Goal: Communication & Community: Answer question/provide support

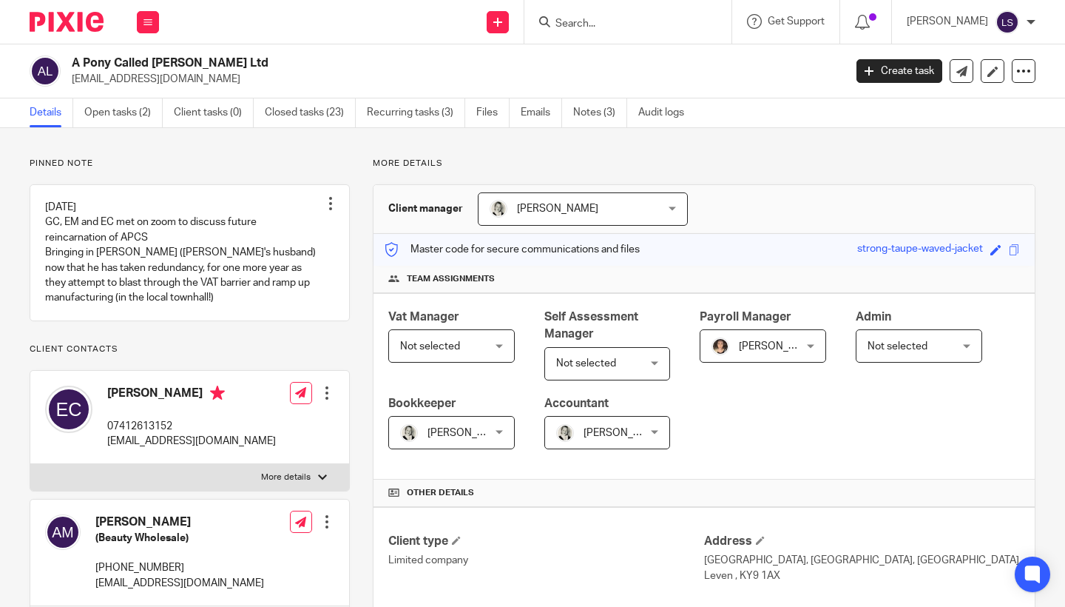
click at [149, 21] on icon at bounding box center [148, 22] width 9 height 9
click at [146, 89] on link "Email" at bounding box center [140, 90] width 24 height 10
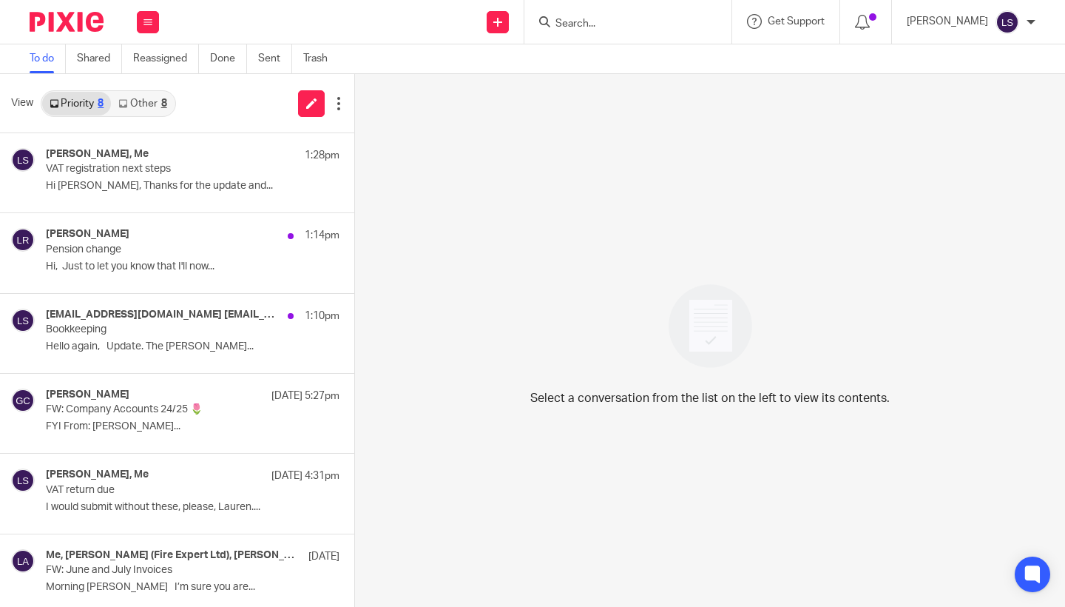
click at [146, 94] on link "Other 8" at bounding box center [142, 104] width 63 height 24
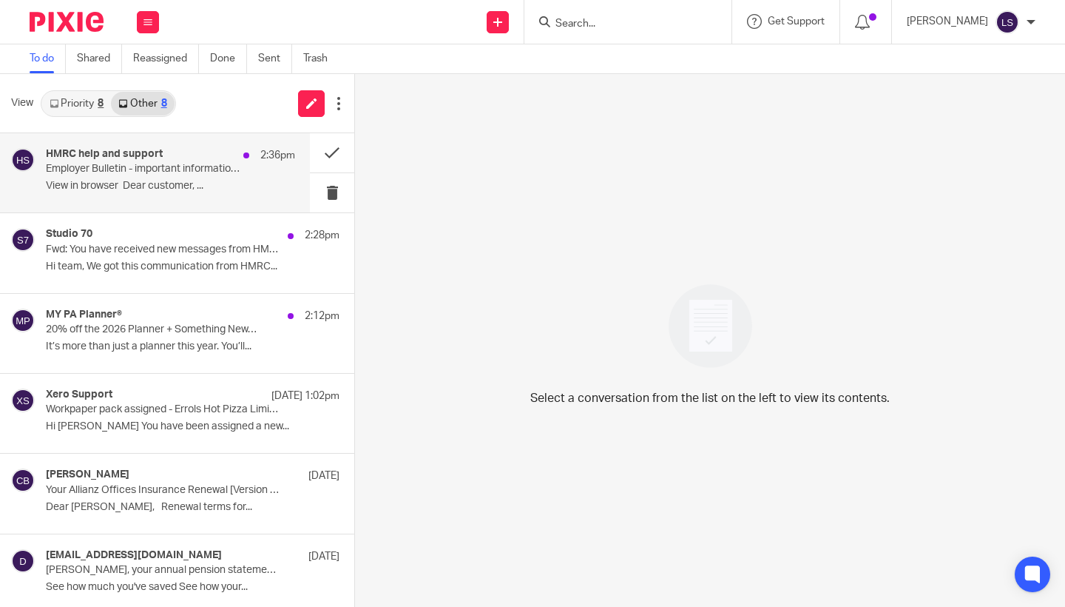
click at [141, 164] on p "Employer Bulletin - important information for employers" at bounding box center [146, 169] width 200 height 13
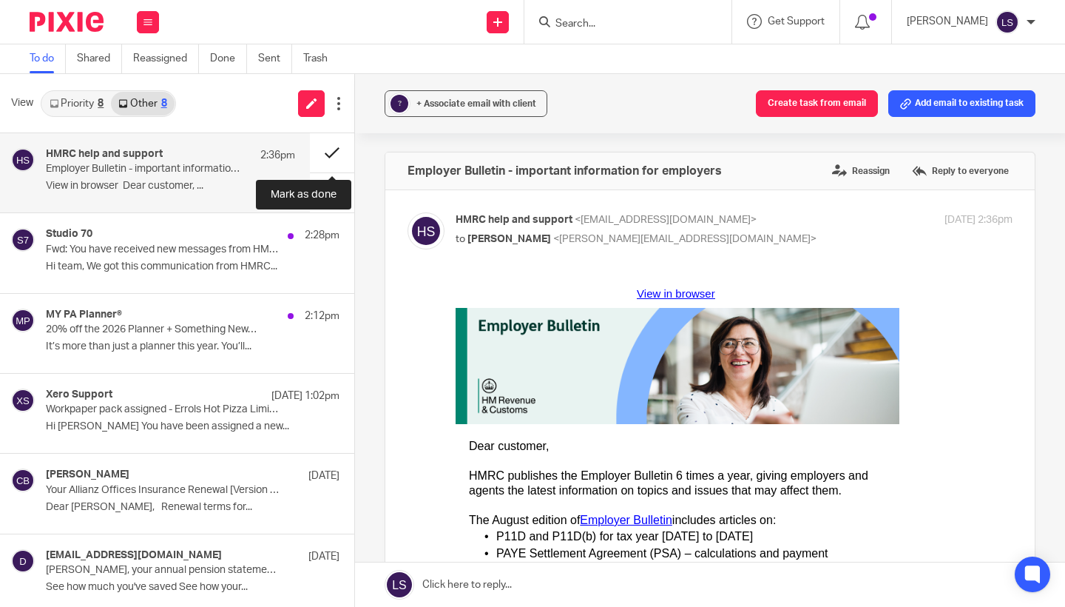
click at [333, 142] on button at bounding box center [332, 152] width 44 height 39
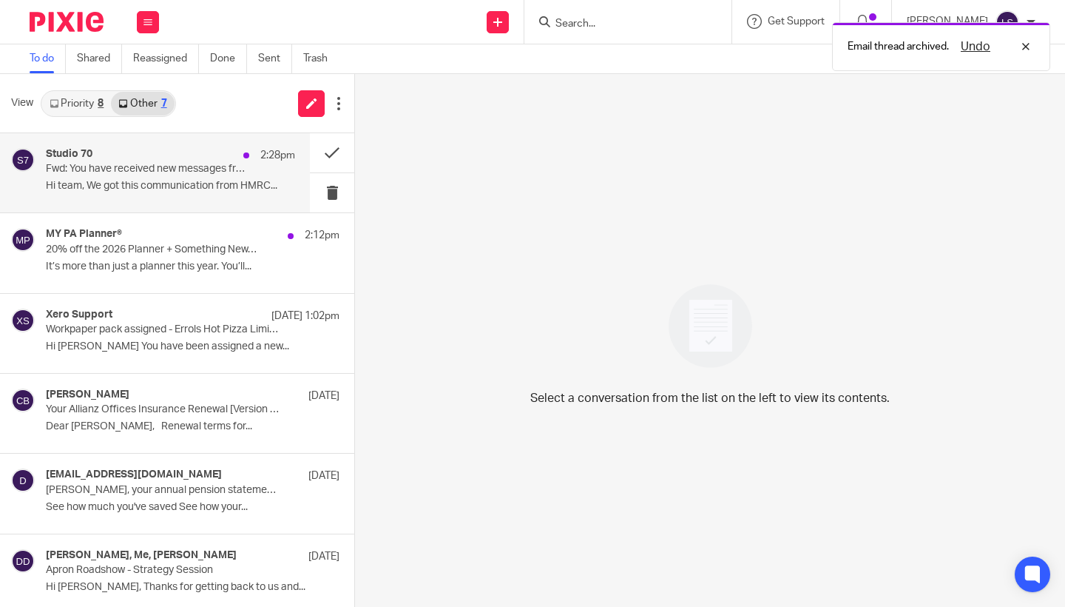
click at [187, 169] on p "Fwd: You have received new messages from HMRC" at bounding box center [146, 169] width 200 height 13
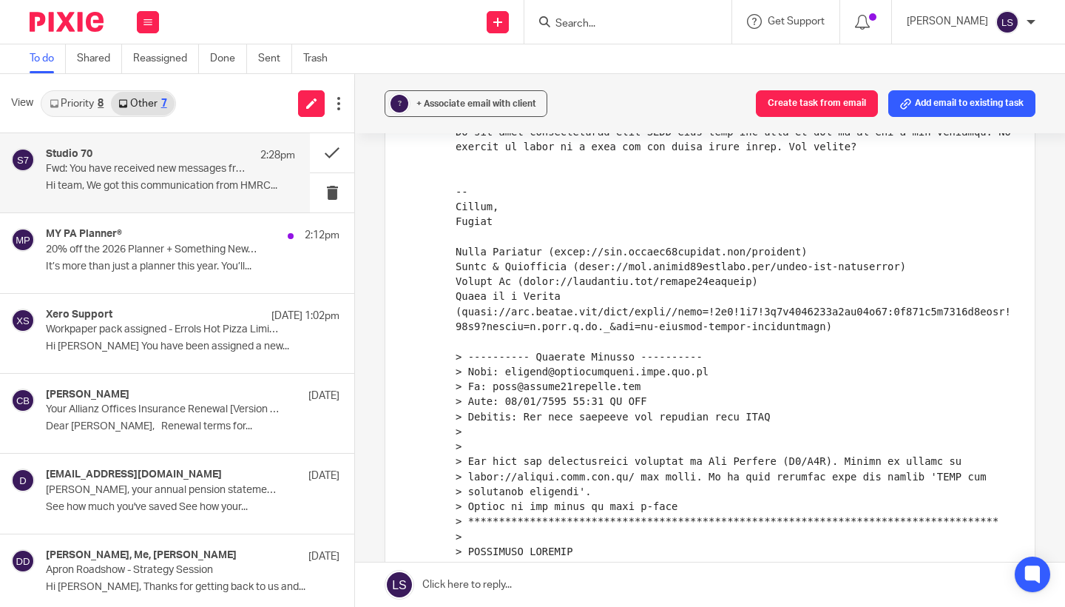
scroll to position [189, 0]
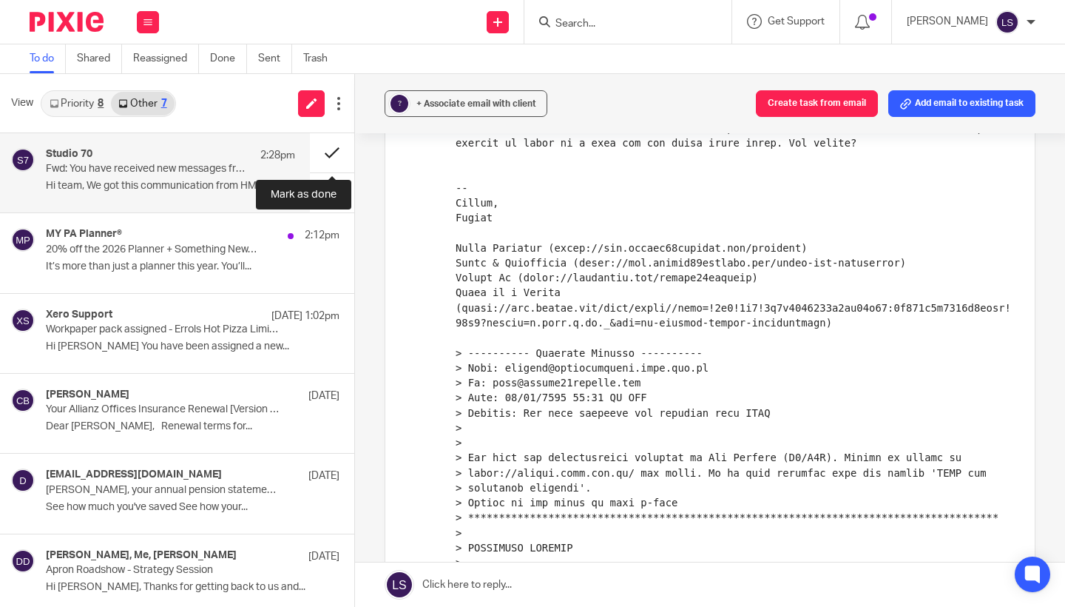
click at [332, 155] on button at bounding box center [332, 152] width 44 height 39
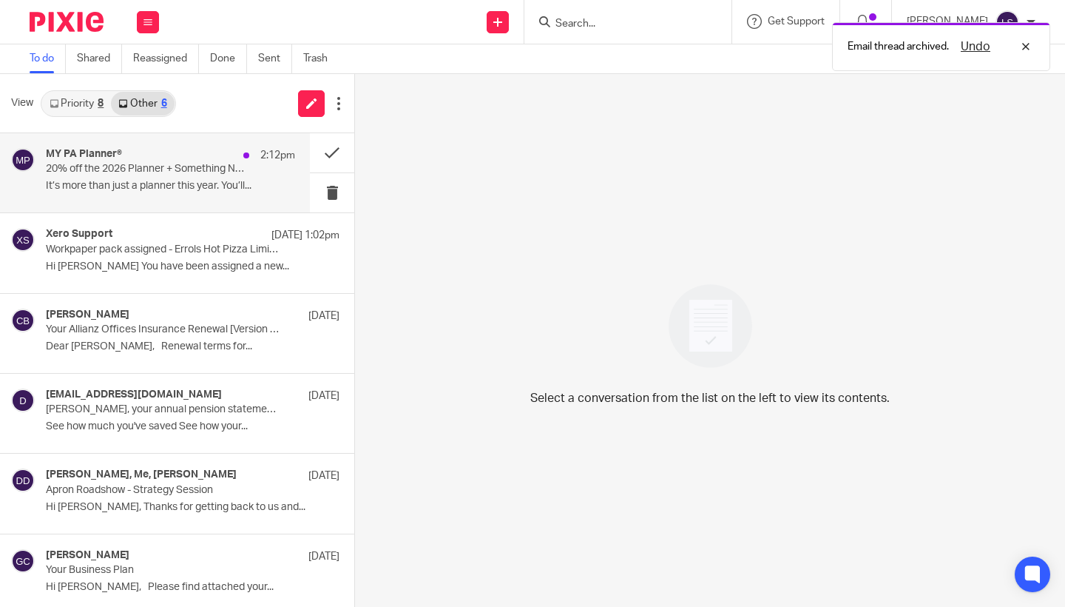
click at [232, 161] on div "MY PA Planner® 2:12pm" at bounding box center [170, 155] width 249 height 15
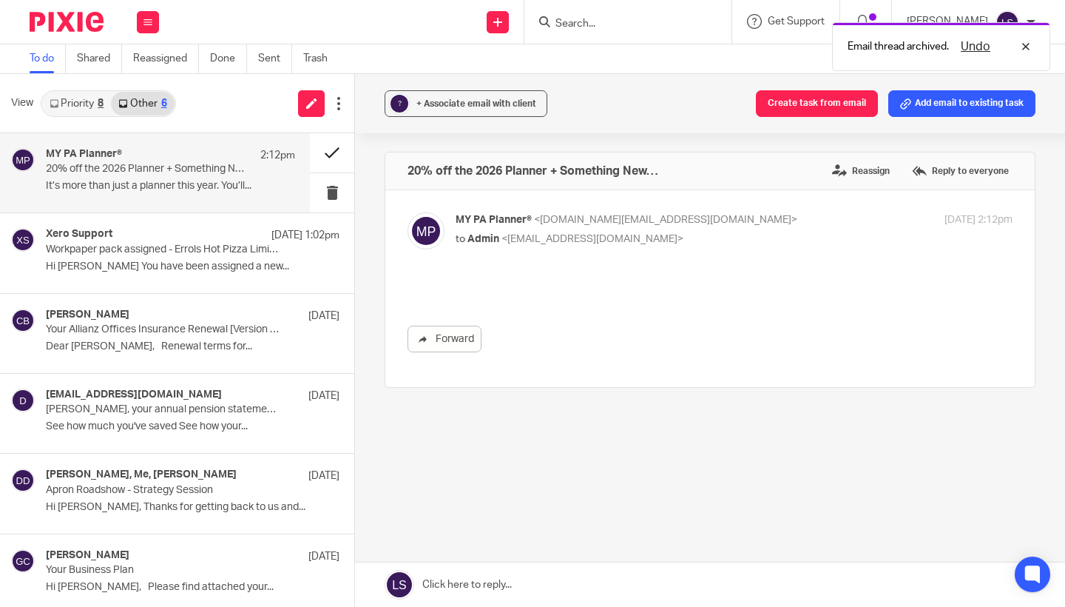
click at [334, 138] on button at bounding box center [332, 152] width 44 height 39
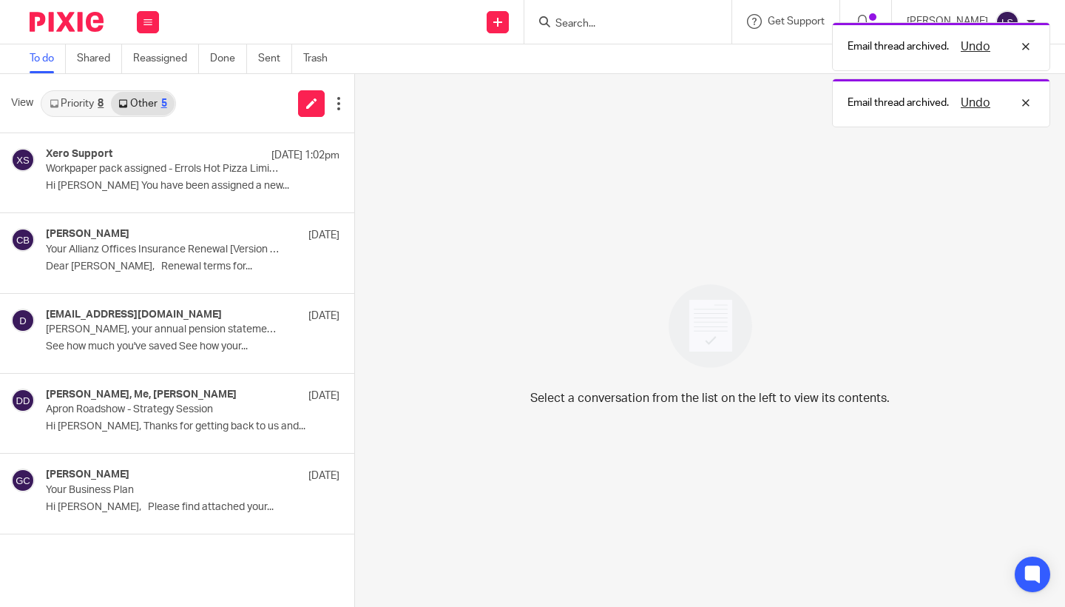
click at [90, 104] on link "Priority 8" at bounding box center [76, 104] width 69 height 24
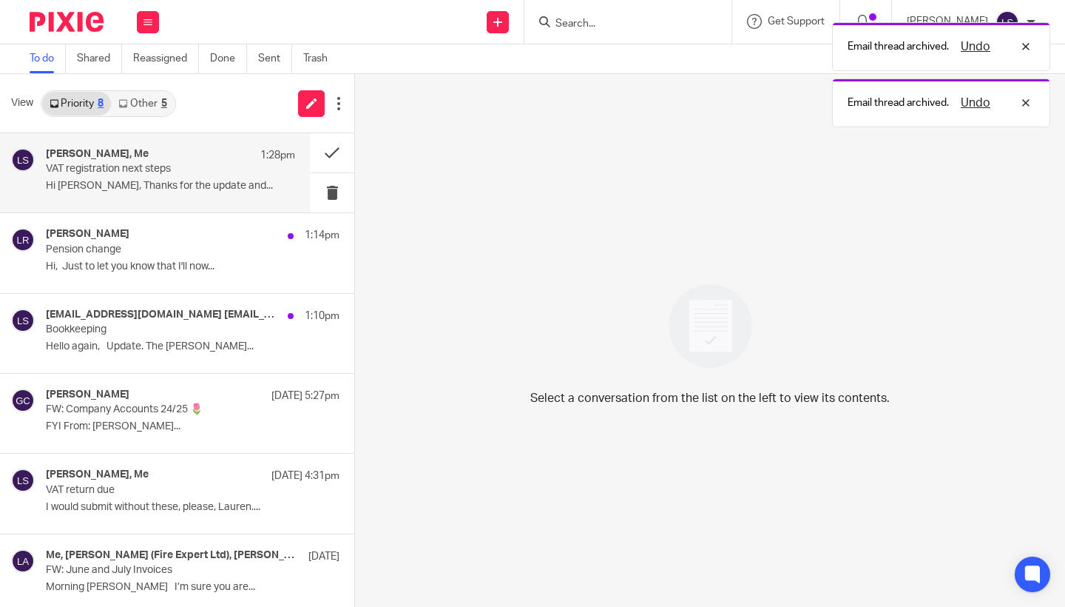
click at [164, 181] on p "Hi Lauren, Thanks for the update and..." at bounding box center [170, 186] width 249 height 13
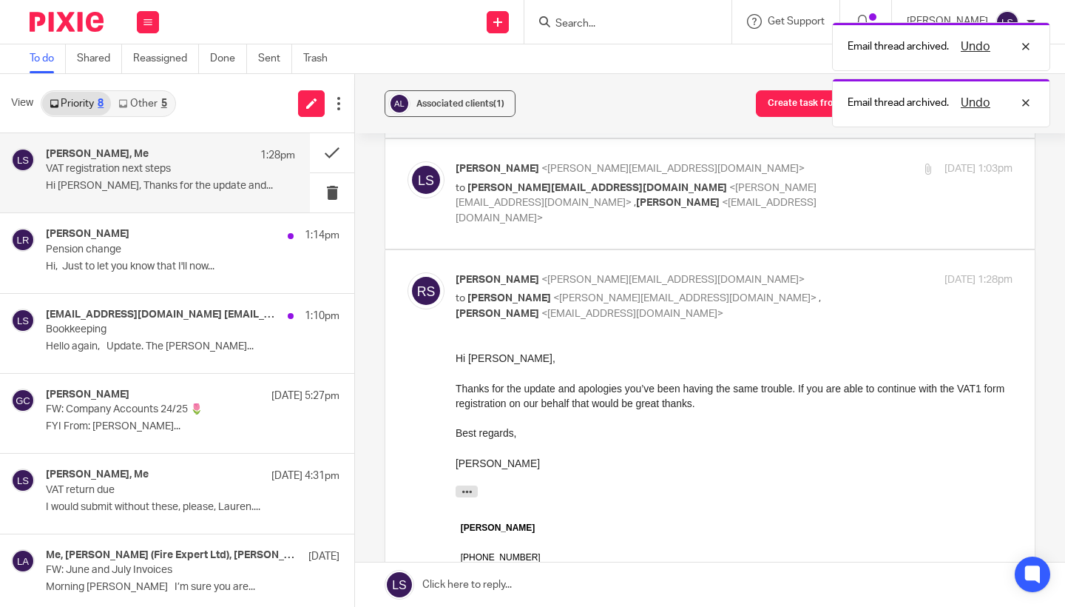
scroll to position [164, 0]
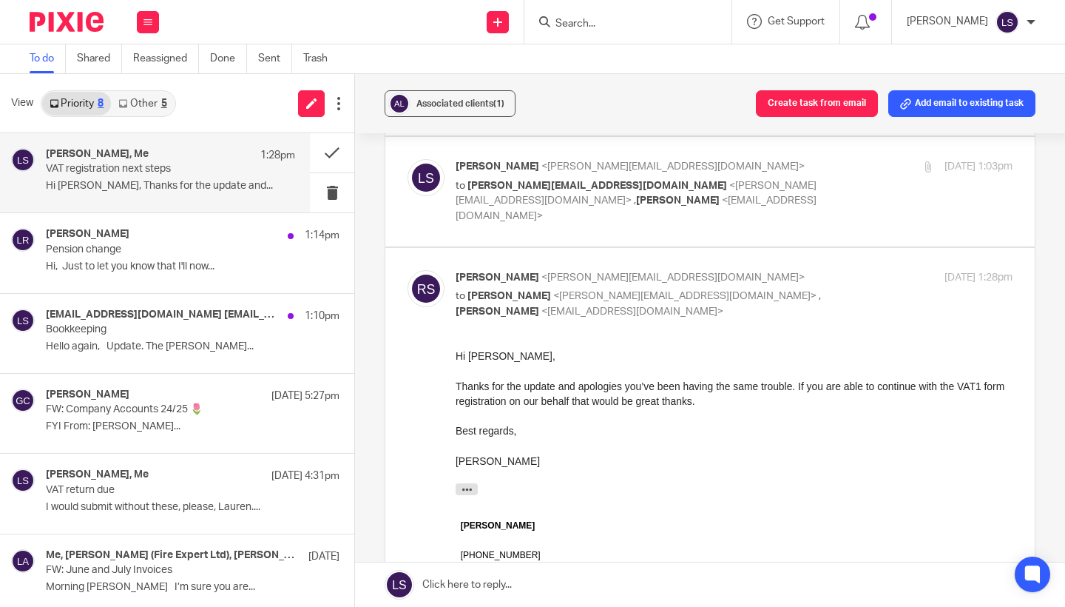
click at [849, 270] on div "Richard Smith <richard@thecleanbeautyclub.co.uk> to Lauren Simmons <lauren@fear…" at bounding box center [734, 295] width 557 height 50
checkbox input "false"
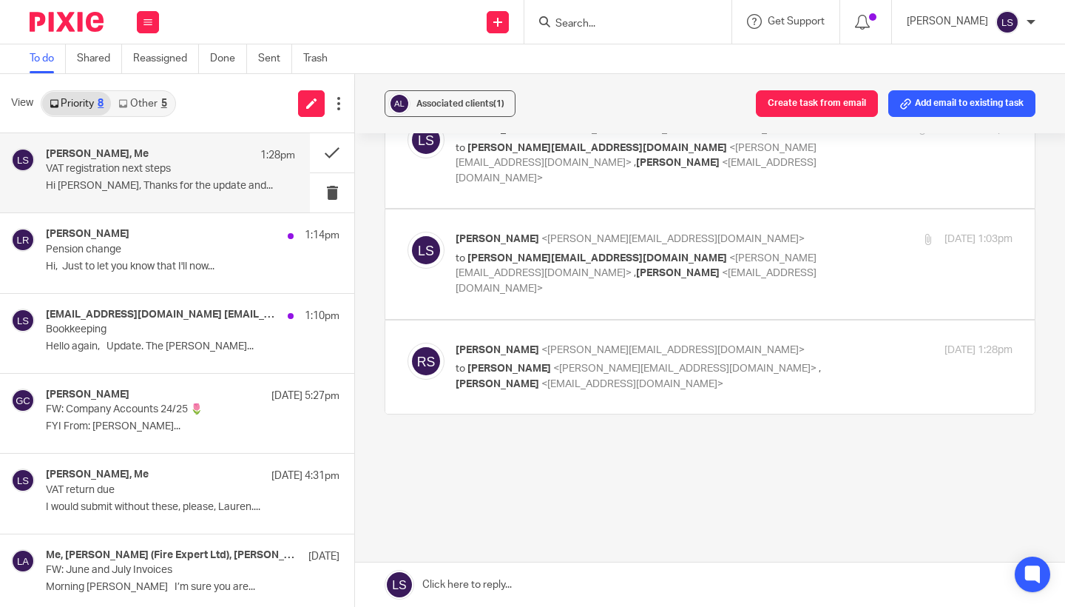
scroll to position [57, 0]
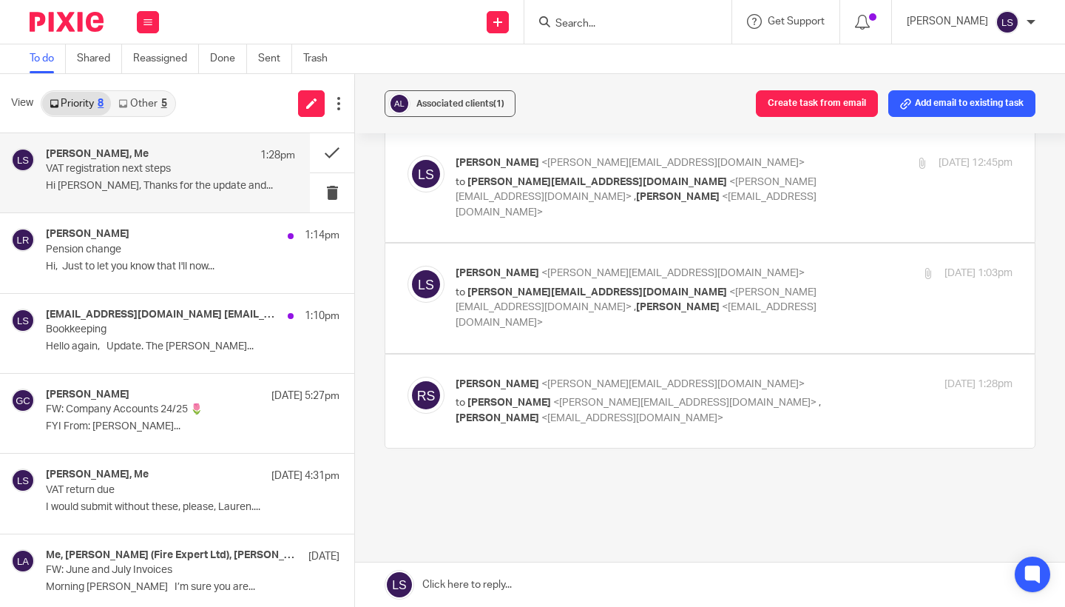
click at [551, 585] on link at bounding box center [710, 584] width 710 height 44
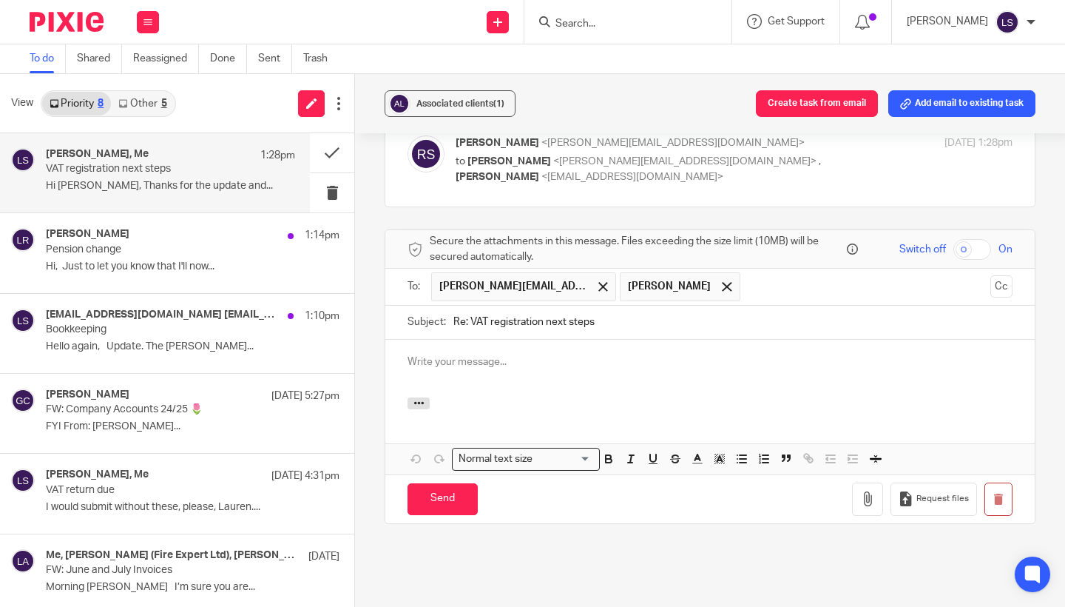
scroll to position [0, 0]
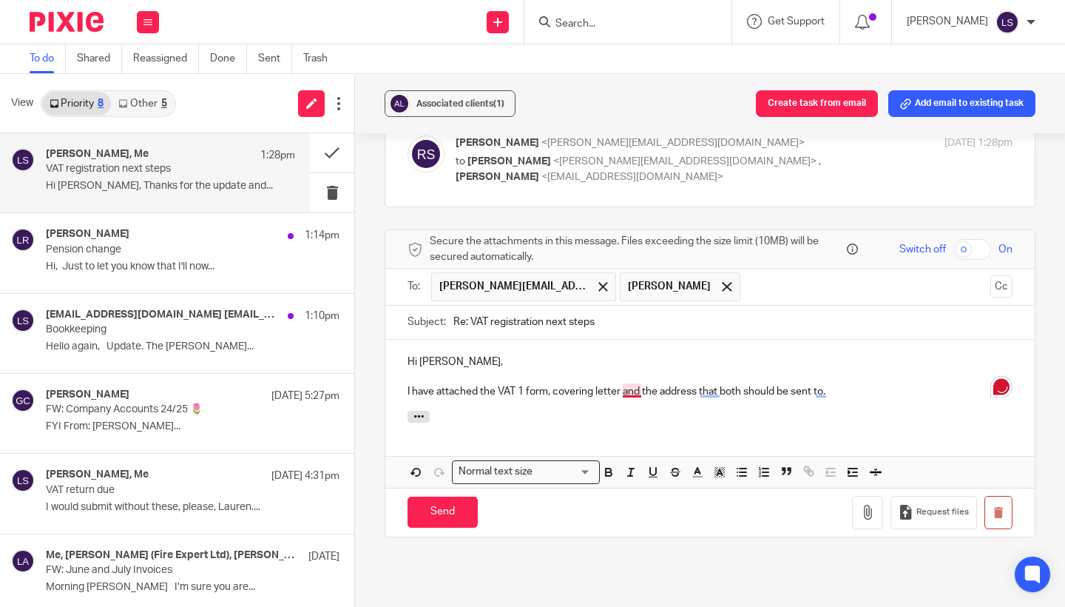
click at [635, 384] on p "I have attached the VAT 1 form, covering letter and the address that both shoul…" at bounding box center [710, 391] width 605 height 15
click at [866, 384] on p "I have attached the VAT 1 form, covering letter, and the address that both shou…" at bounding box center [710, 391] width 605 height 15
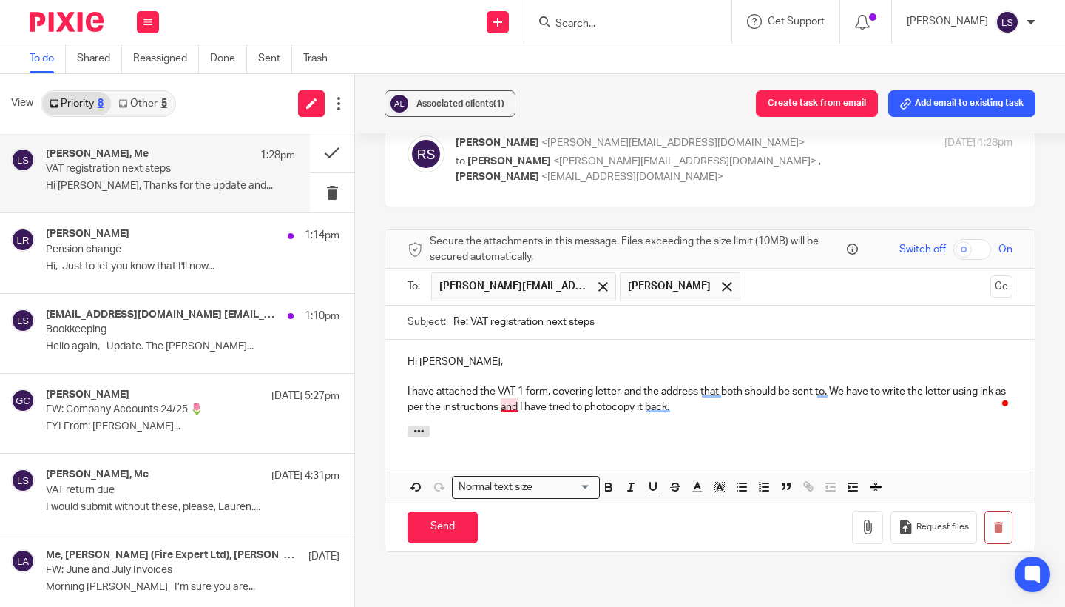
click at [511, 384] on p "I have attached the VAT 1 form, covering letter, and the address that both shou…" at bounding box center [710, 399] width 605 height 30
click at [686, 384] on p "I have attached the VAT 1 form, covering letter, and the address that both shou…" at bounding box center [710, 399] width 605 height 30
drag, startPoint x: 771, startPoint y: 371, endPoint x: 874, endPoint y: 371, distance: 102.8
click at [874, 384] on p "I have attached the VAT 1 form, covering letter, and the address that both shou…" at bounding box center [710, 399] width 605 height 30
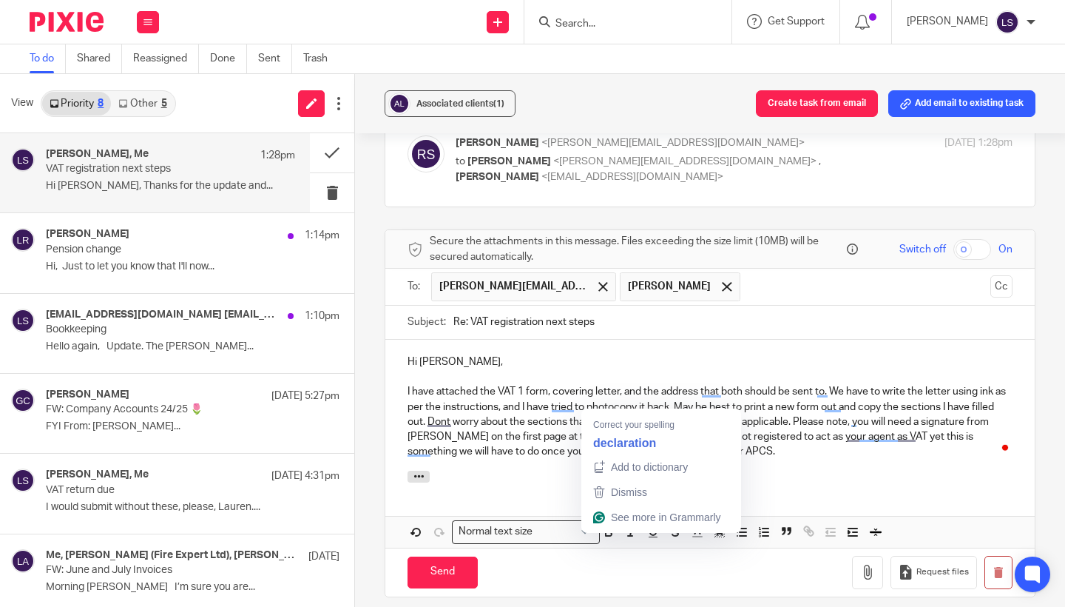
click at [624, 399] on p "I have attached the VAT 1 form, covering letter, and the address that both shou…" at bounding box center [710, 421] width 605 height 75
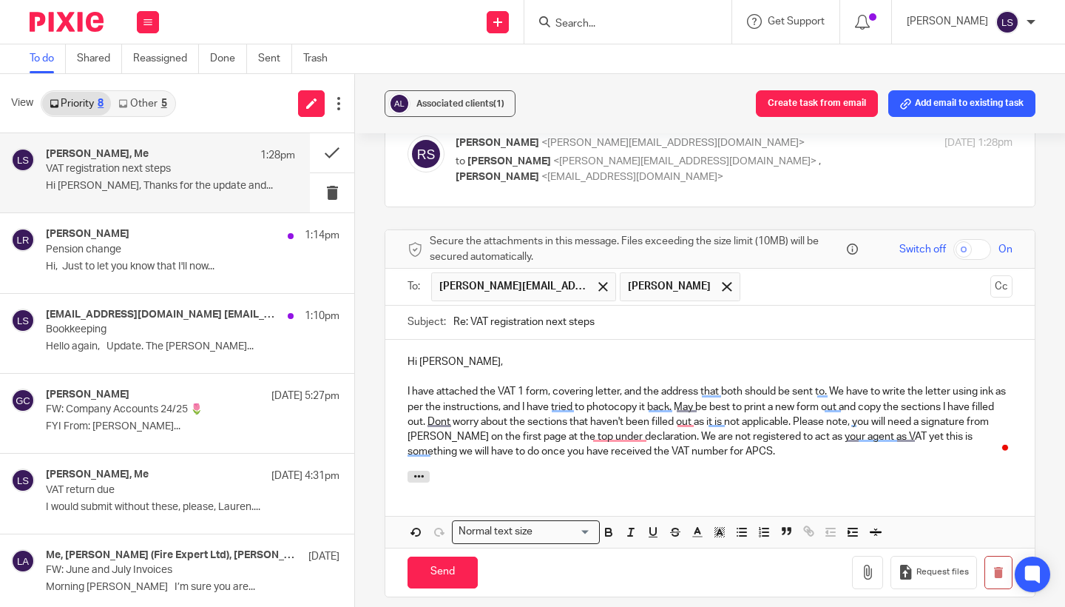
click at [706, 416] on p "I have attached the VAT 1 form, covering letter, and the address that both shou…" at bounding box center [710, 421] width 605 height 75
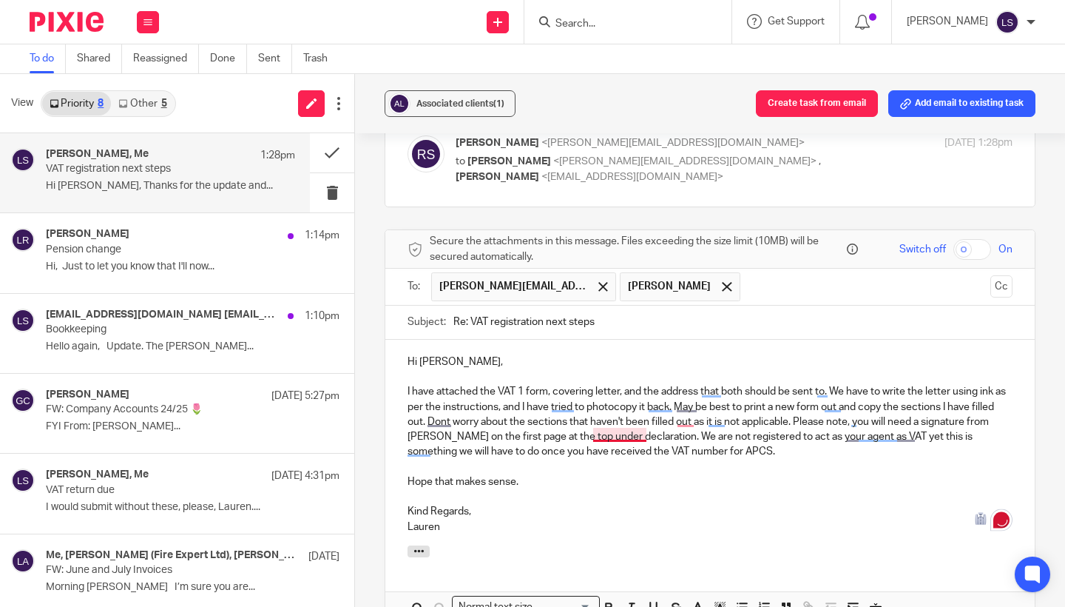
click at [625, 400] on p "I have attached the VAT 1 form, covering letter, and the address that both shou…" at bounding box center [710, 421] width 605 height 75
click at [529, 519] on p "Lauren" at bounding box center [710, 526] width 605 height 15
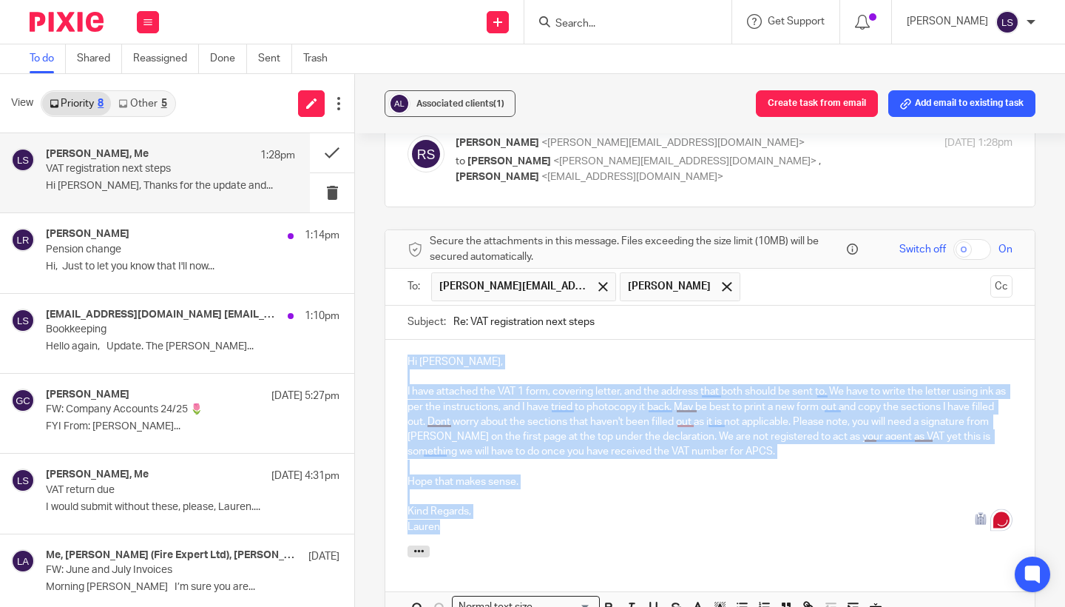
drag, startPoint x: 463, startPoint y: 496, endPoint x: 400, endPoint y: 290, distance: 215.3
click at [400, 290] on form "Secure the attachments in this message. Files exceeding the size limit (10MB) w…" at bounding box center [710, 450] width 650 height 441
copy div "Hi Richard, I have attached the VAT 1 form, covering letter, and the address th…"
click at [497, 400] on p "I have attached the VAT 1 form, covering letter, and the address that both shou…" at bounding box center [710, 421] width 605 height 75
drag, startPoint x: 454, startPoint y: 495, endPoint x: 380, endPoint y: 288, distance: 220.2
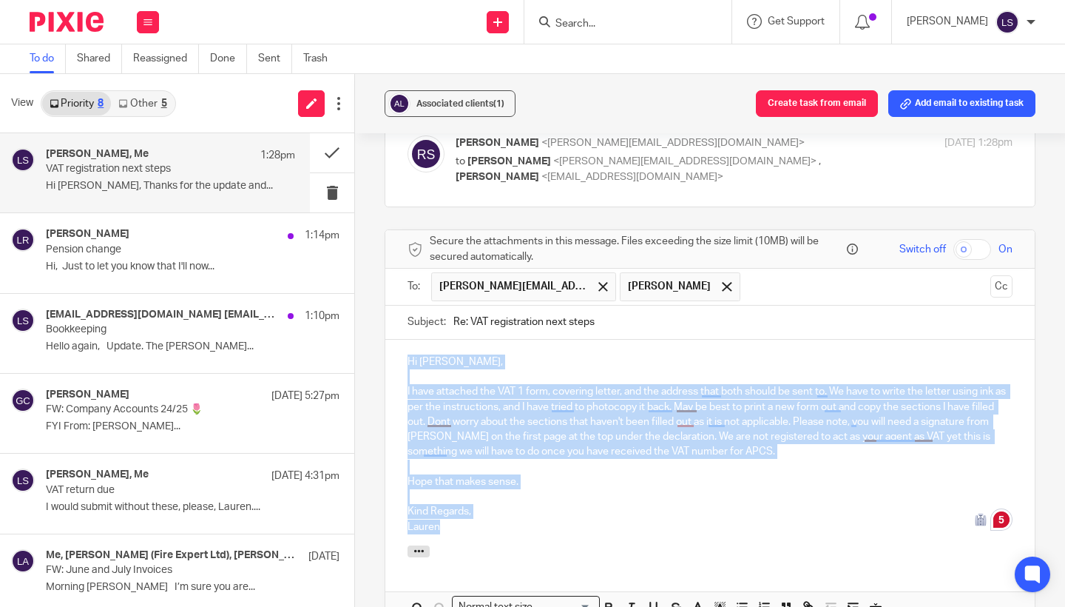
click at [380, 288] on div "Associated clients (1) Create task from email Add email to existing task VAT re…" at bounding box center [710, 340] width 710 height 533
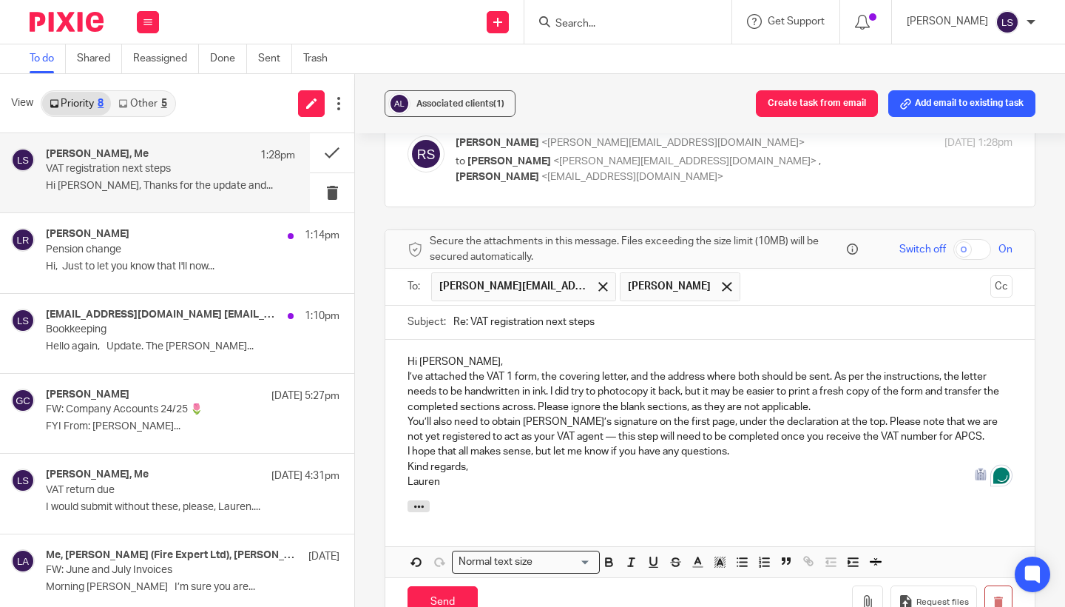
click at [490, 354] on p "Hi Richard," at bounding box center [710, 361] width 605 height 15
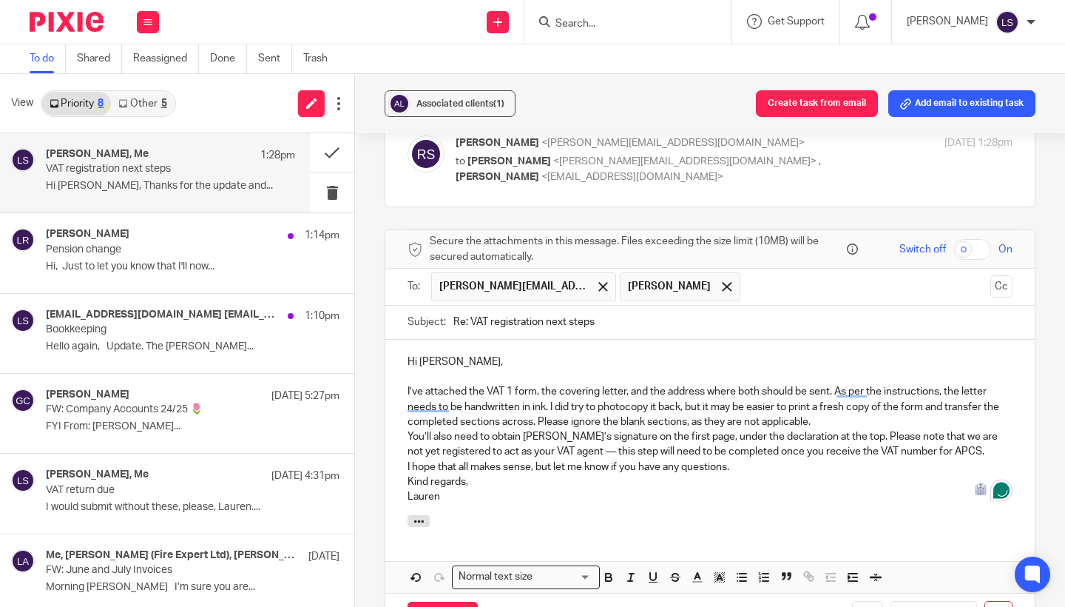
click at [825, 385] on p "I’ve attached the VAT 1 form, the covering letter, and the address where both s…" at bounding box center [710, 406] width 605 height 45
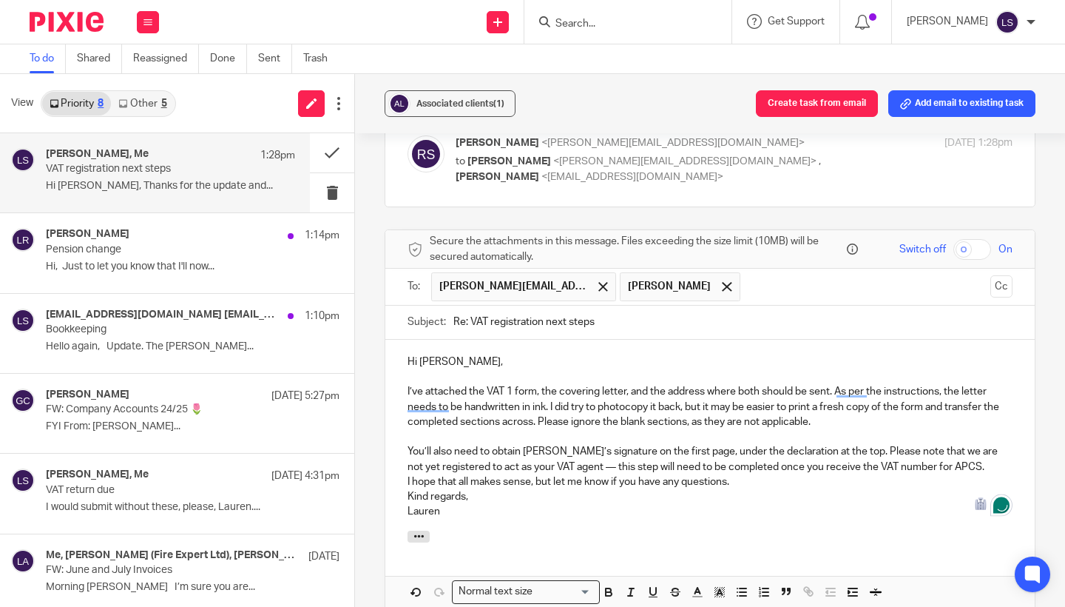
click at [750, 474] on p "I hope that all makes sense, but let me know if you have any questions." at bounding box center [710, 481] width 605 height 15
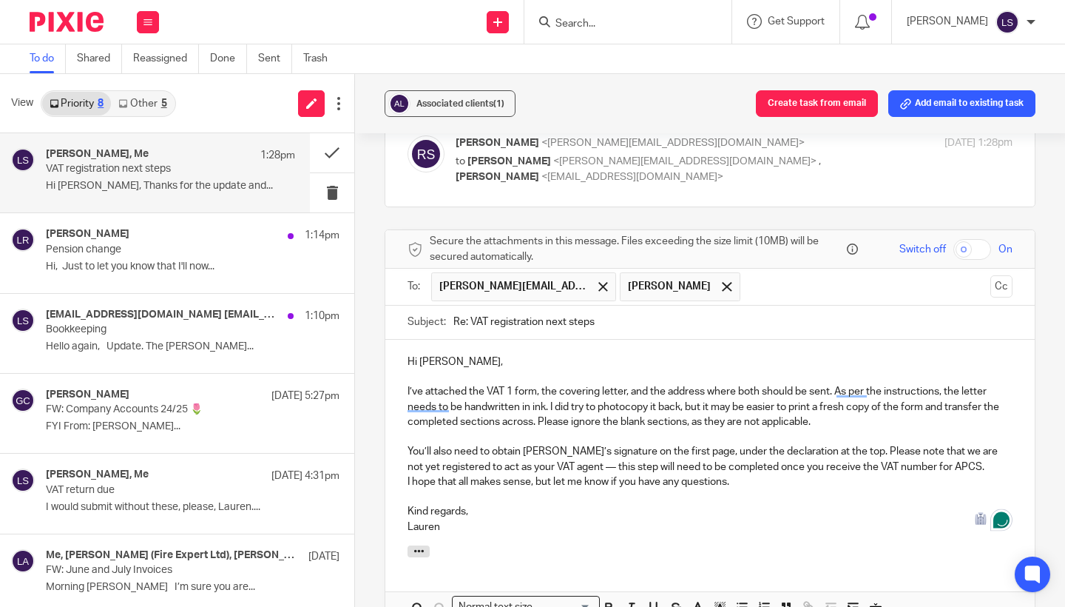
click at [401, 445] on div "Hi Richard, I’ve attached the VAT 1 form, the covering letter, and the address …" at bounding box center [710, 443] width 650 height 206
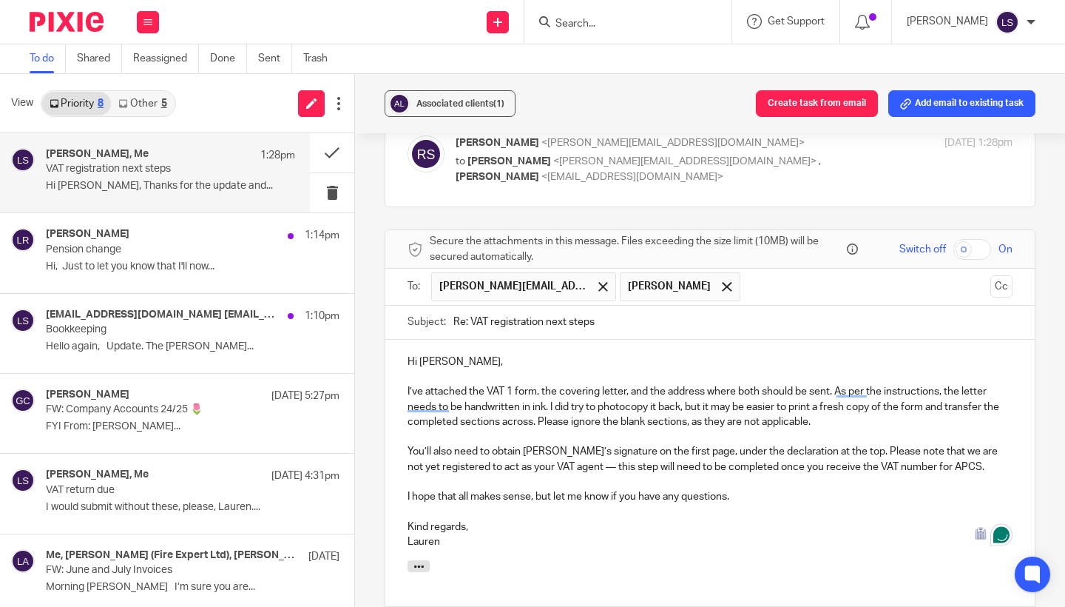
click at [405, 491] on div "Hi Richard, I’ve attached the VAT 1 form, the covering letter, and the address …" at bounding box center [710, 450] width 650 height 220
drag, startPoint x: 491, startPoint y: 288, endPoint x: 662, endPoint y: 289, distance: 171.7
click at [662, 306] on input "Re: VAT registration next steps" at bounding box center [733, 322] width 559 height 33
type input "Re: VAT 1 form and covering letter"
click at [1054, 352] on div "Associated clients (1) Create task from email Add email to existing task VAT re…" at bounding box center [710, 340] width 710 height 533
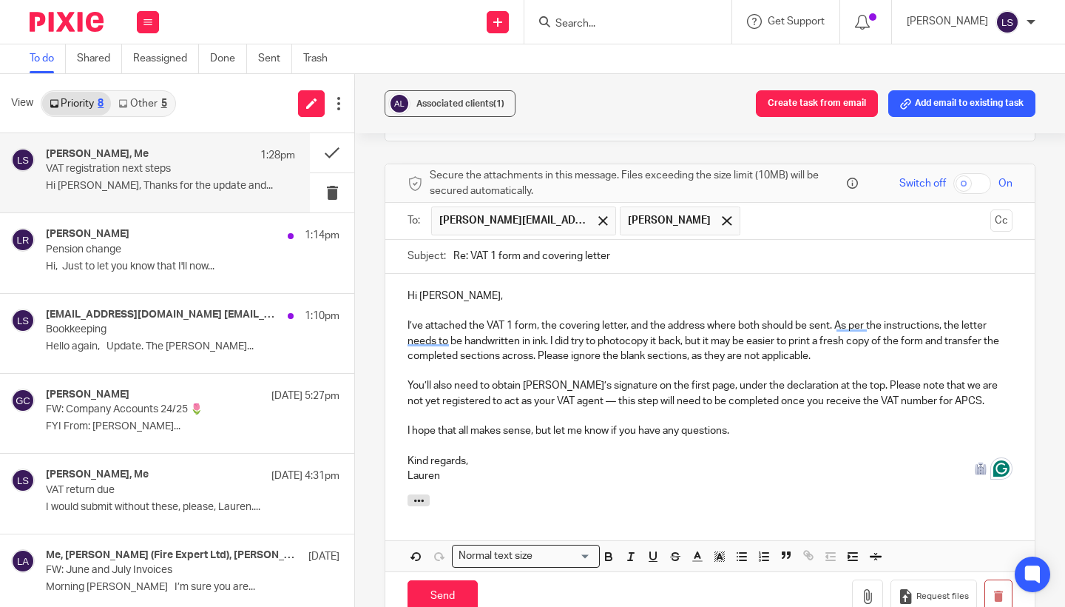
scroll to position [366, 0]
click at [508, 444] on div "Hi Richard, I’ve attached the VAT 1 form, the covering letter, and the address …" at bounding box center [710, 382] width 650 height 220
click at [871, 587] on icon "button" at bounding box center [867, 594] width 15 height 15
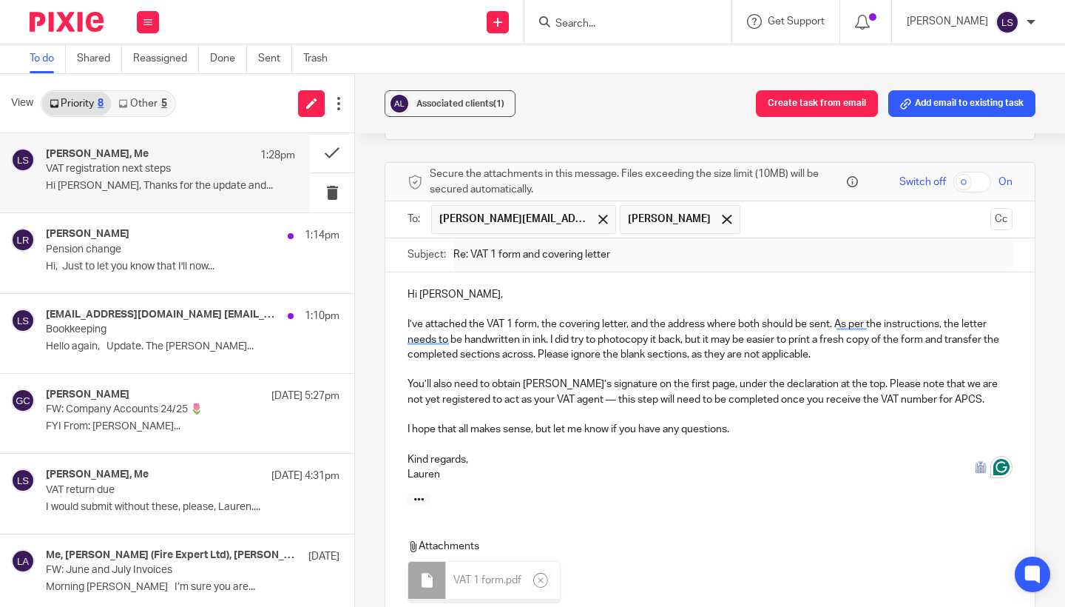
click at [1043, 417] on div "Associated clients (1) Create task from email Add email to existing task VAT re…" at bounding box center [710, 340] width 710 height 533
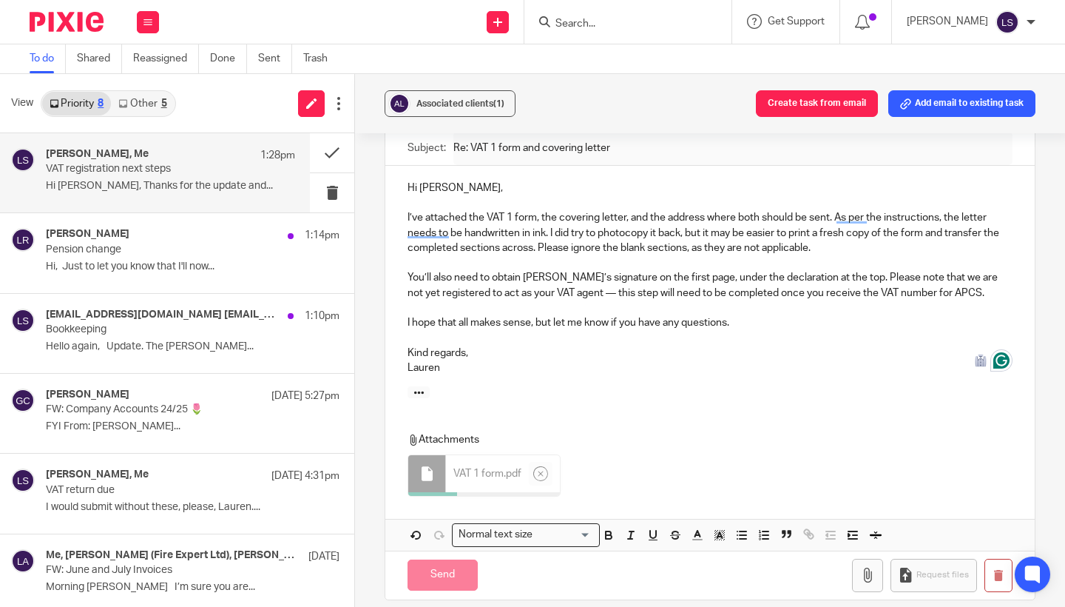
scroll to position [479, 0]
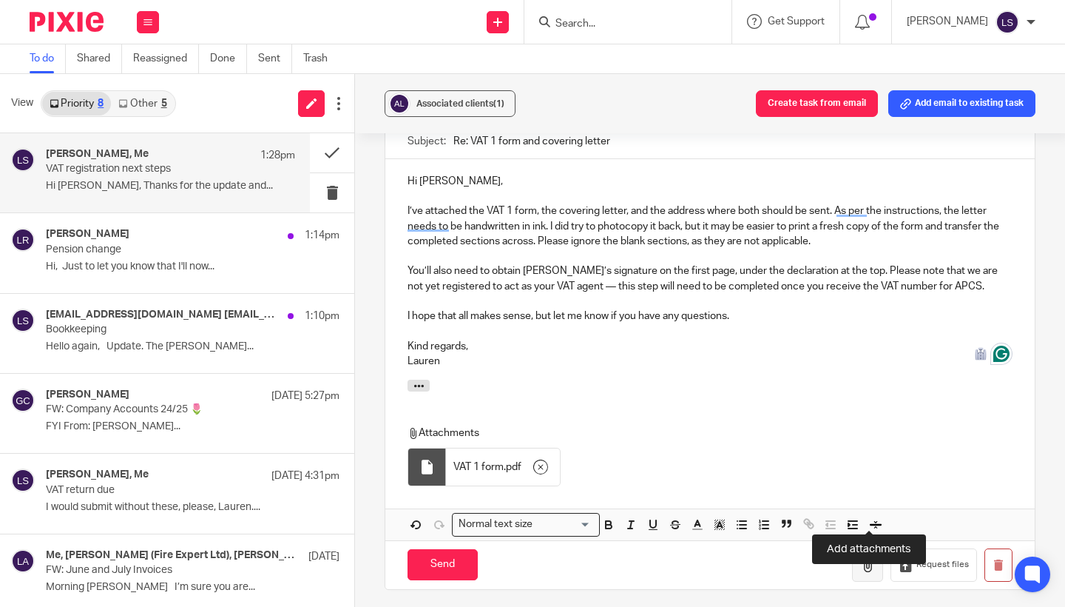
click at [864, 557] on icon "button" at bounding box center [867, 564] width 15 height 15
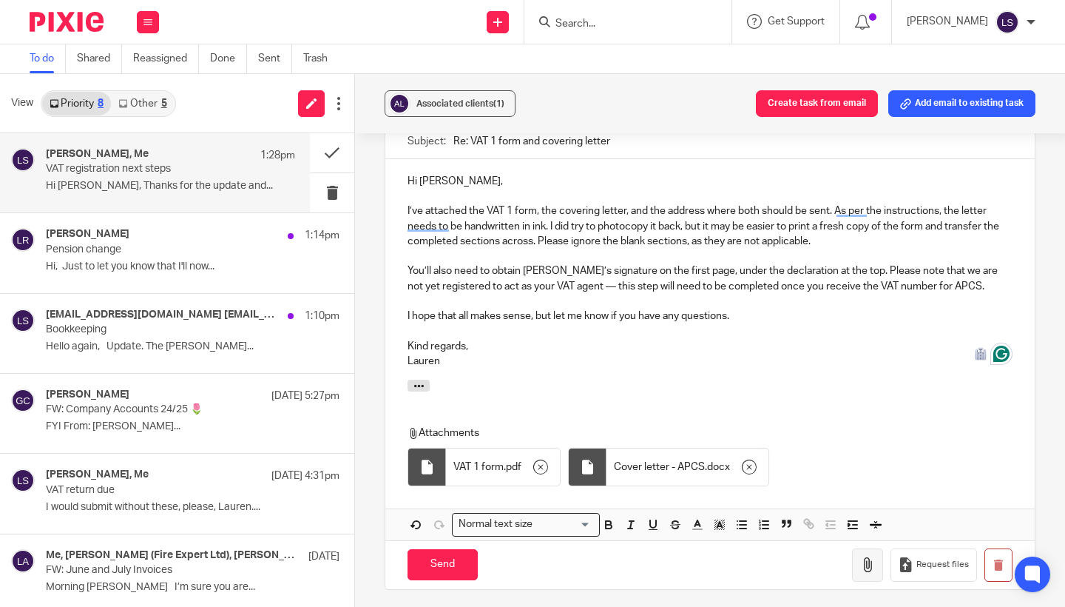
click at [863, 557] on icon "button" at bounding box center [867, 564] width 15 height 15
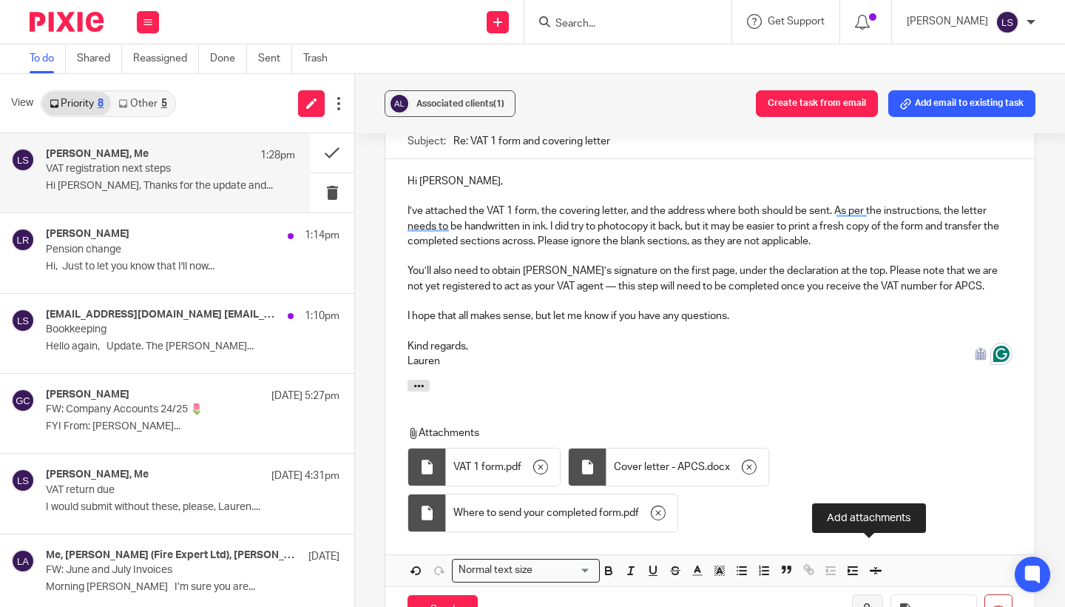
click at [875, 603] on icon "button" at bounding box center [867, 610] width 15 height 15
click at [1050, 326] on div "Associated clients (1) Create task from email Add email to existing task VAT re…" at bounding box center [710, 340] width 710 height 533
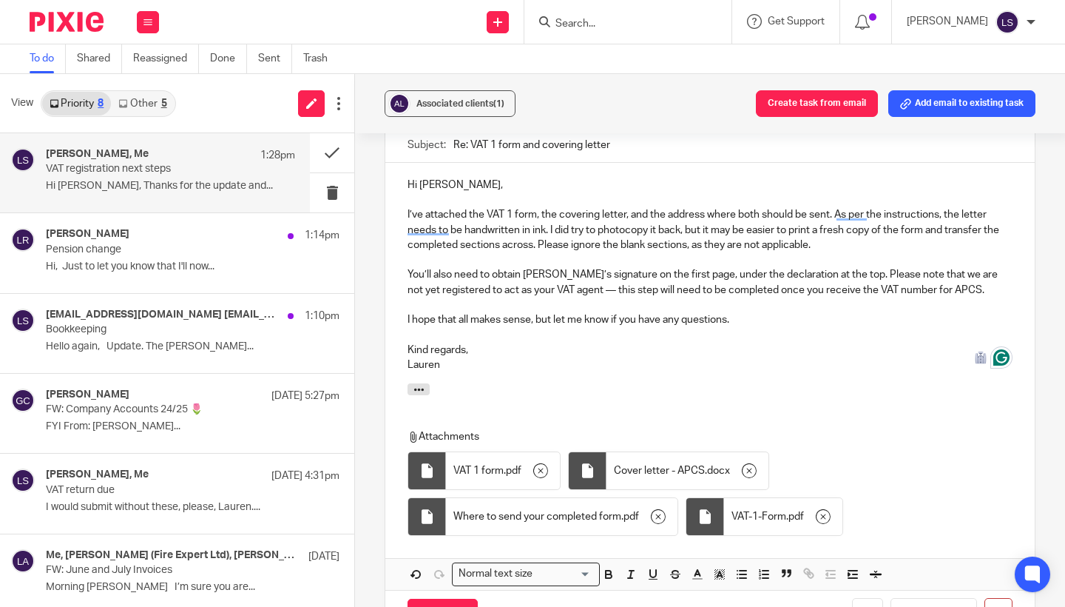
scroll to position [477, 0]
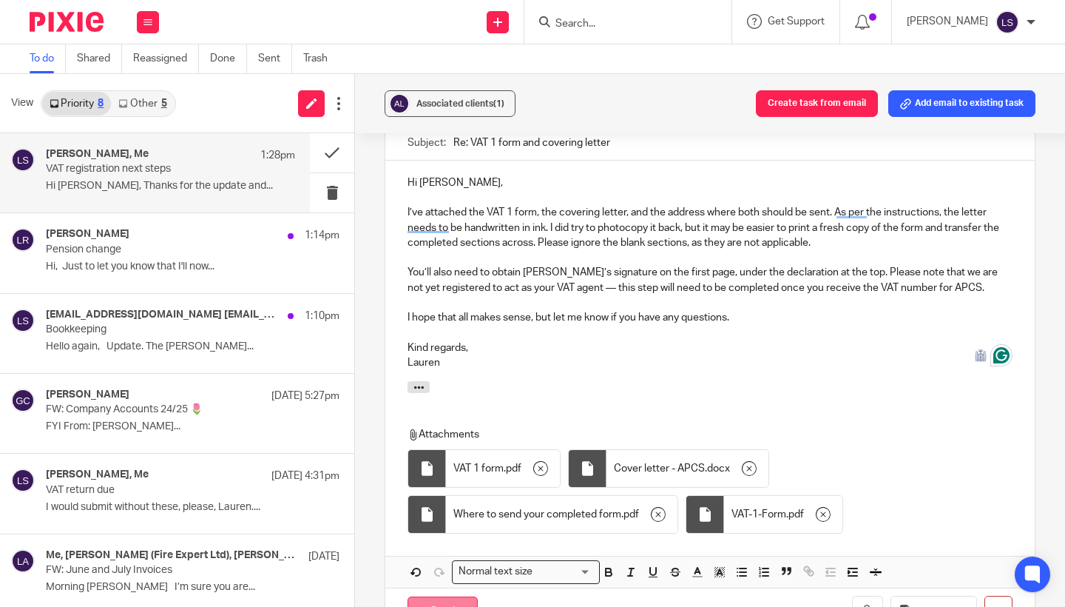
click at [462, 596] on input "Send" at bounding box center [443, 612] width 70 height 32
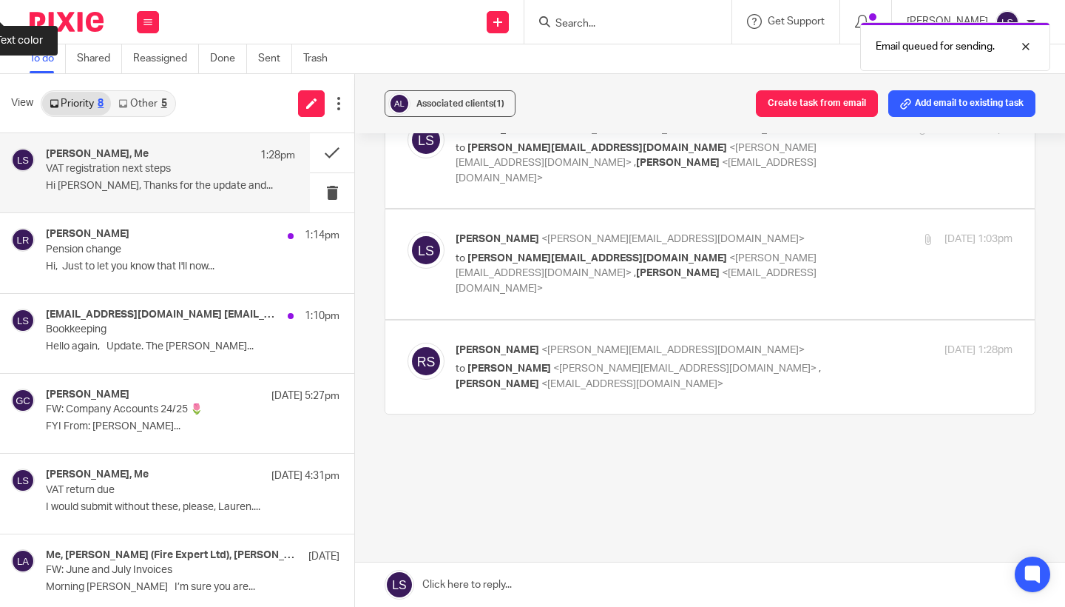
scroll to position [57, 0]
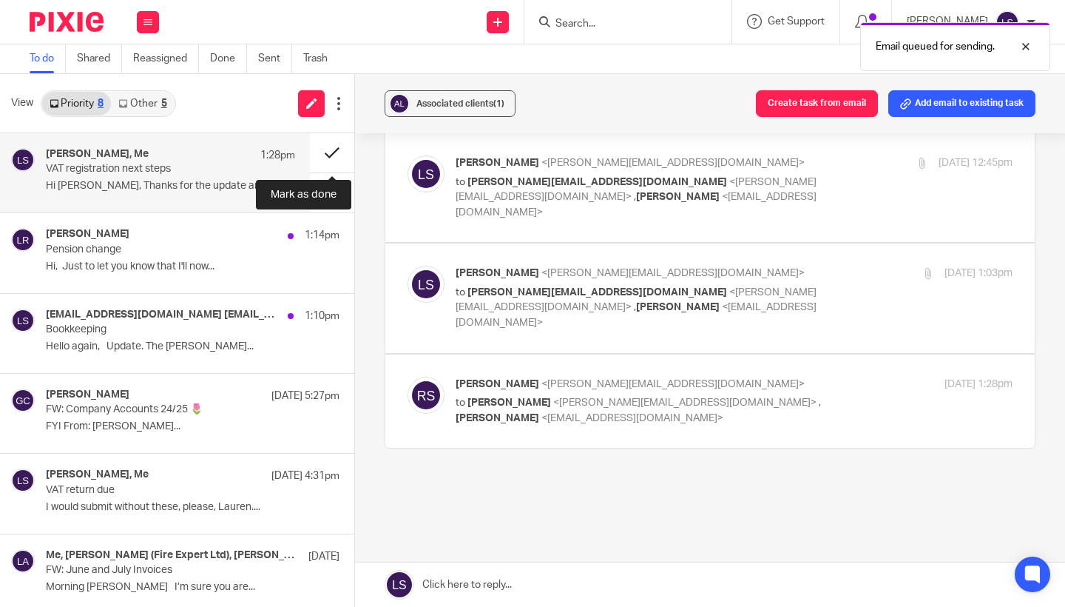
click at [334, 149] on button at bounding box center [332, 152] width 44 height 39
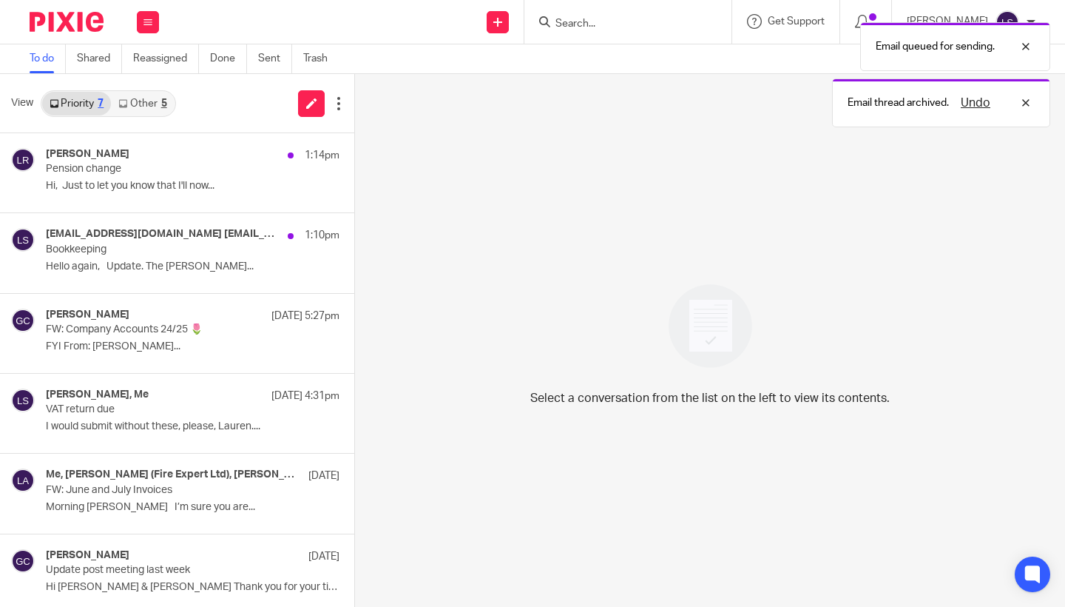
click at [161, 101] on link "Other 5" at bounding box center [142, 104] width 63 height 24
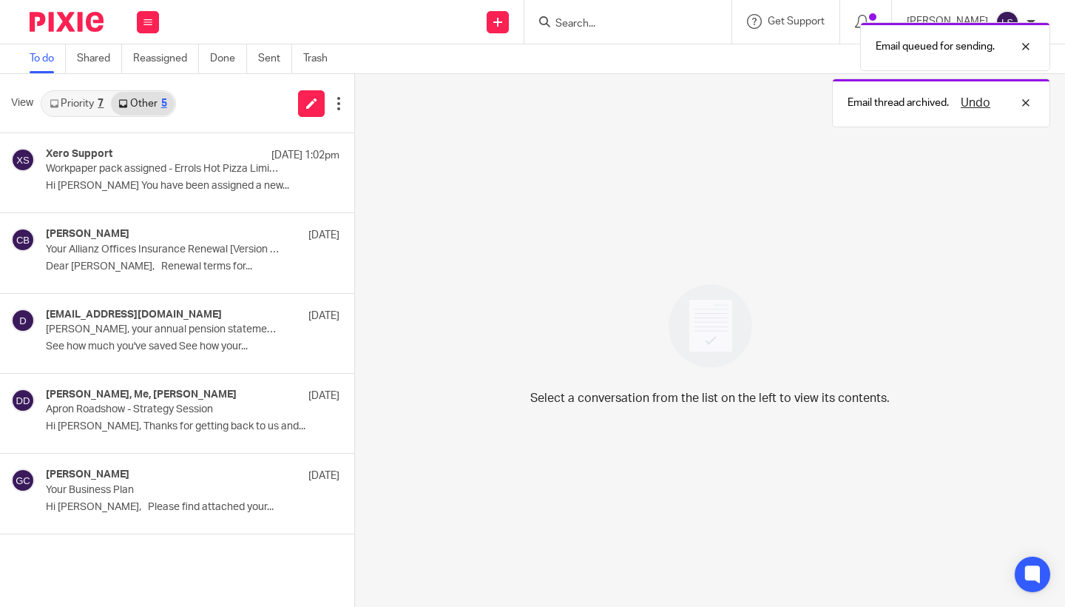
click at [79, 102] on link "Priority 7" at bounding box center [76, 104] width 69 height 24
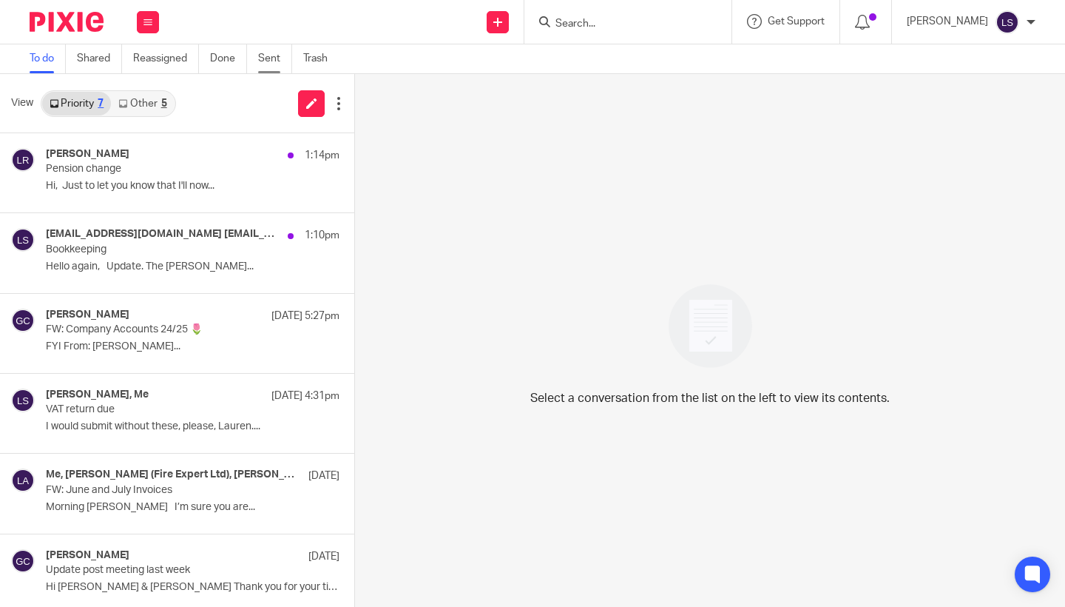
click at [274, 58] on link "Sent" at bounding box center [275, 58] width 34 height 29
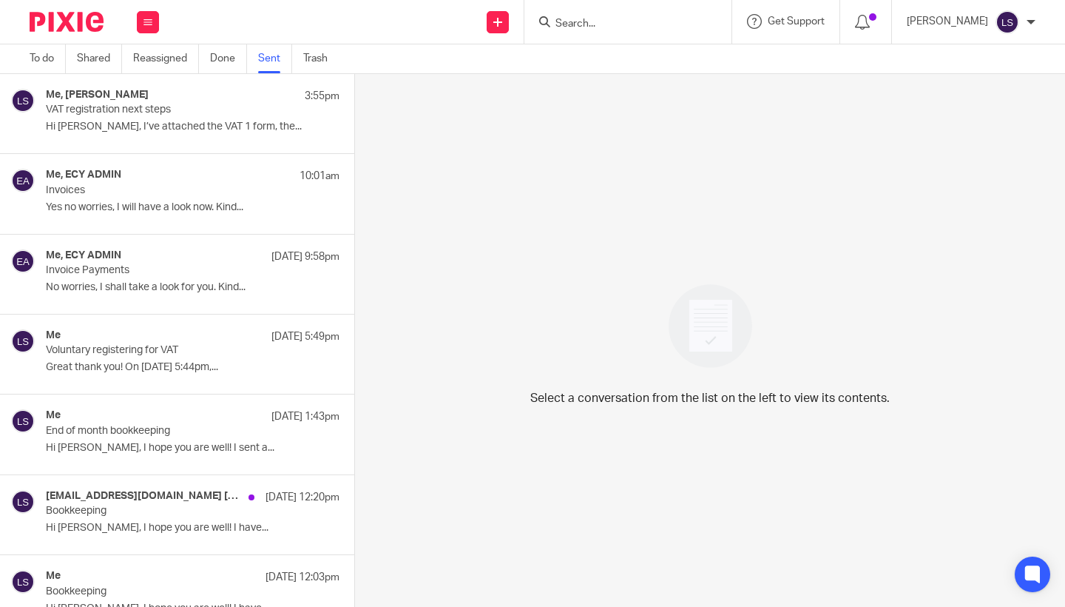
click at [200, 104] on p "VAT registration next steps" at bounding box center [163, 110] width 235 height 13
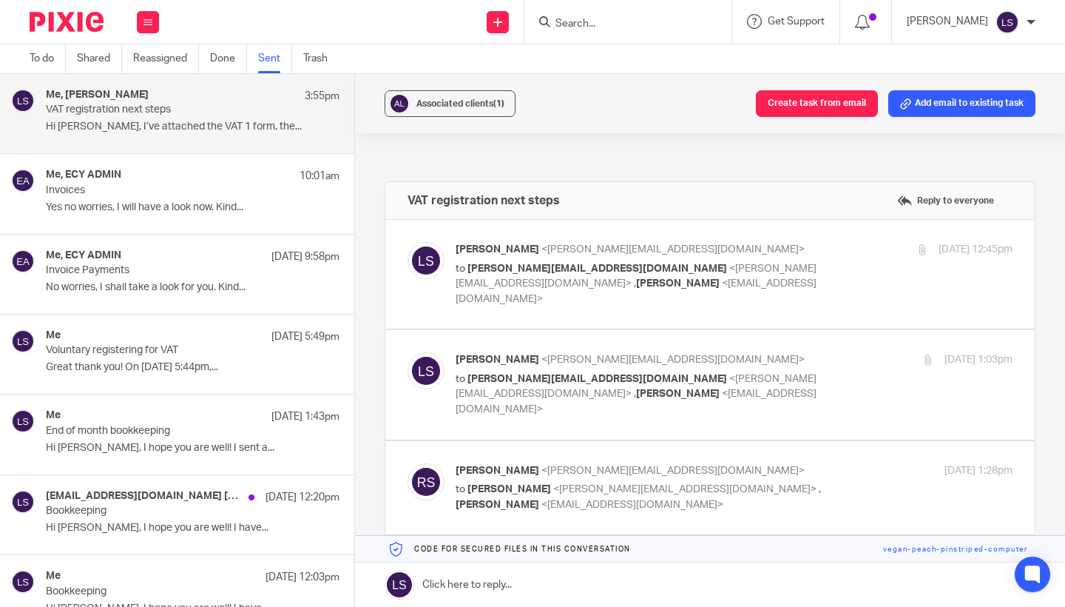
click at [245, 118] on div "Me, Richard Smith 3:55pm VAT registration next steps Hi Richard, I’ve attached …" at bounding box center [193, 114] width 294 height 50
click at [1048, 350] on div "Associated clients (1) Create task from email Add email to existing task VAT re…" at bounding box center [710, 340] width 710 height 533
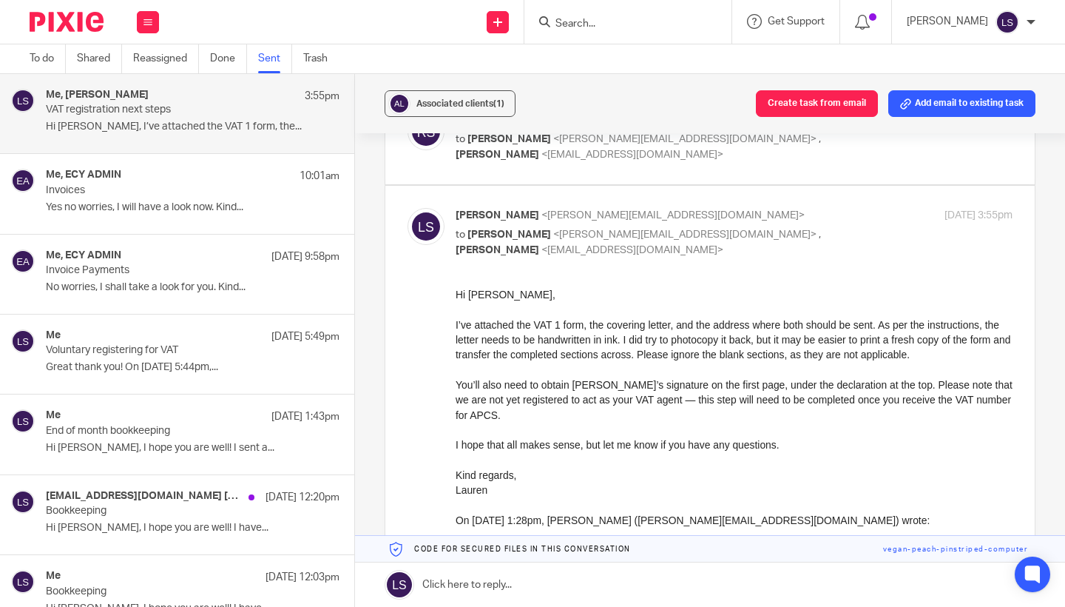
scroll to position [356, 0]
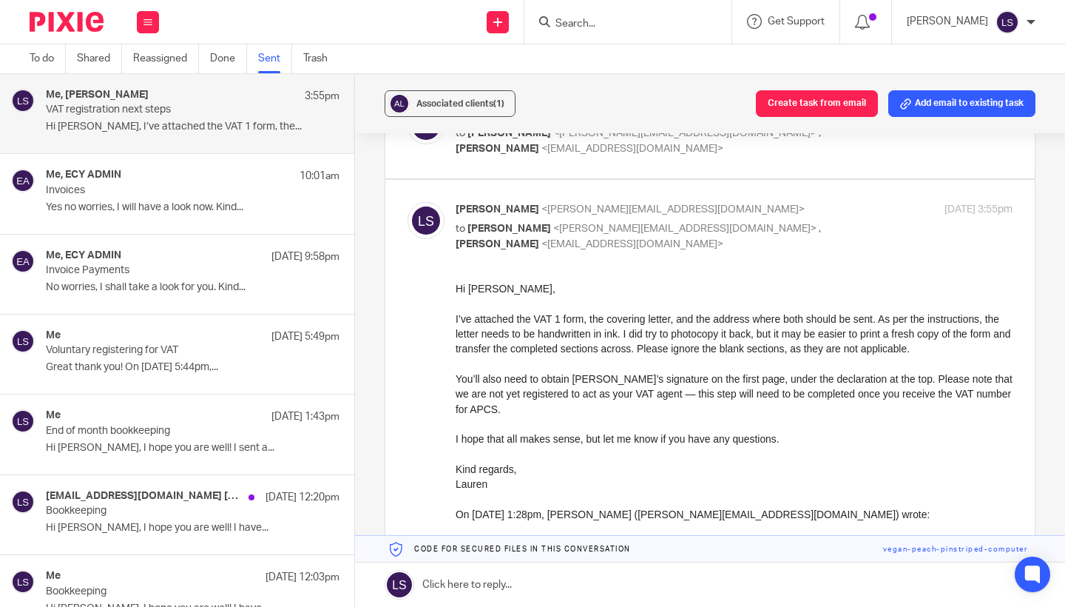
click at [866, 180] on label at bounding box center [710, 425] width 650 height 491
click at [408, 201] on input "checkbox" at bounding box center [407, 201] width 1 height 1
checkbox input "false"
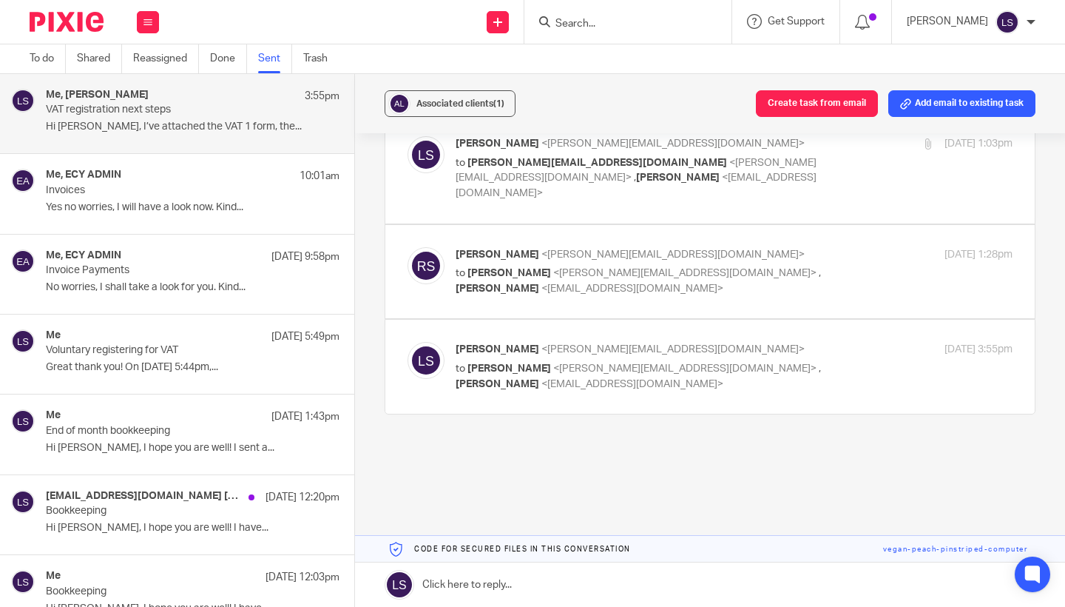
scroll to position [181, 0]
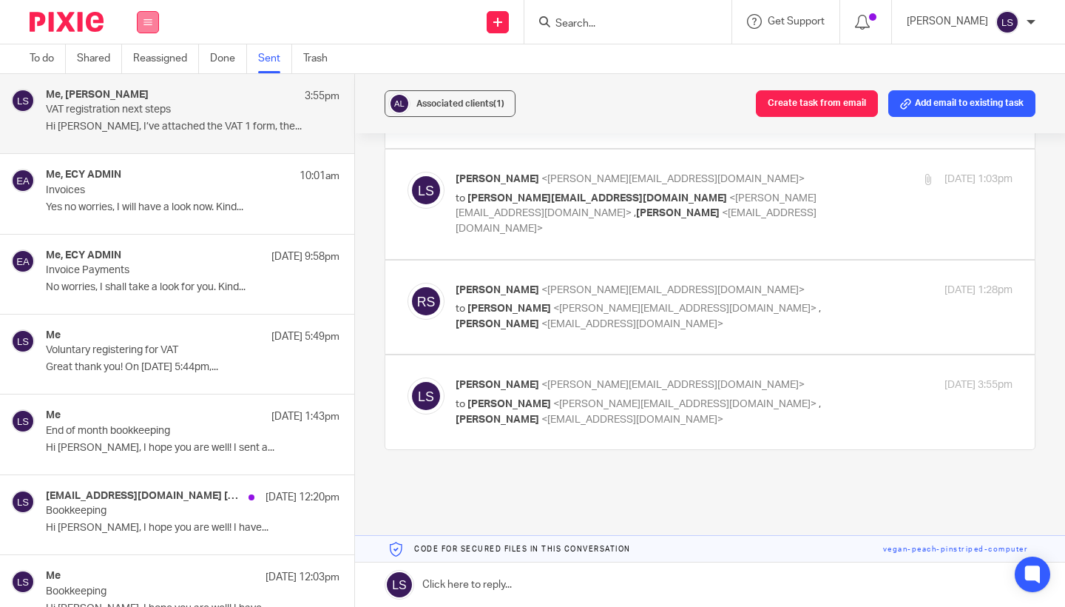
click at [158, 21] on div "Work Email Clients Team Reports Settings" at bounding box center [148, 22] width 52 height 44
click at [247, 18] on div "Send new email Create task Add client Get Support Contact via email Check our d…" at bounding box center [620, 22] width 892 height 44
click at [146, 23] on icon at bounding box center [148, 22] width 9 height 9
click at [141, 92] on link "Email" at bounding box center [141, 90] width 27 height 10
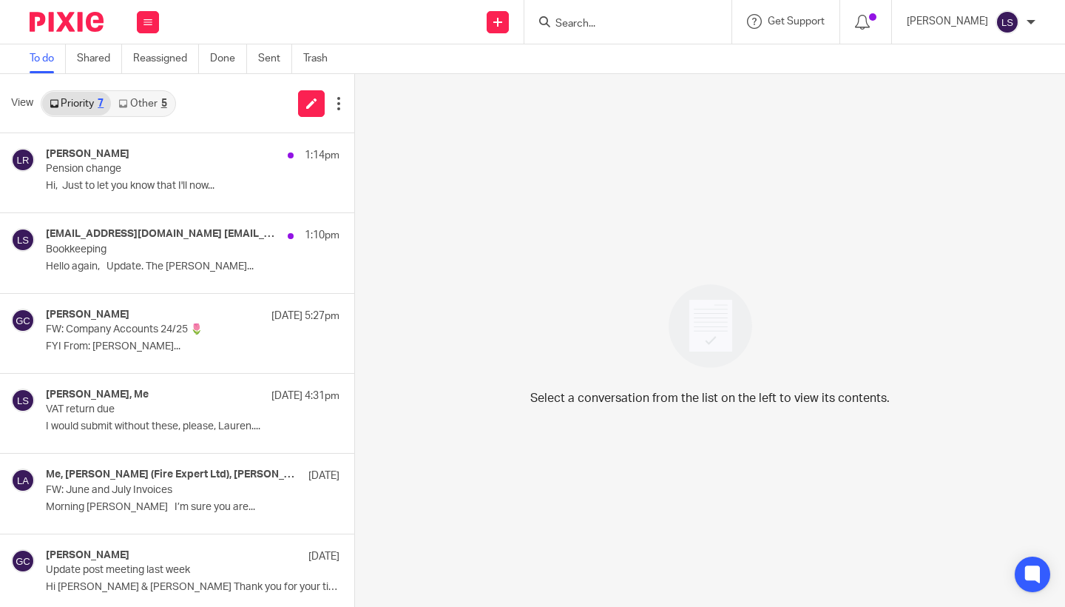
click at [152, 101] on link "Other 5" at bounding box center [142, 104] width 63 height 24
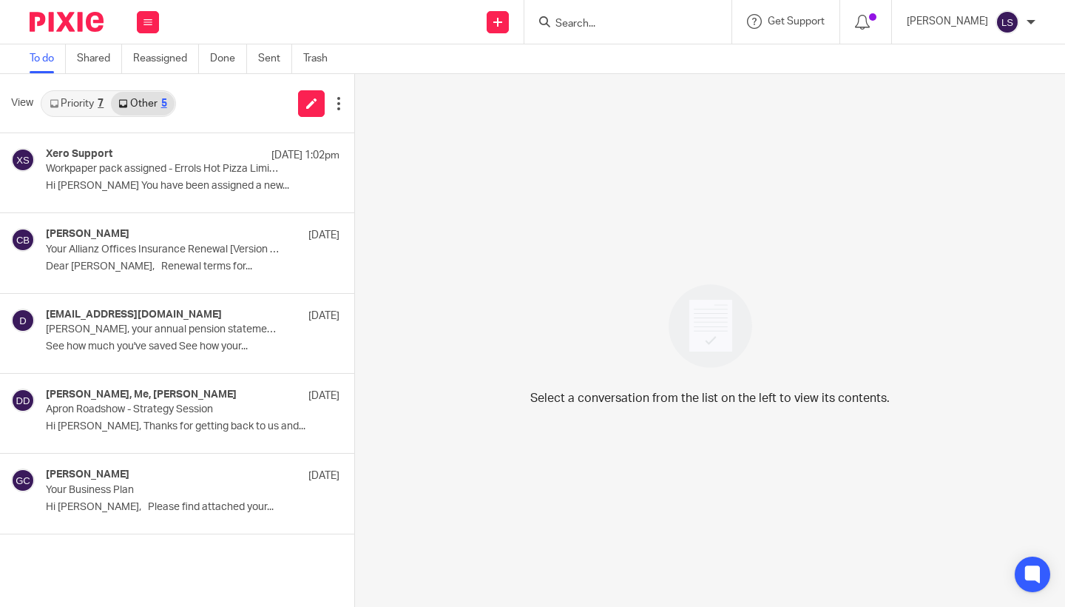
click at [98, 106] on div "7" at bounding box center [101, 103] width 6 height 10
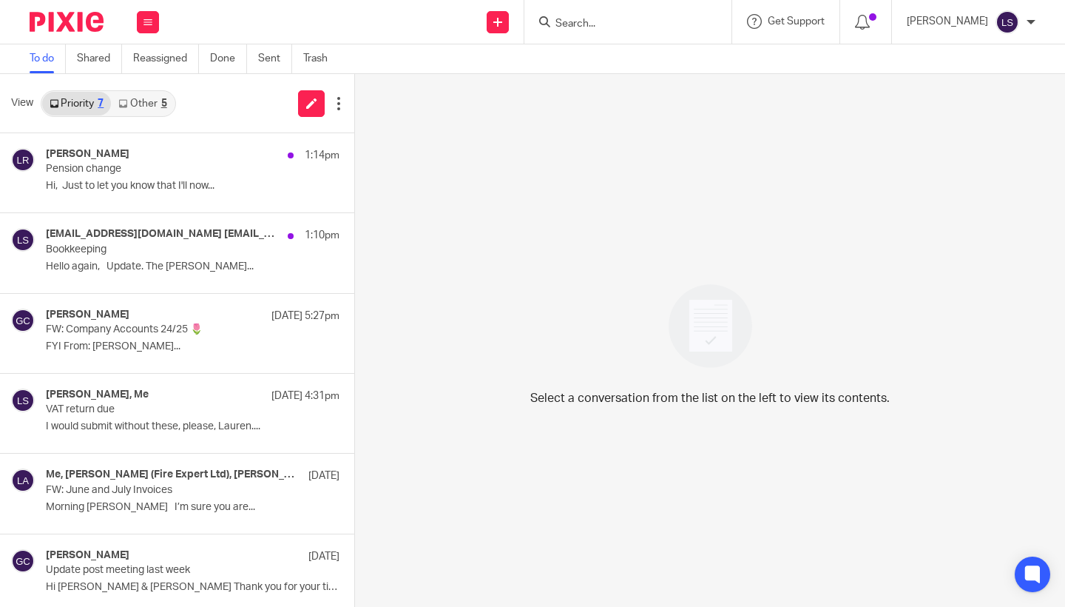
click at [587, 24] on input "Search" at bounding box center [620, 24] width 133 height 13
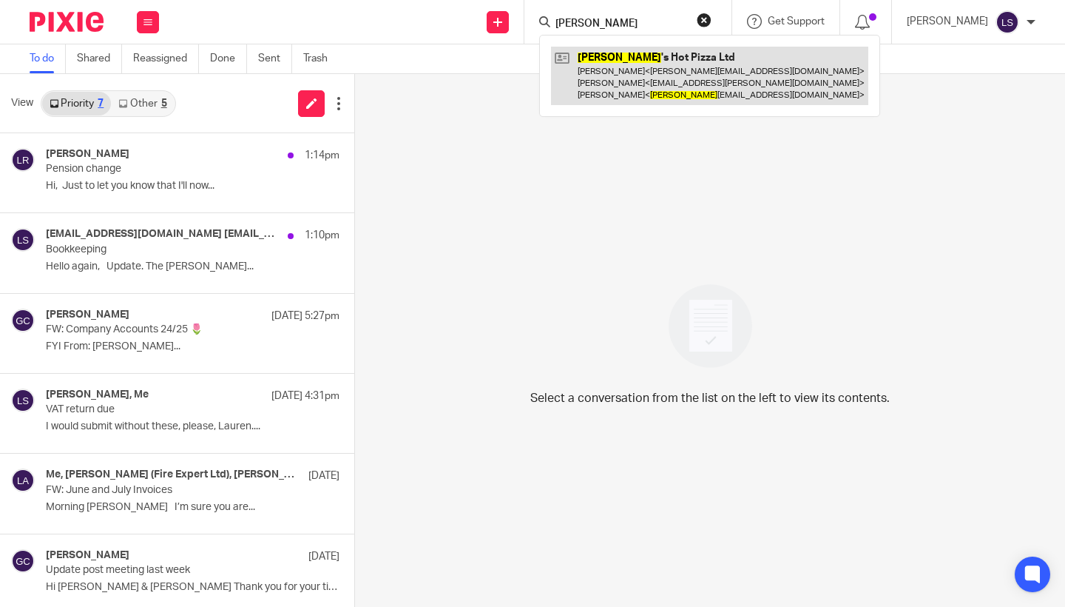
type input "errol"
click at [602, 67] on link at bounding box center [709, 76] width 317 height 58
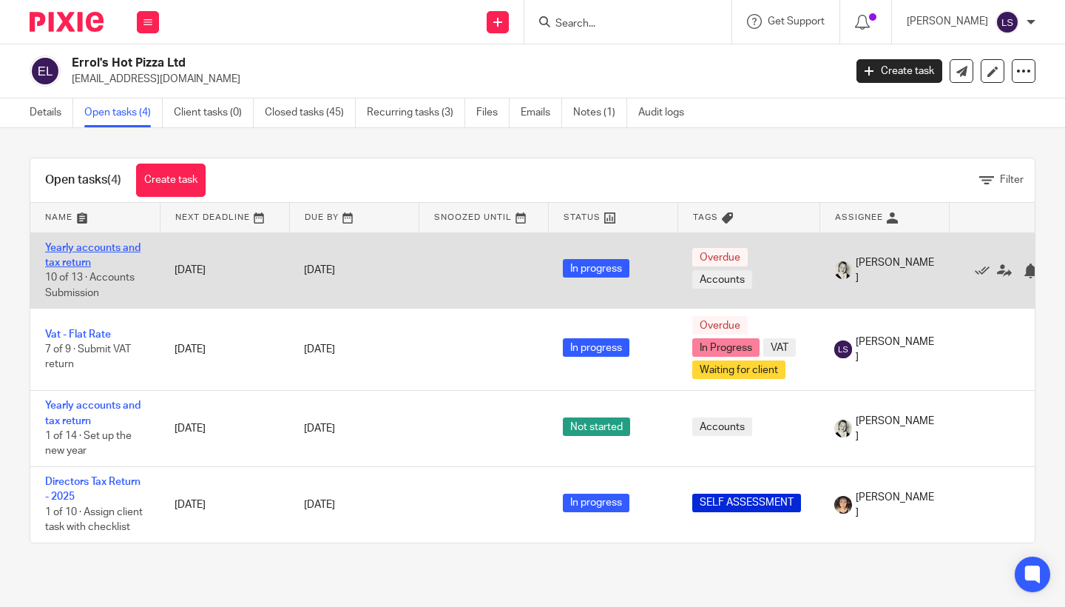
click at [78, 257] on link "Yearly accounts and tax return" at bounding box center [92, 255] width 95 height 25
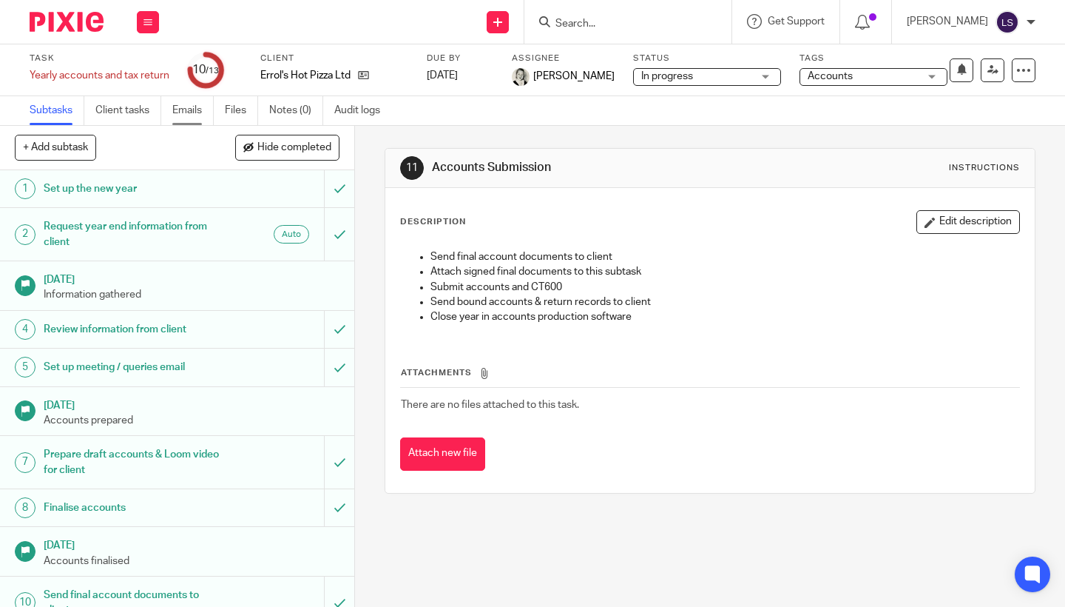
click at [196, 112] on link "Emails" at bounding box center [192, 110] width 41 height 29
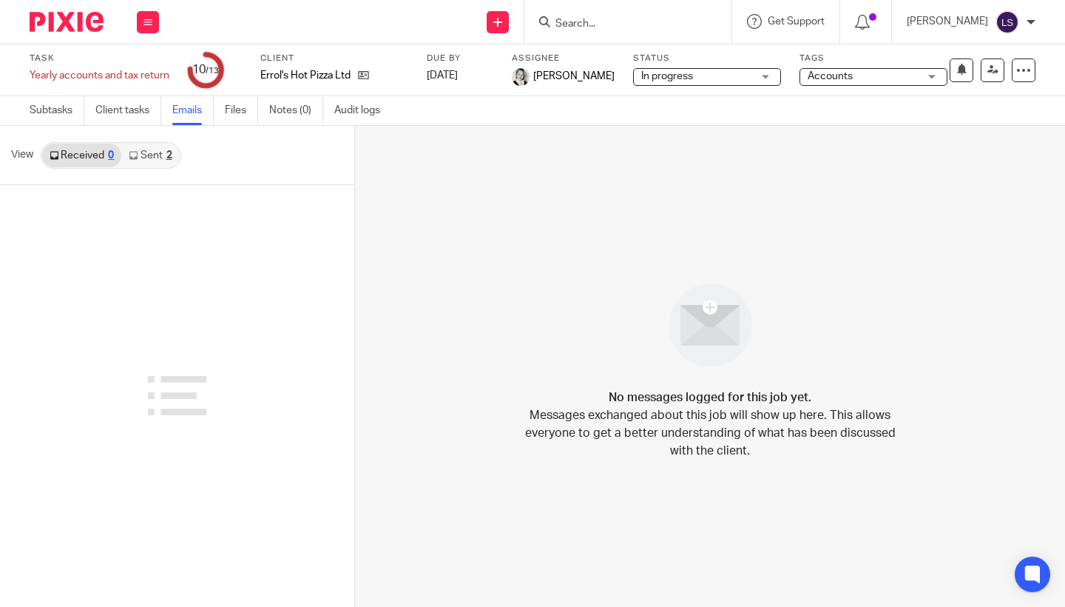
drag, startPoint x: 0, startPoint y: 0, endPoint x: 152, endPoint y: 155, distance: 217.7
click at [152, 155] on link "Sent 2" at bounding box center [150, 156] width 58 height 24
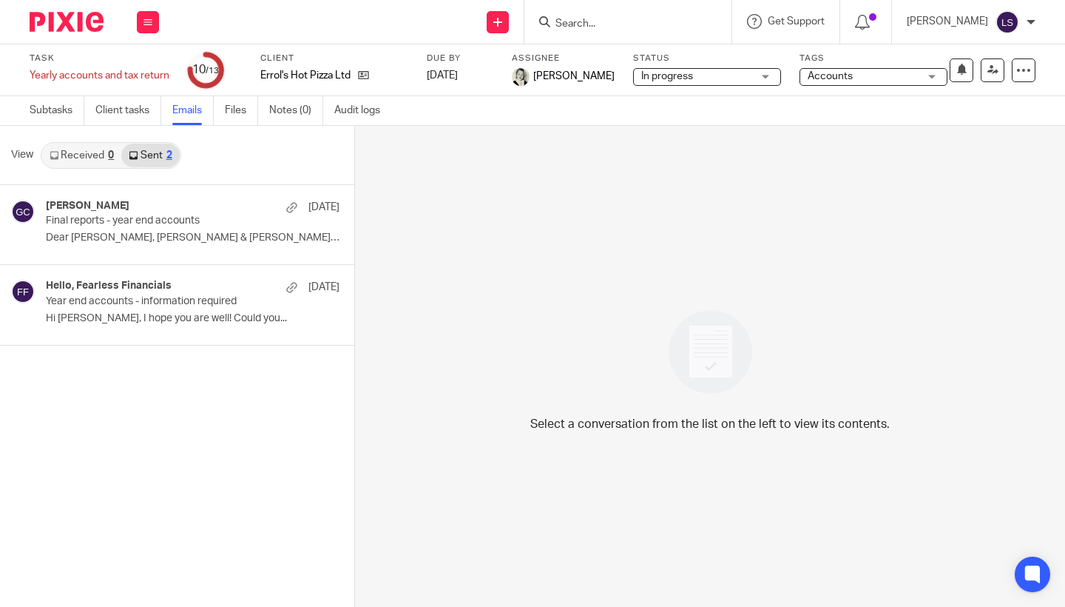
click at [166, 157] on div "2" at bounding box center [169, 155] width 6 height 10
click at [157, 289] on h4 "Hello, Fearless Financials" at bounding box center [109, 286] width 126 height 13
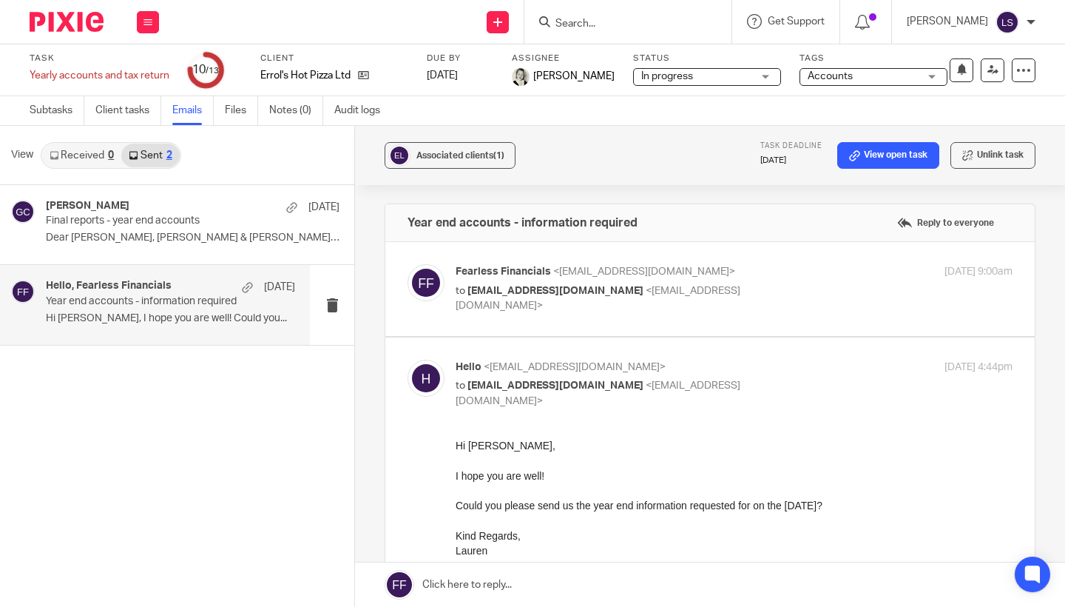
click at [688, 352] on label at bounding box center [710, 518] width 650 height 362
click at [408, 359] on input "checkbox" at bounding box center [407, 359] width 1 height 1
checkbox input "false"
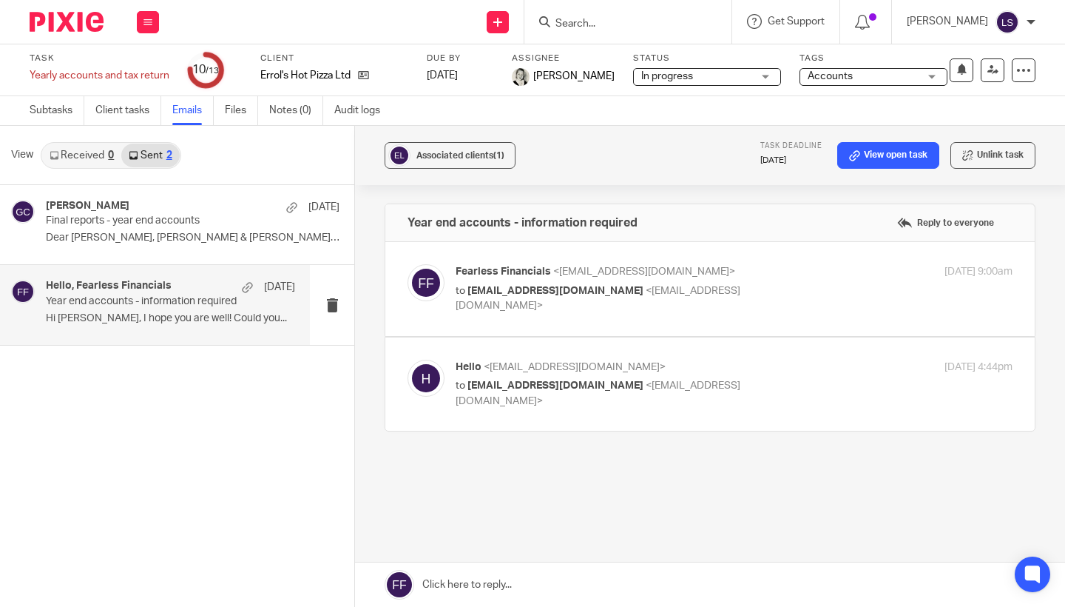
click at [743, 277] on p "Fearless Financials <hello@fearlessfinancials.co.uk>" at bounding box center [641, 272] width 371 height 16
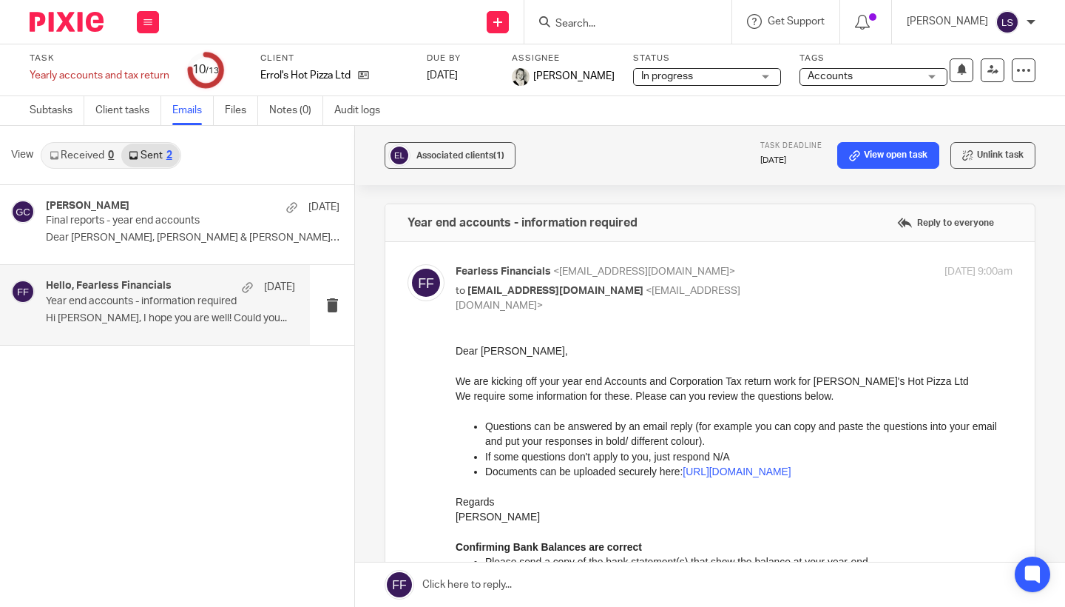
click at [743, 277] on p "Fearless Financials <hello@fearlessfinancials.co.uk>" at bounding box center [641, 272] width 371 height 16
checkbox input "false"
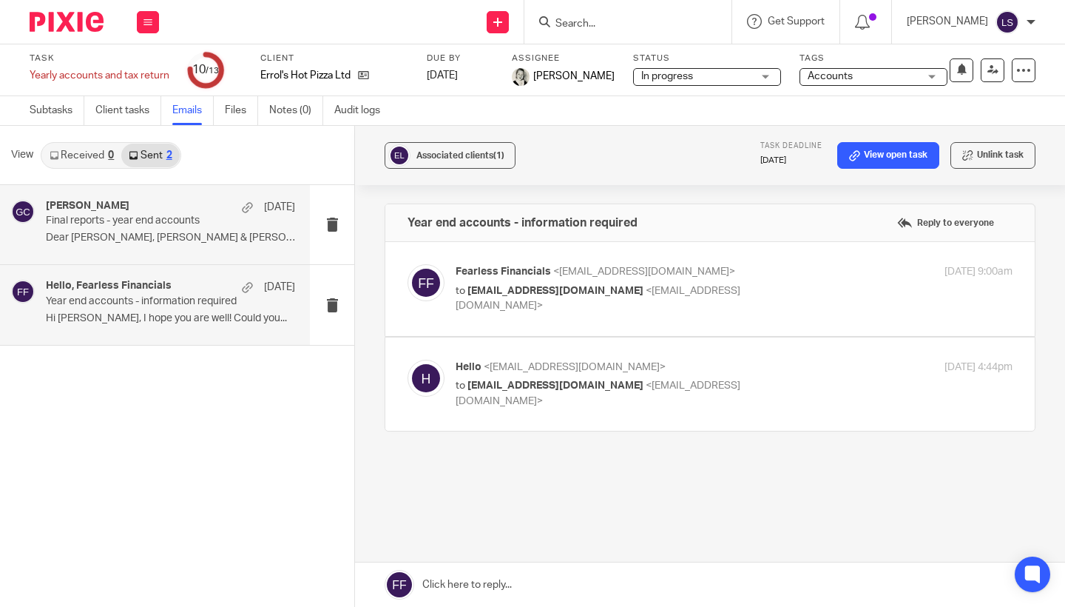
click at [173, 251] on div "Gillian Caughey 29 Apr Final reports - year end accounts Dear Claire, John & Eu…" at bounding box center [155, 224] width 310 height 79
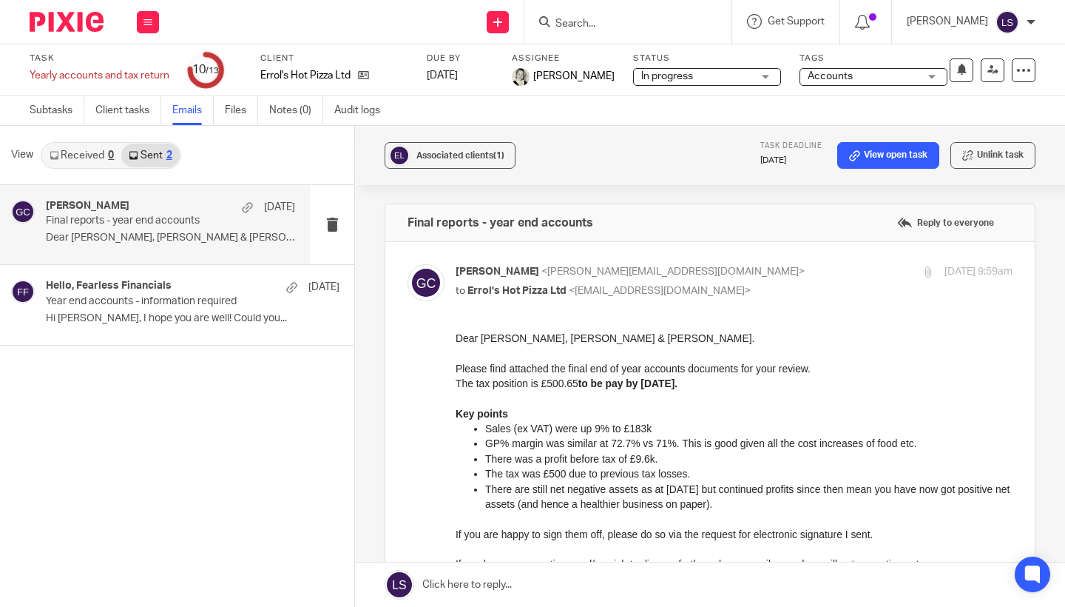
click at [634, 399] on p at bounding box center [734, 398] width 557 height 15
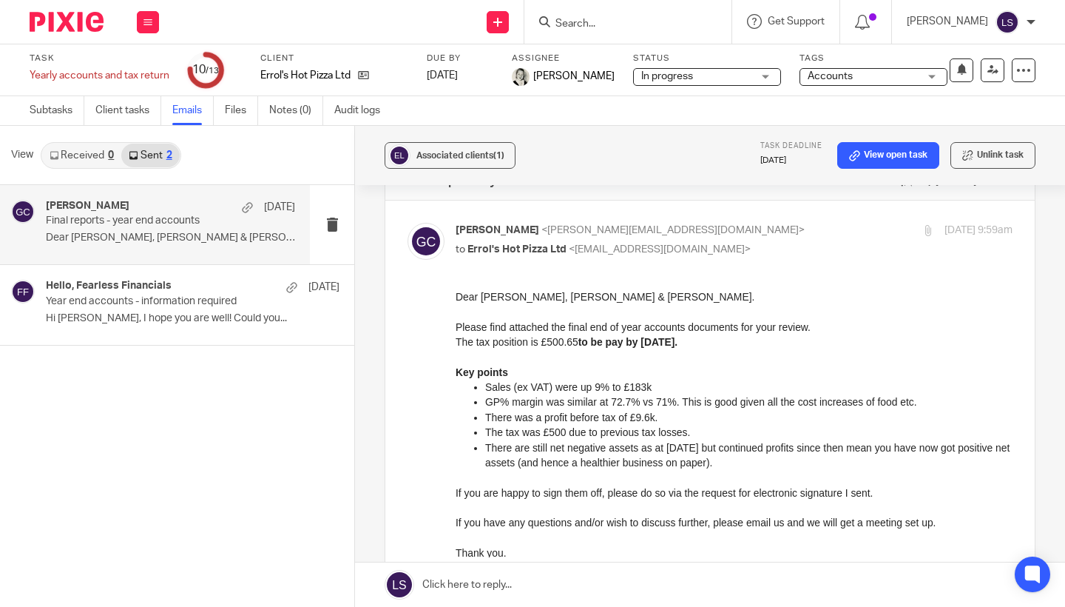
scroll to position [-2, 0]
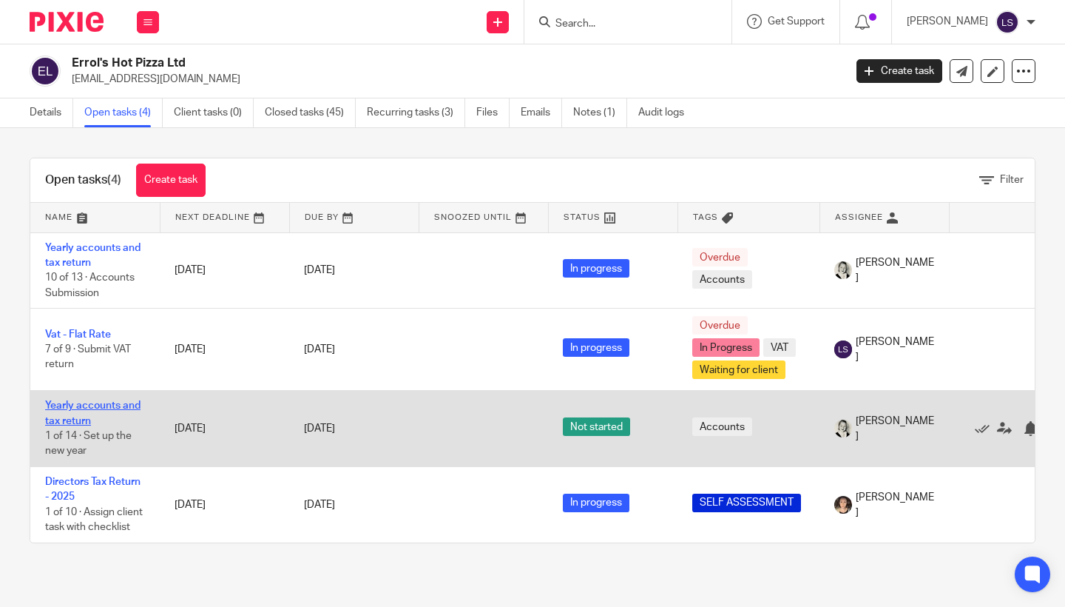
click at [67, 416] on link "Yearly accounts and tax return" at bounding box center [92, 412] width 95 height 25
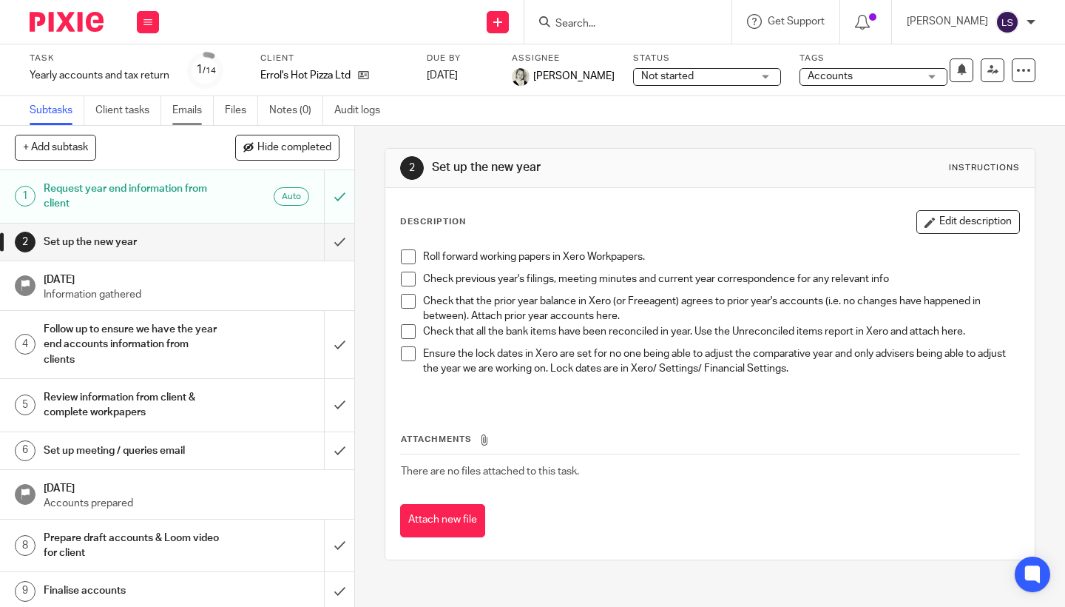
click at [202, 119] on link "Emails" at bounding box center [192, 110] width 41 height 29
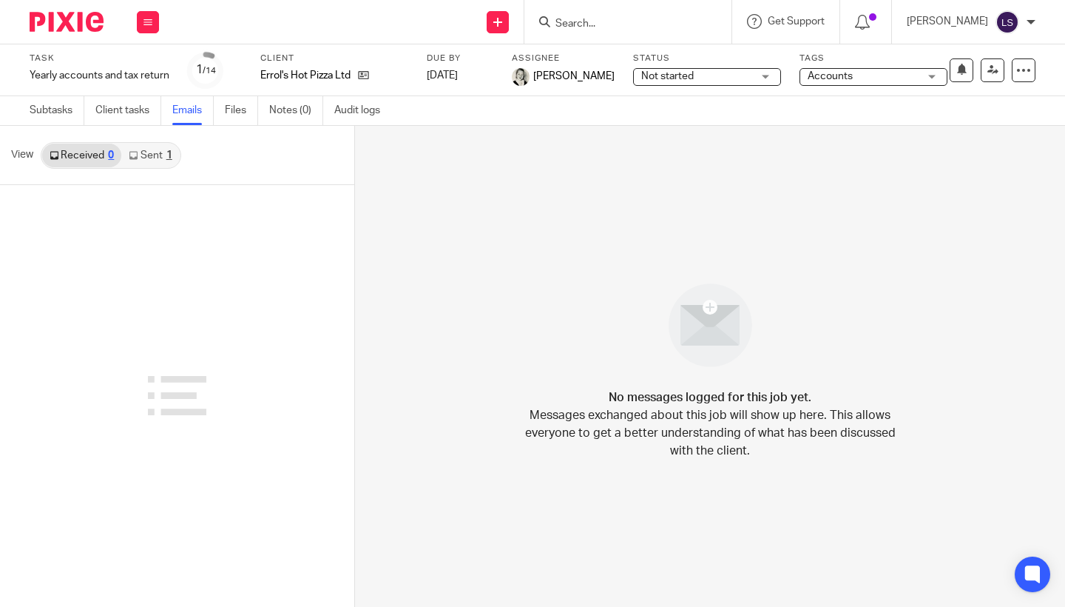
click at [155, 154] on link "Sent 1" at bounding box center [150, 156] width 58 height 24
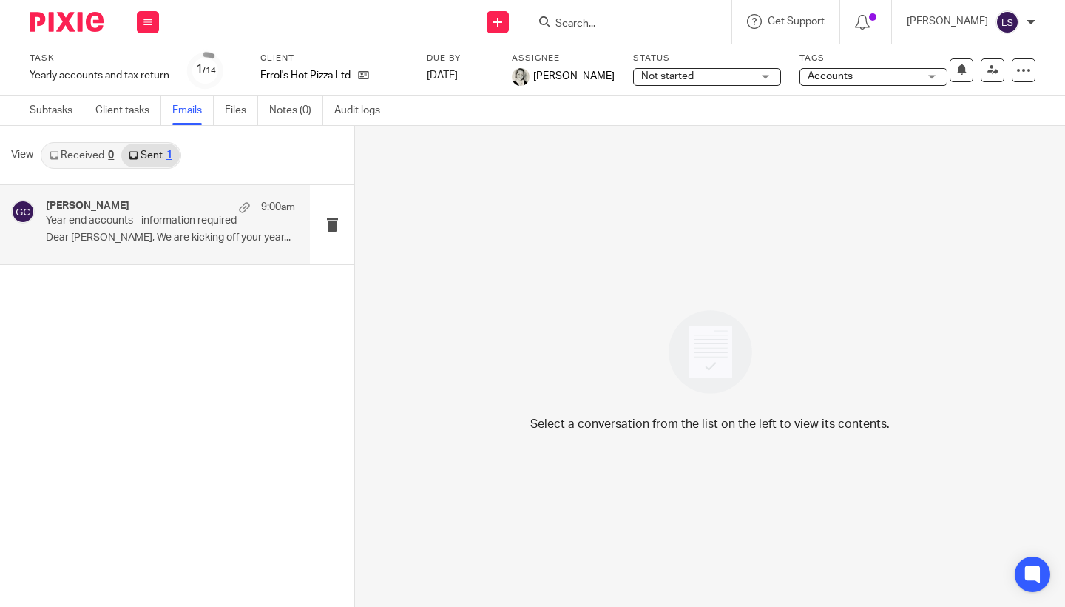
click at [140, 224] on p "Year end accounts - information required" at bounding box center [146, 221] width 200 height 13
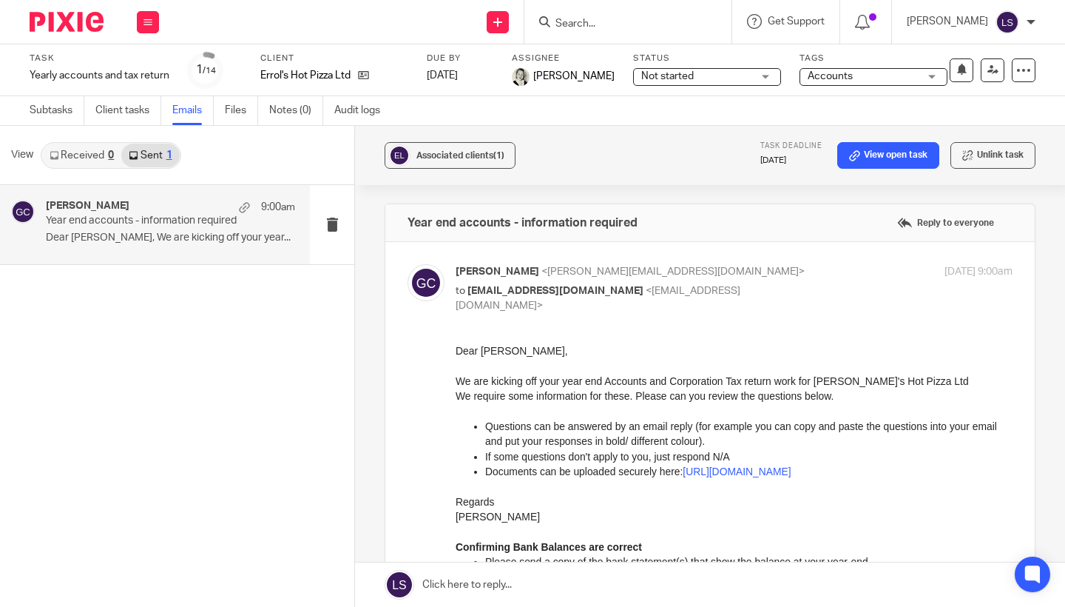
click at [146, 38] on div "Work Email Clients Team Reports Settings" at bounding box center [148, 22] width 52 height 44
click at [140, 93] on link "Email" at bounding box center [140, 90] width 24 height 10
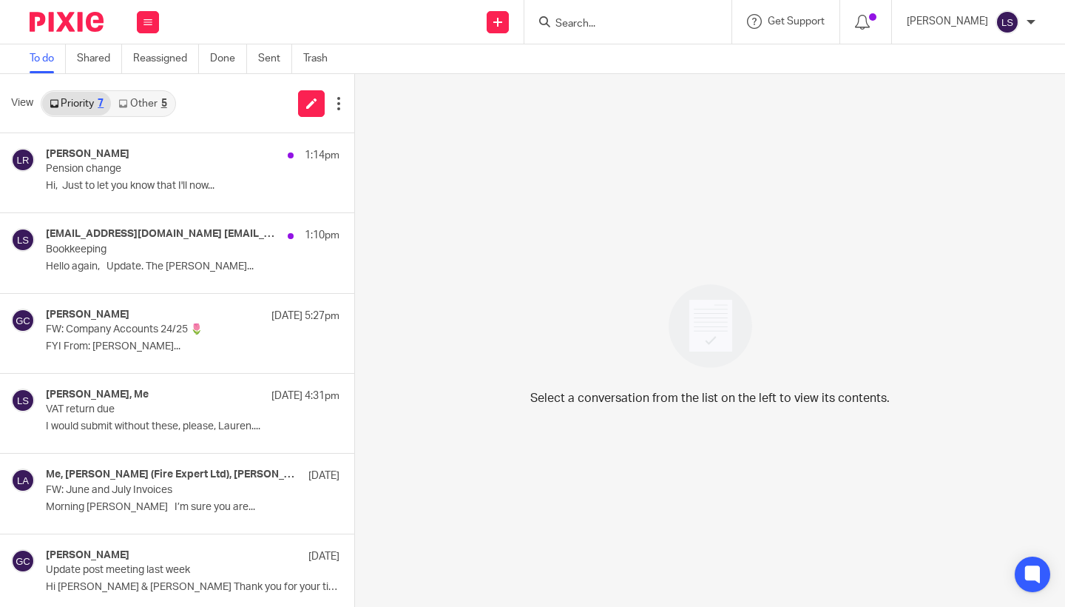
click at [157, 99] on link "Other 5" at bounding box center [142, 104] width 63 height 24
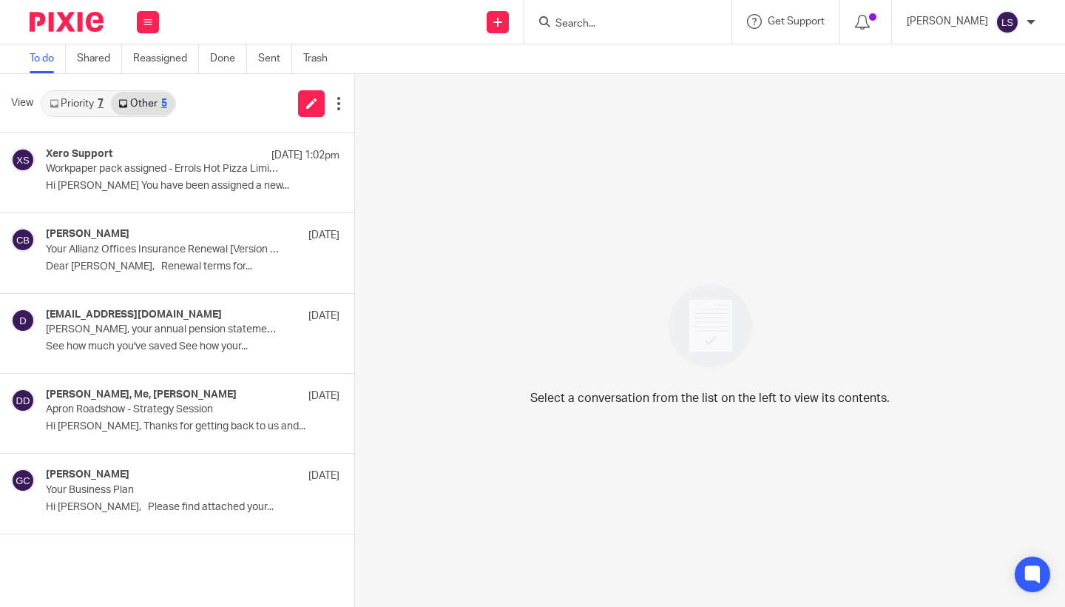
click at [92, 99] on link "Priority 7" at bounding box center [76, 104] width 69 height 24
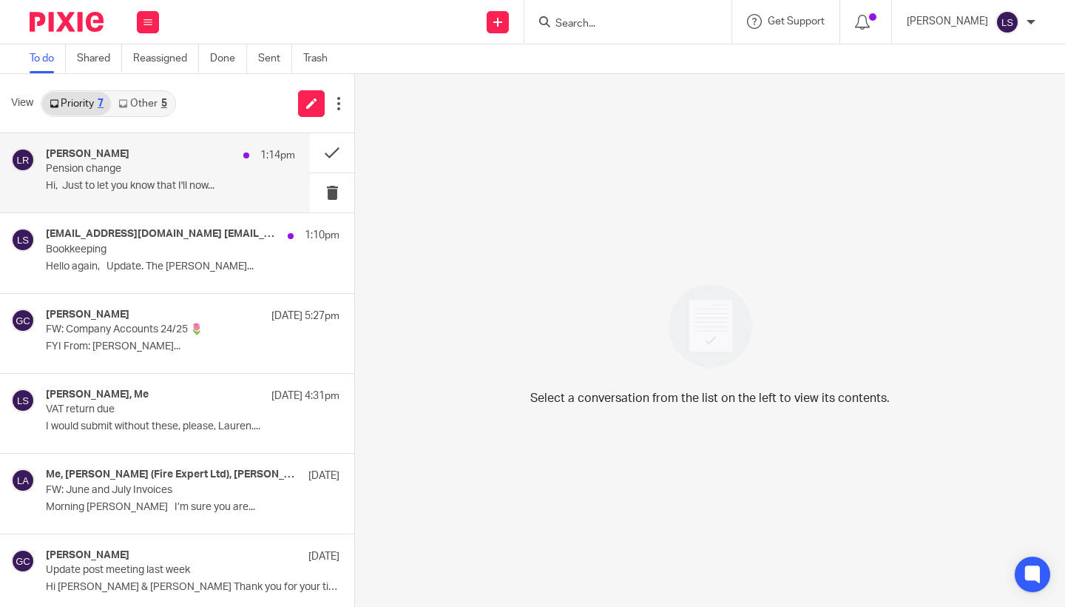
click at [101, 175] on div "Laura Rice 1:14pm Pension change Hi, Just to let you know that I'll now..." at bounding box center [170, 173] width 249 height 50
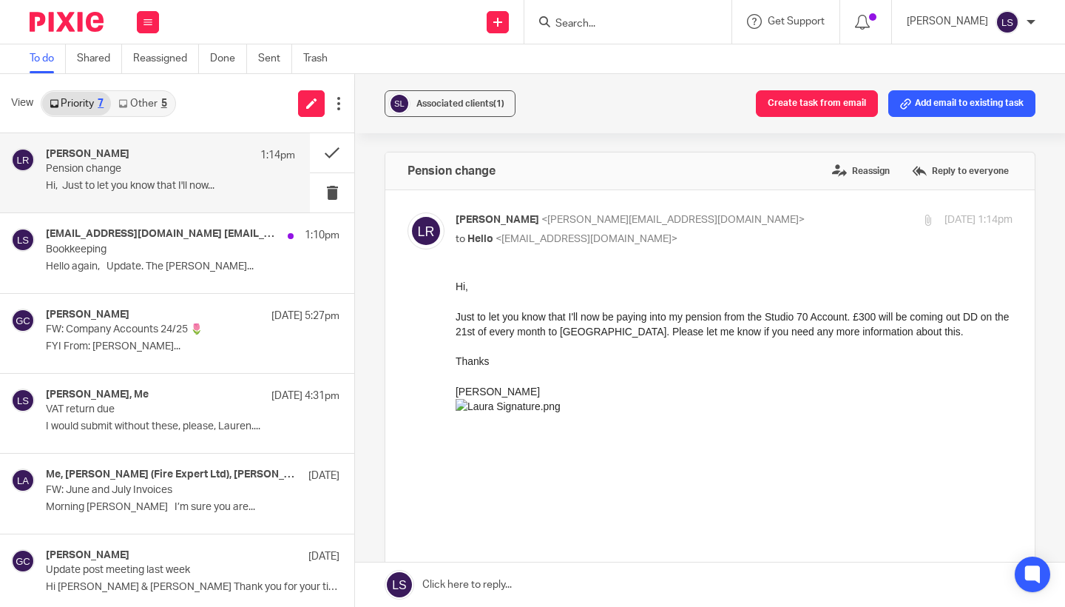
click at [672, 227] on div "Laura Rice <laura@studio70glasgow.com> to Hello <hello@fearlessfinancials.co.uk>" at bounding box center [641, 229] width 371 height 34
checkbox input "false"
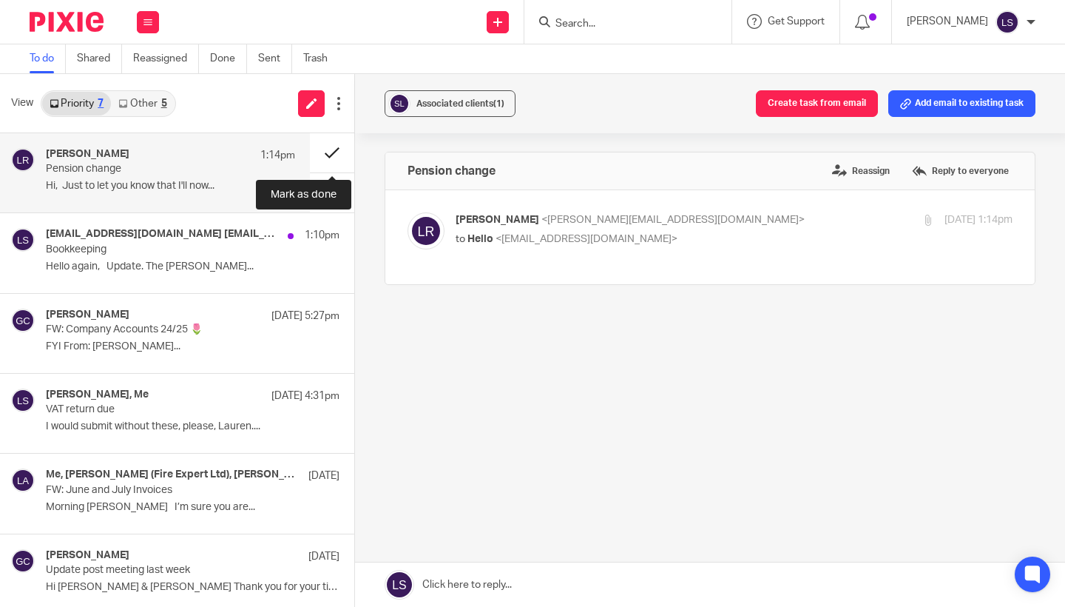
click at [334, 151] on button at bounding box center [332, 152] width 44 height 39
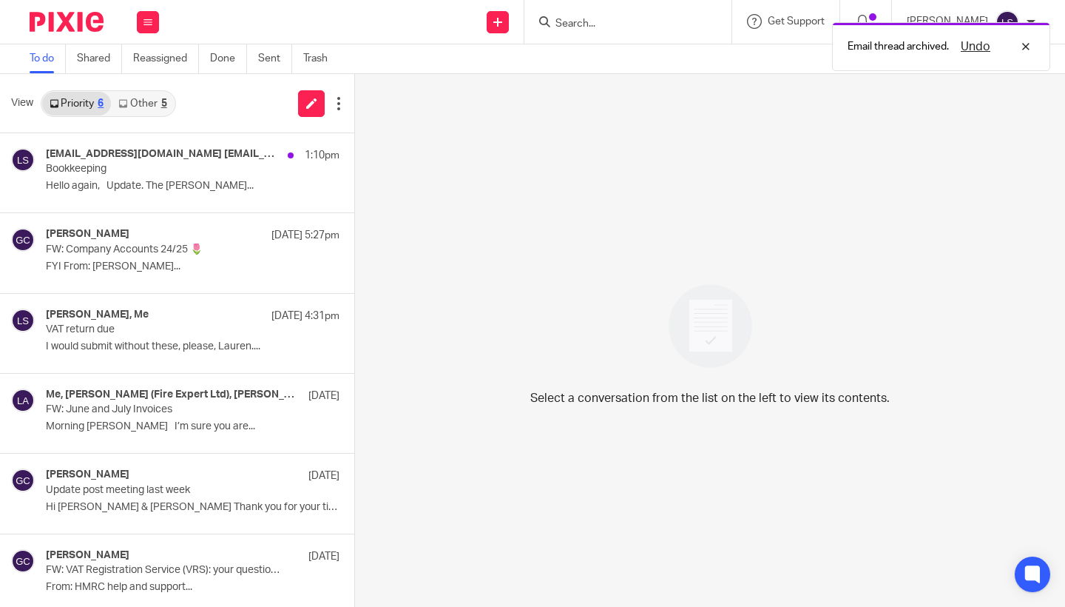
click at [156, 104] on link "Other 5" at bounding box center [142, 104] width 63 height 24
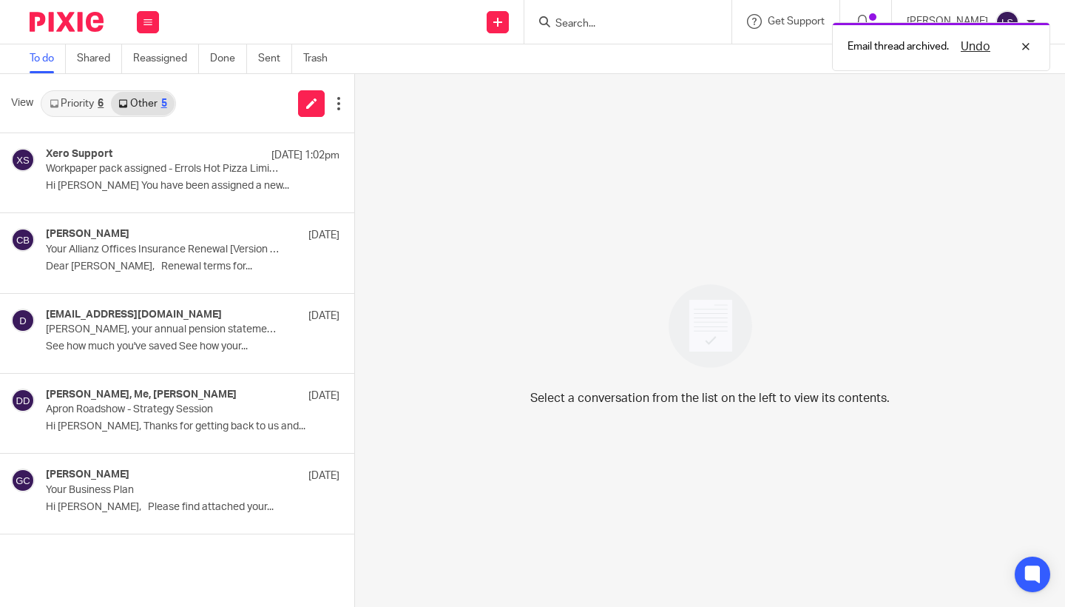
click at [82, 101] on link "Priority 6" at bounding box center [76, 104] width 69 height 24
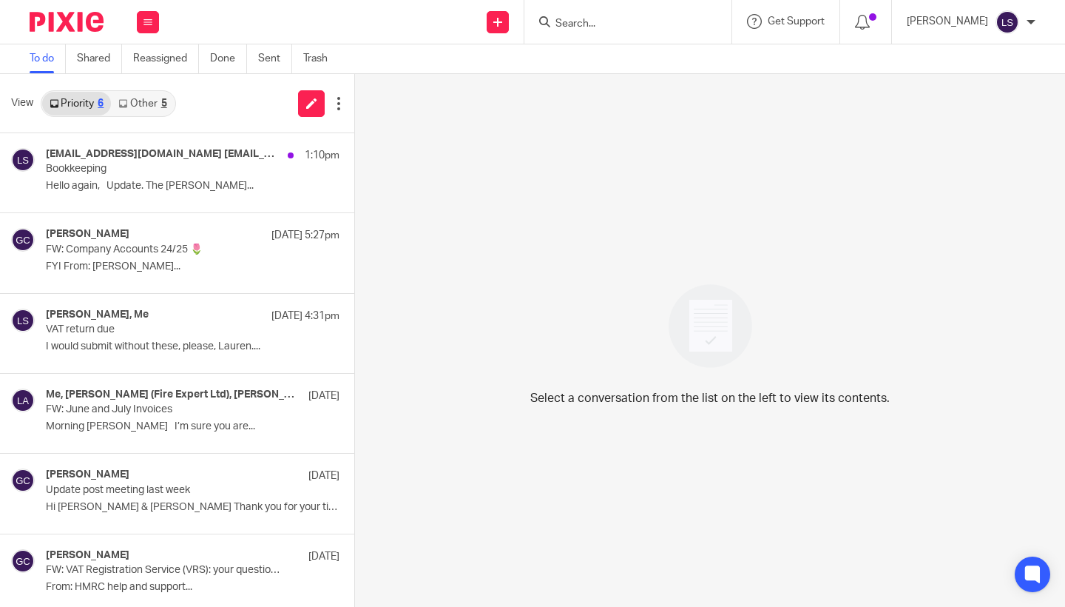
click at [580, 31] on div at bounding box center [628, 22] width 207 height 44
click at [592, 20] on input "Search" at bounding box center [620, 24] width 133 height 13
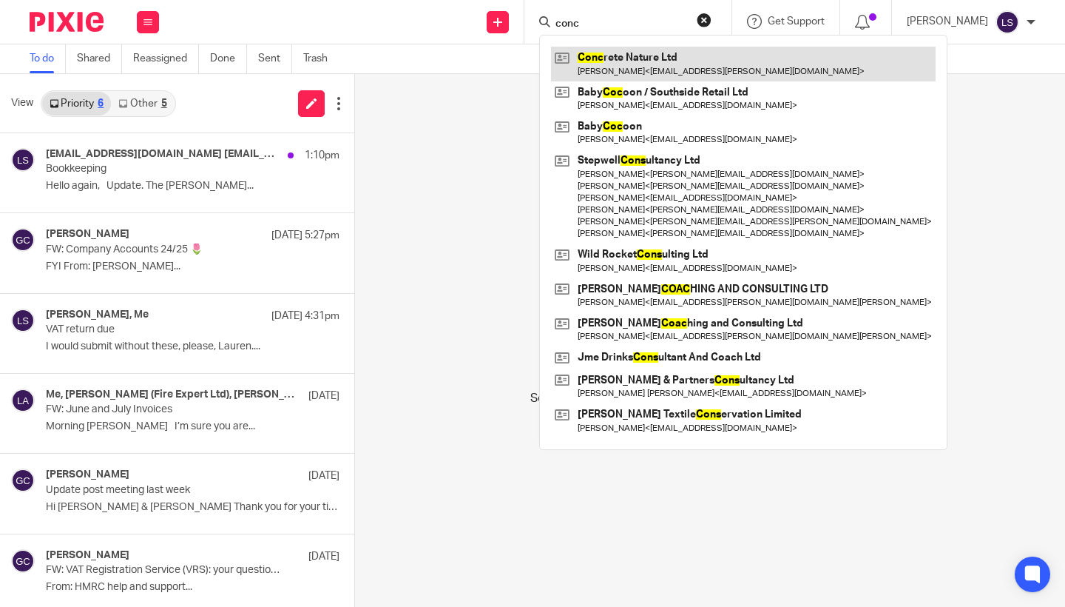
type input "conc"
click at [596, 66] on link at bounding box center [743, 64] width 385 height 34
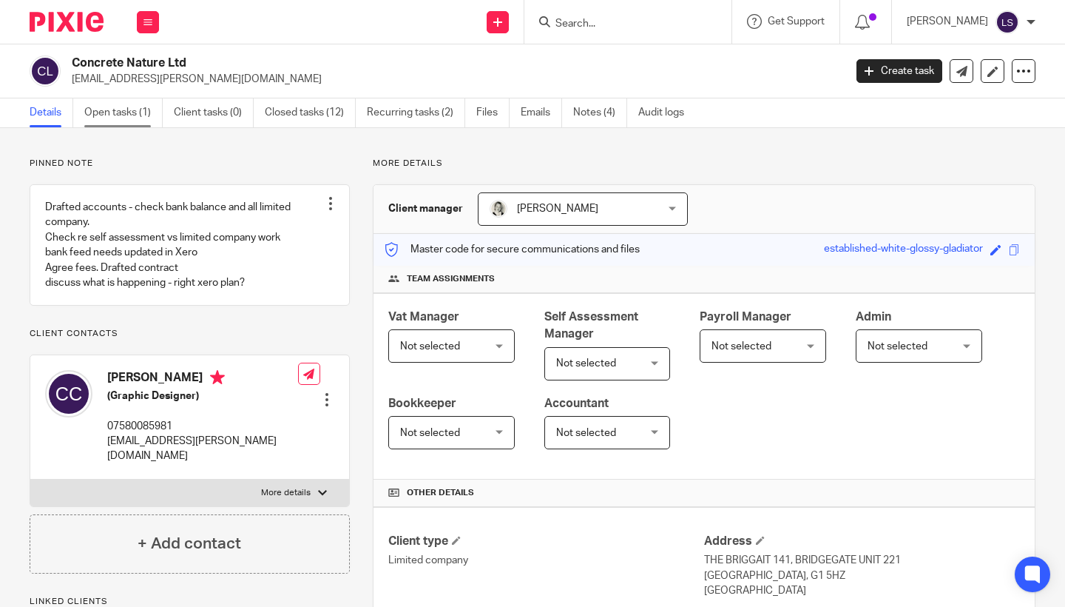
click at [141, 115] on link "Open tasks (1)" at bounding box center [123, 112] width 78 height 29
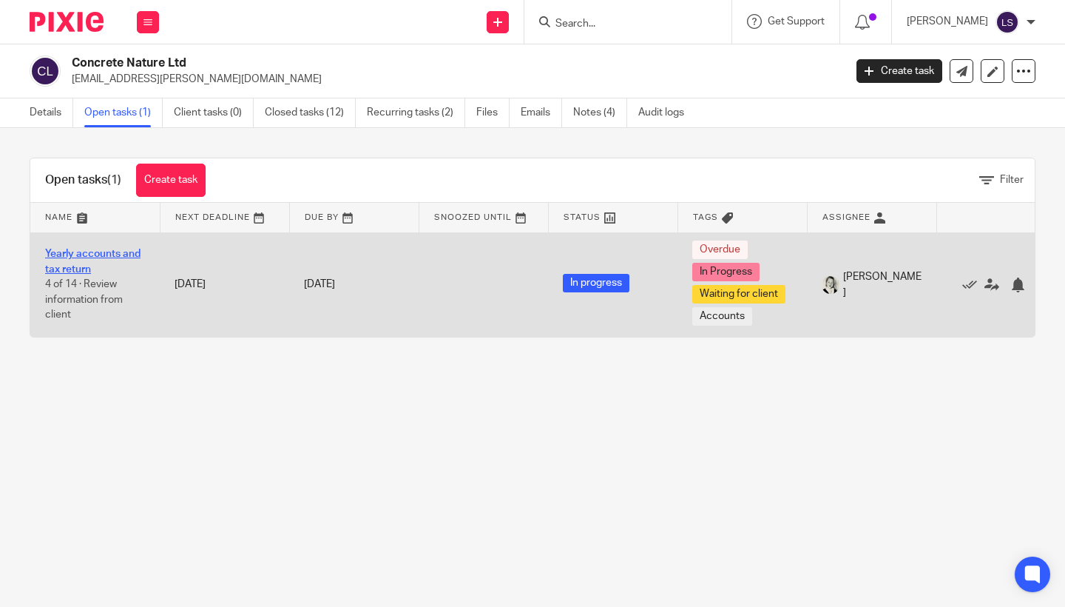
click at [67, 256] on link "Yearly accounts and tax return" at bounding box center [92, 261] width 95 height 25
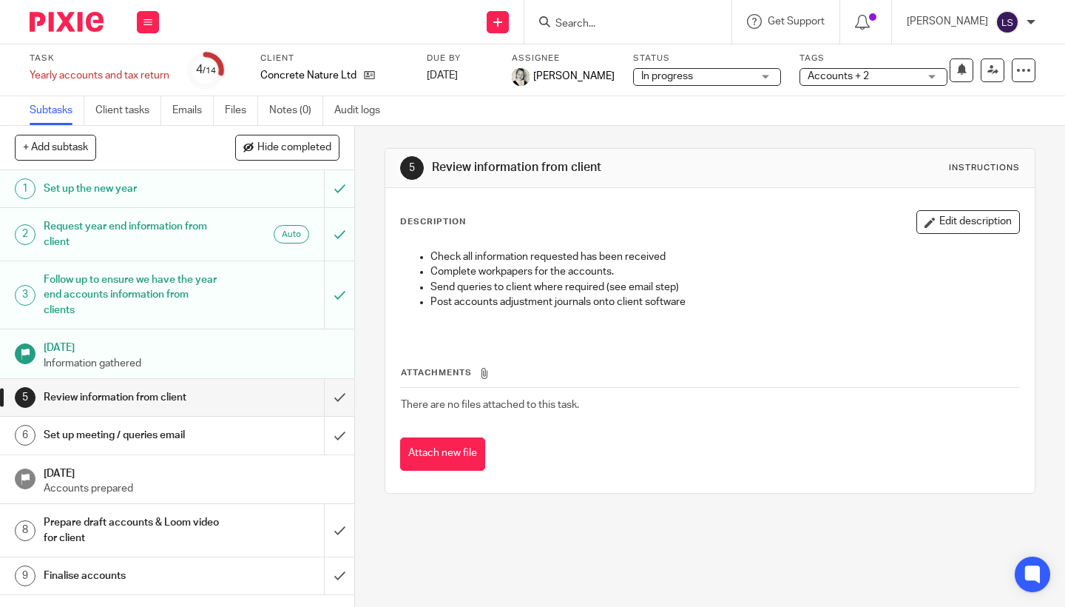
click at [187, 111] on link "Emails" at bounding box center [192, 110] width 41 height 29
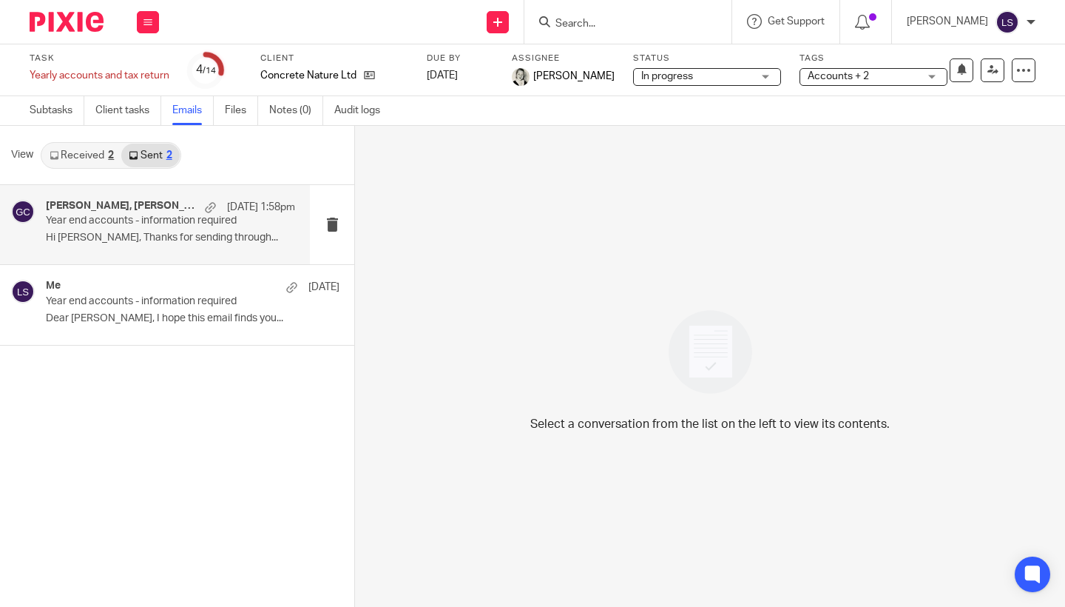
click at [141, 226] on p "Year end accounts - information required" at bounding box center [146, 221] width 200 height 13
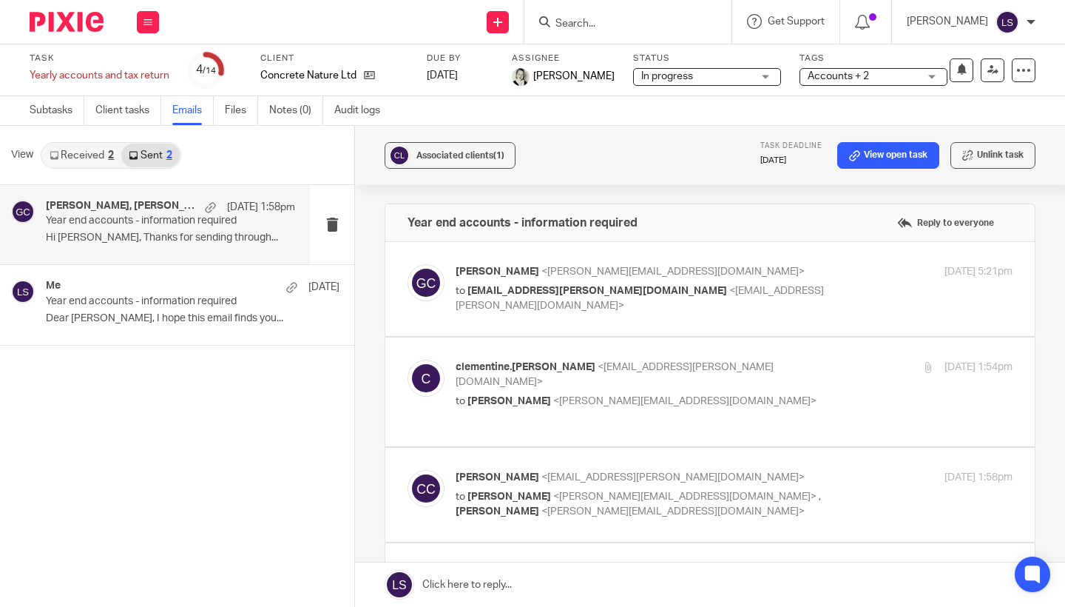
click at [1057, 364] on div "Associated clients (1) Task deadline [DATE] View open task Unlink task Year end…" at bounding box center [710, 366] width 710 height 481
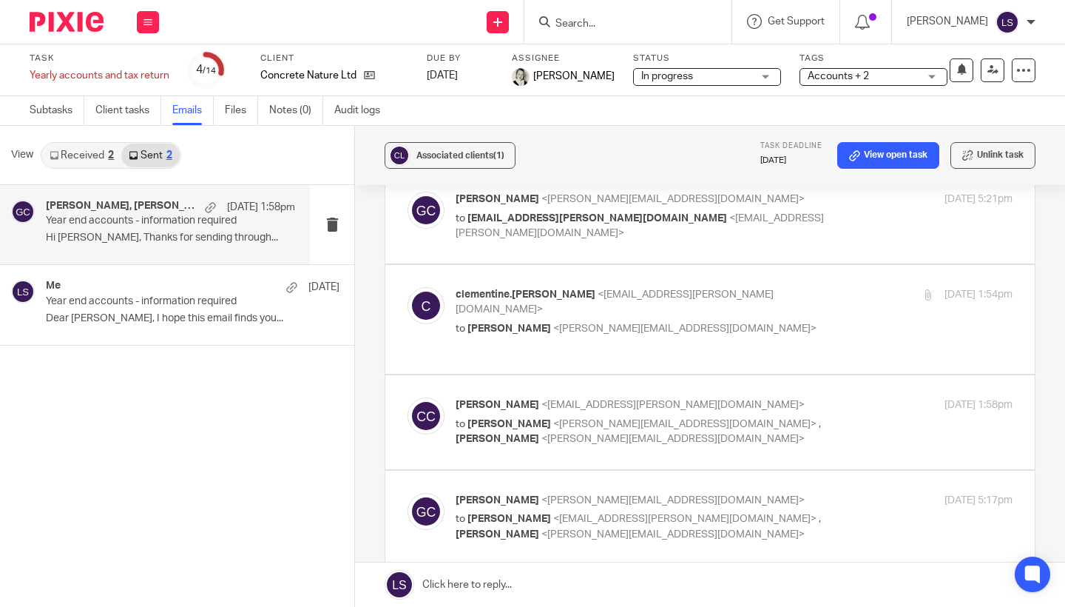
scroll to position [102, 0]
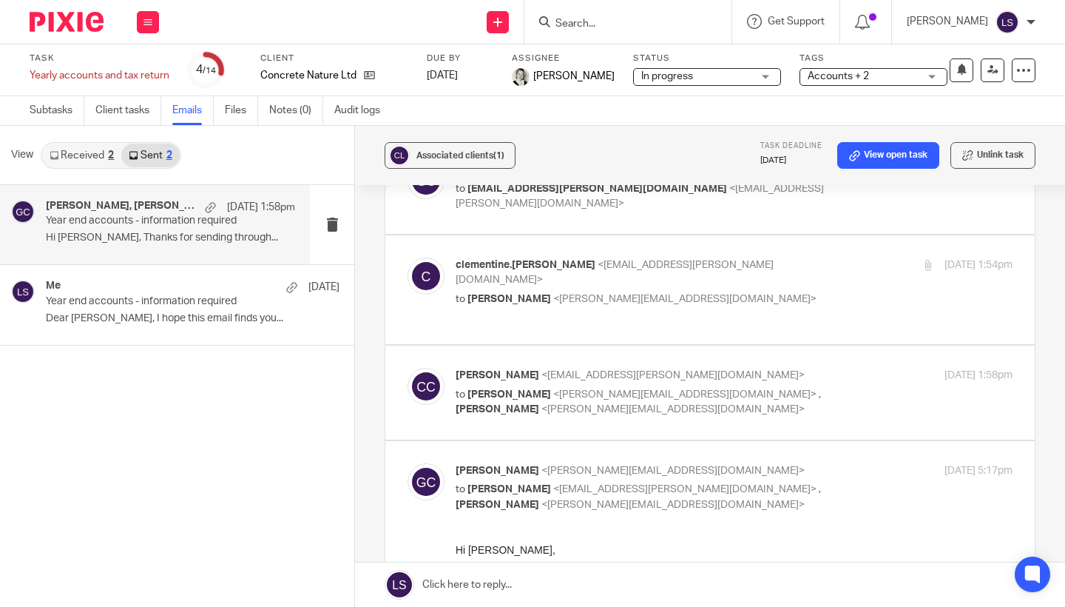
click at [777, 292] on p "to [PERSON_NAME] <[PERSON_NAME][EMAIL_ADDRESS][DOMAIN_NAME]>" at bounding box center [641, 300] width 371 height 16
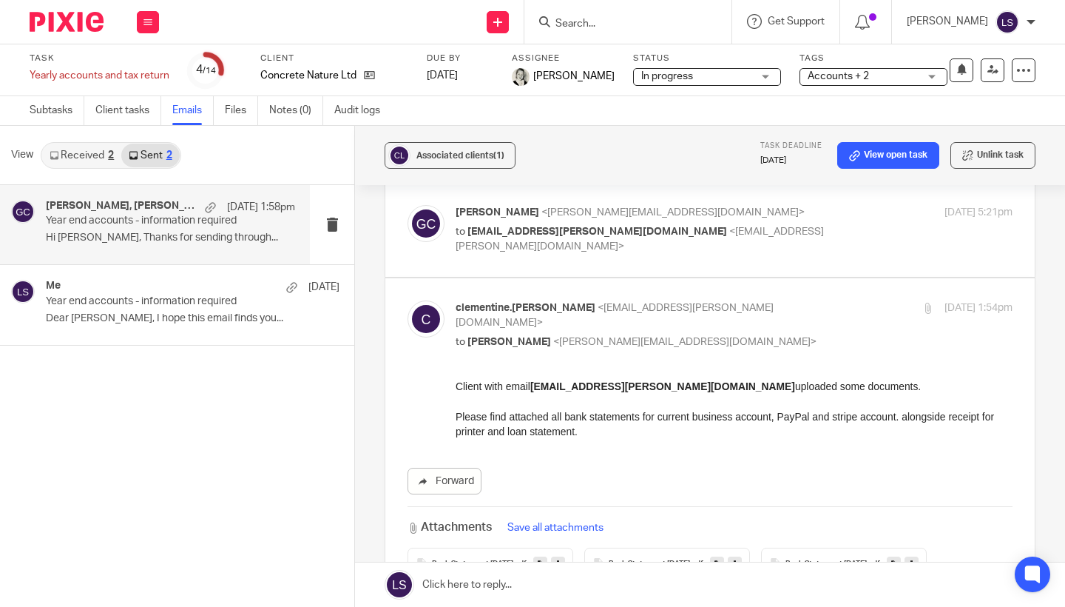
scroll to position [77, 0]
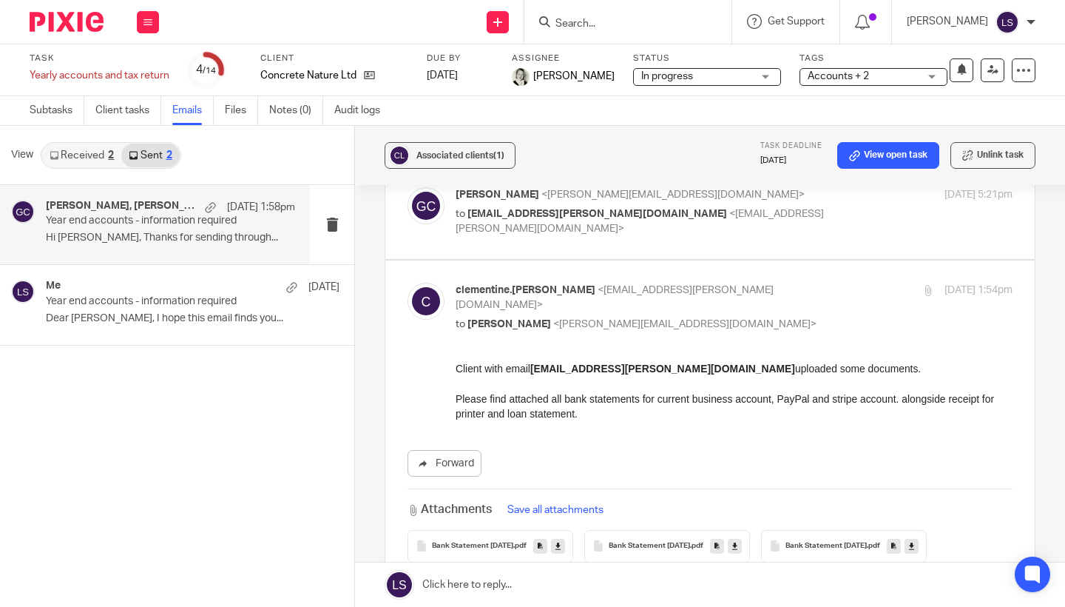
click at [741, 317] on p "to [PERSON_NAME] <[PERSON_NAME][EMAIL_ADDRESS][DOMAIN_NAME]>" at bounding box center [641, 325] width 371 height 16
checkbox input "false"
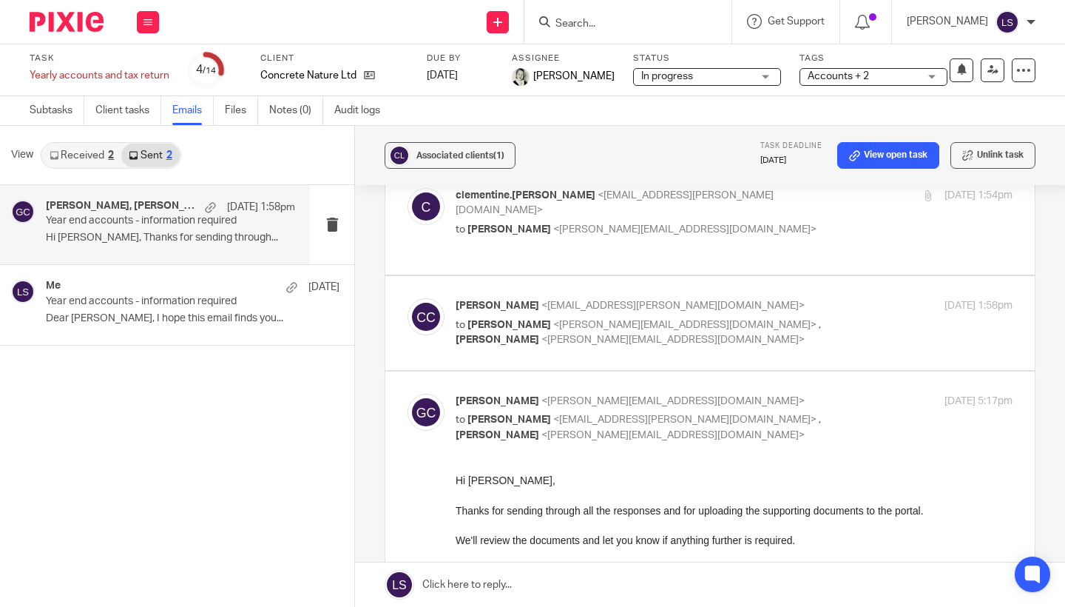
scroll to position [172, 0]
click at [823, 297] on p "Clementine Carriere <clementine.carriere@gmail.com>" at bounding box center [641, 305] width 371 height 16
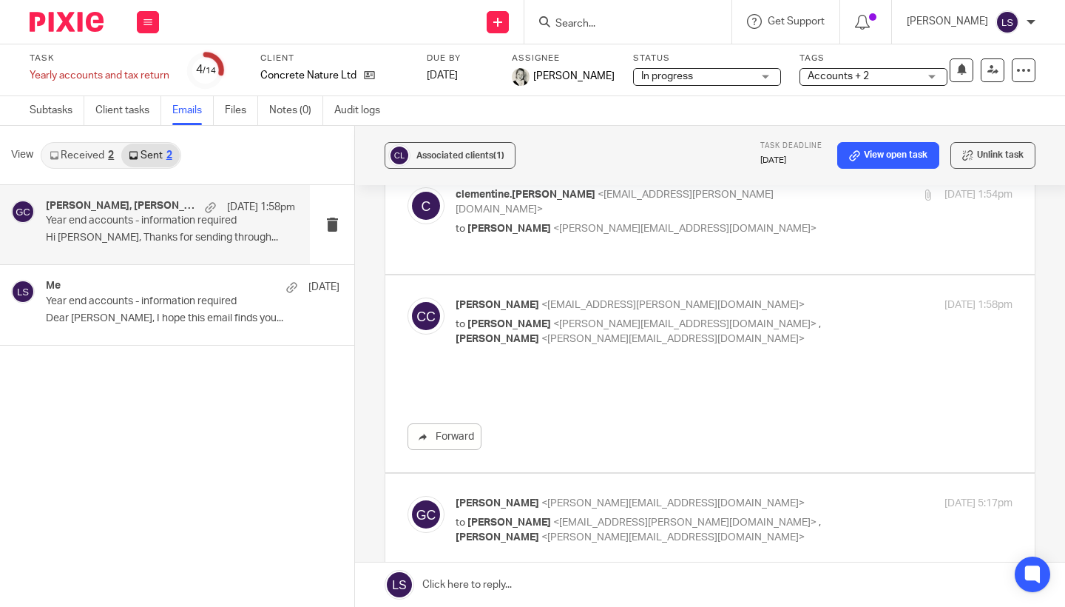
scroll to position [0, 0]
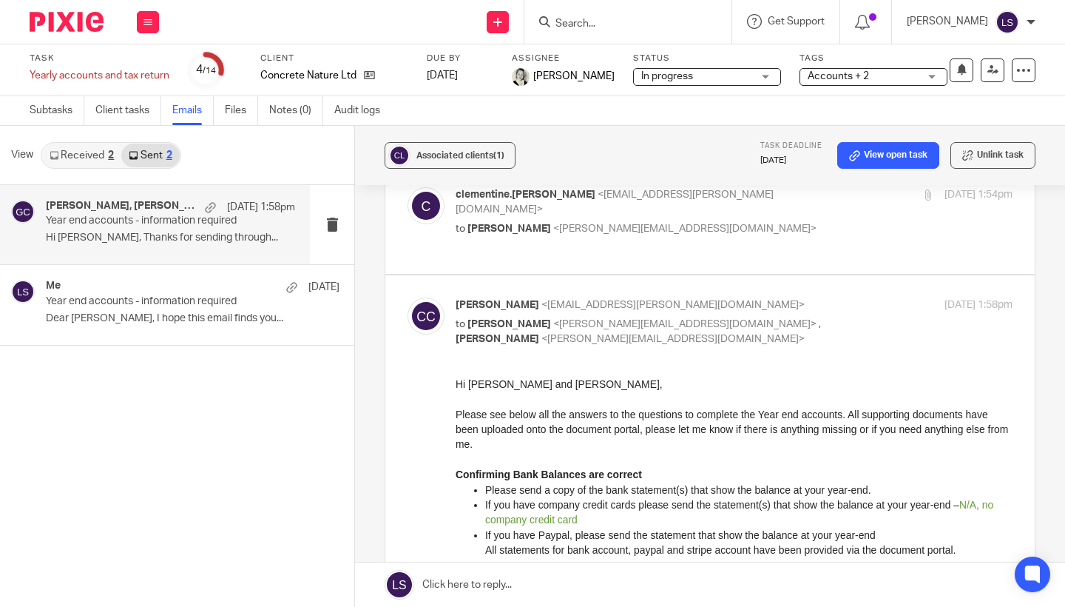
click at [808, 382] on div "Hi Gillian and Lauren," at bounding box center [734, 383] width 557 height 15
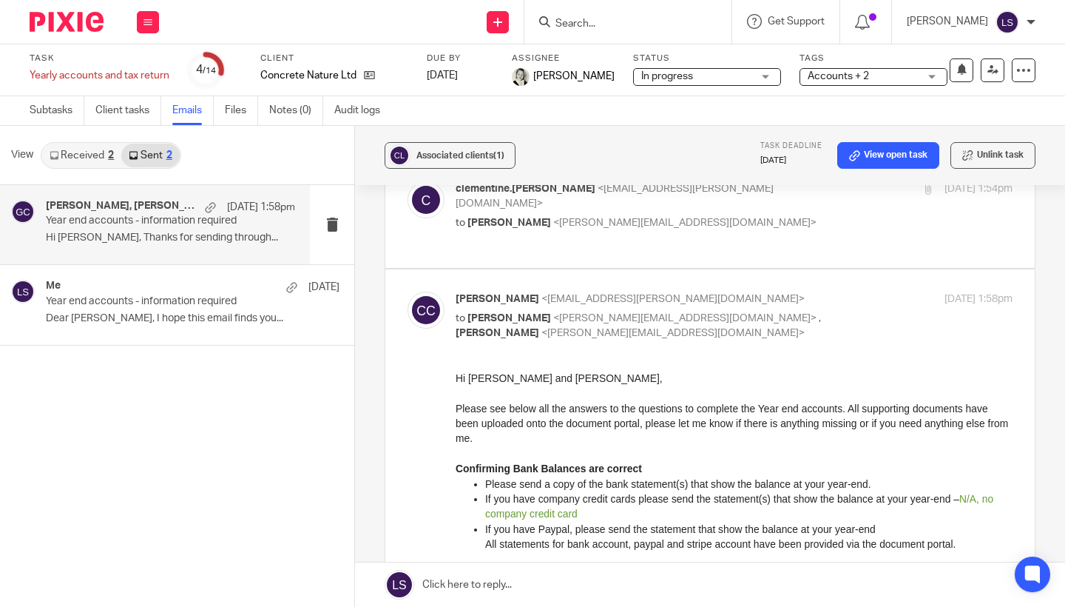
scroll to position [176, 0]
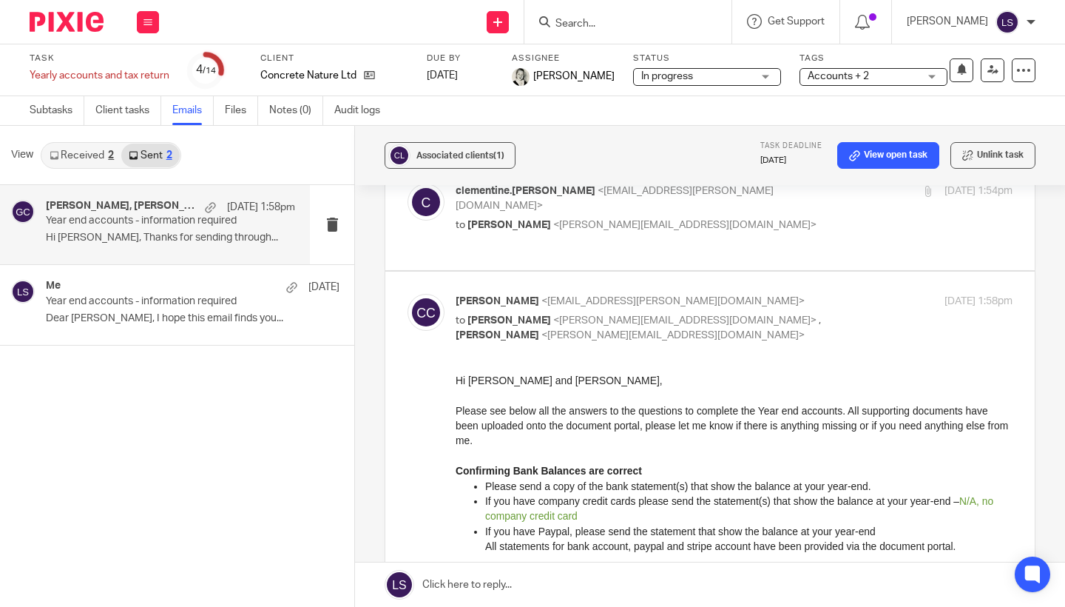
click at [799, 313] on p "to Gillian Caughey <gillian@fearlessfinancials.co.uk> , Lauren Simmons <lauren@…" at bounding box center [641, 328] width 371 height 30
checkbox input "false"
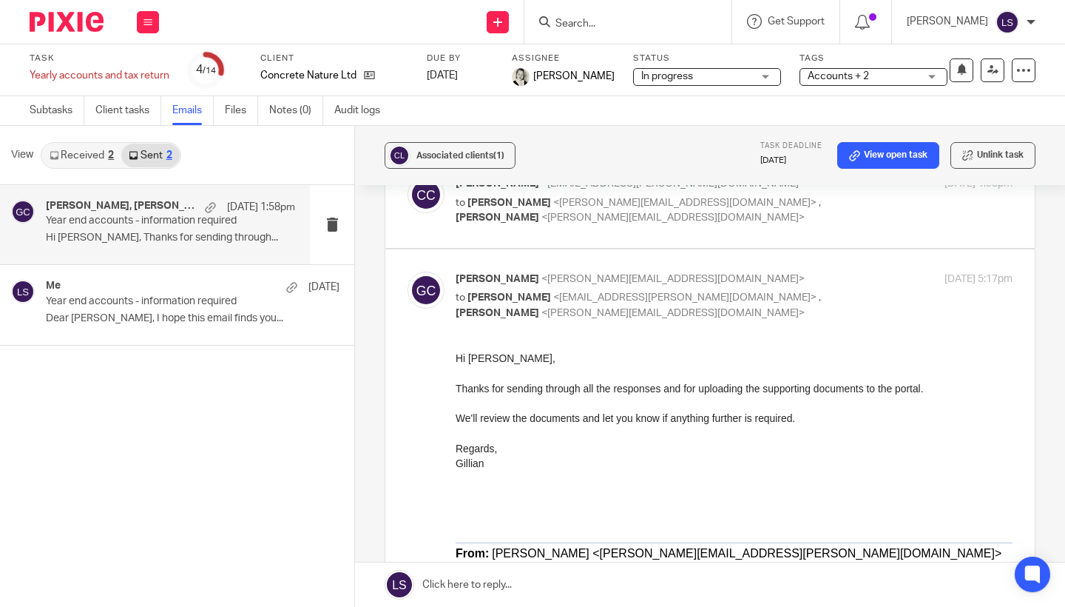
scroll to position [296, 0]
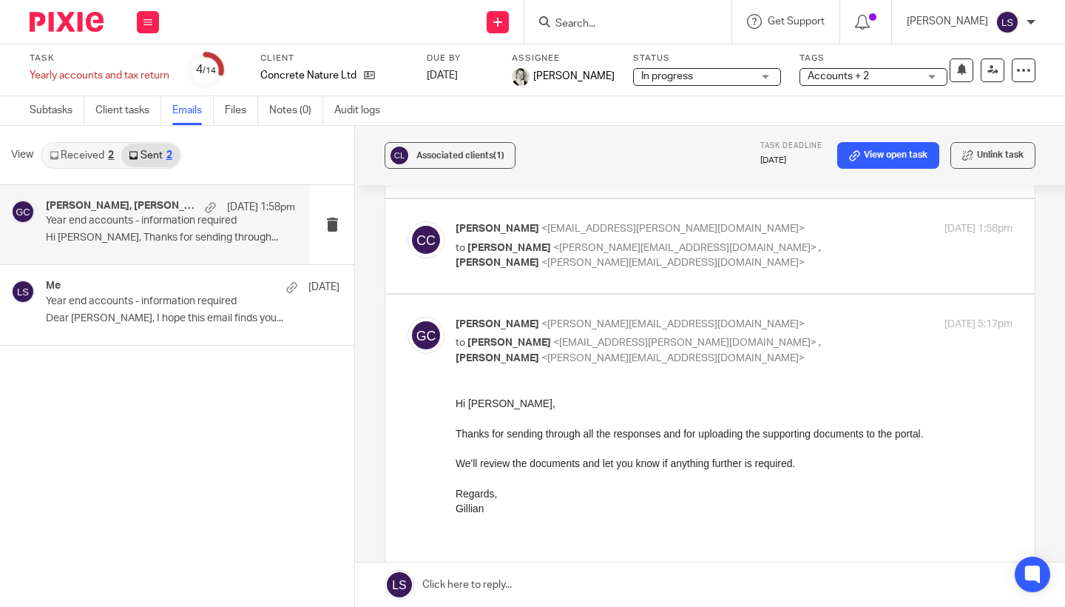
click at [841, 317] on div "Gillian Caughey <gillian@fearlessfinancials.co.uk> to Clementine Carriere <clem…" at bounding box center [734, 342] width 557 height 50
checkbox input "false"
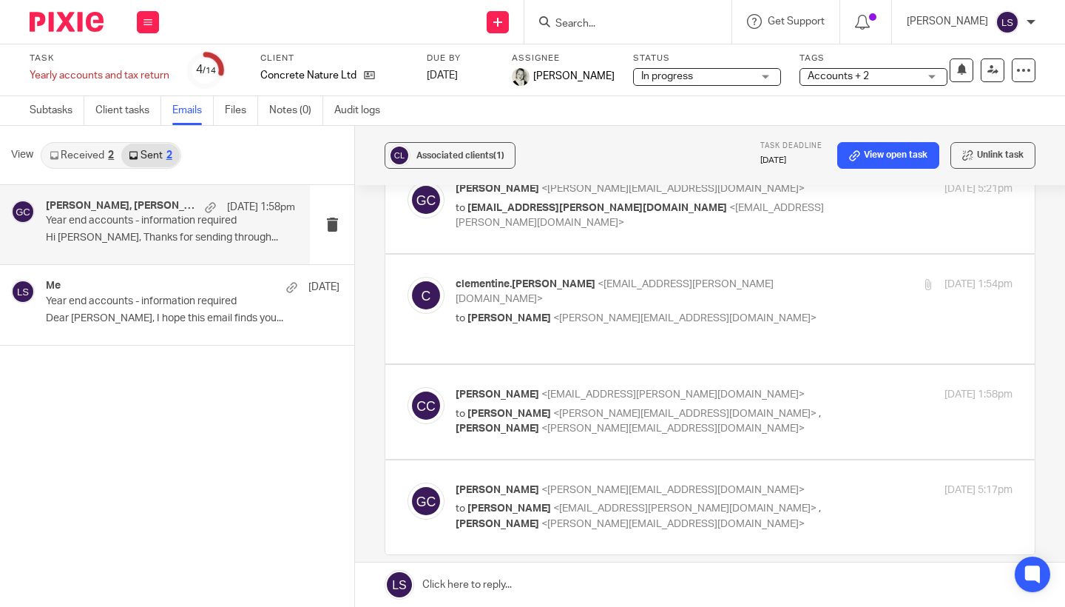
scroll to position [75, 0]
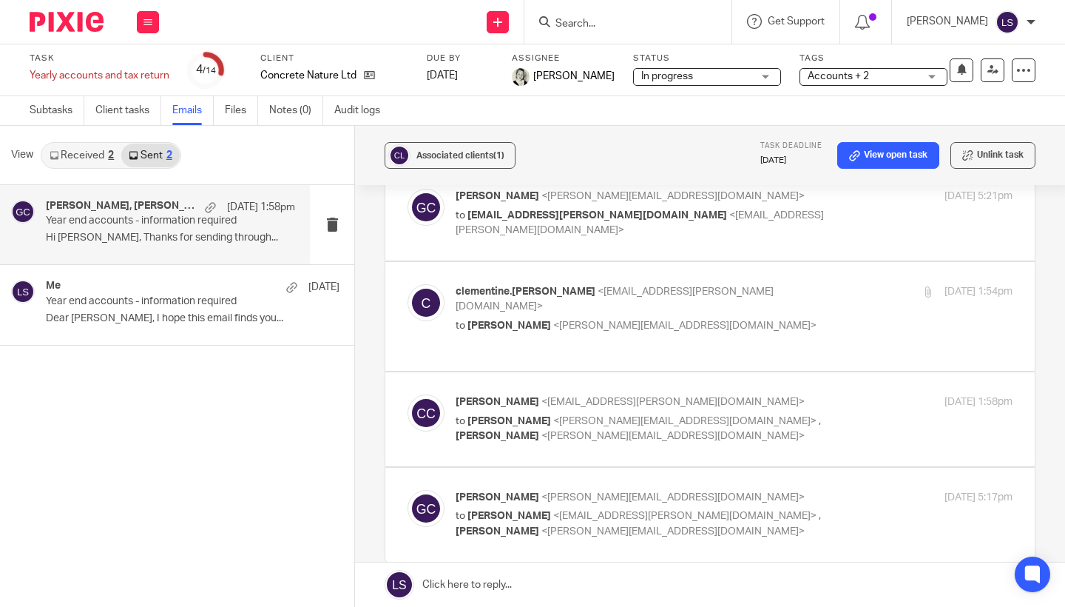
click at [821, 294] on p "clementine.carriere <clementine.carriere@gmail.com>" at bounding box center [641, 299] width 371 height 30
checkbox input "true"
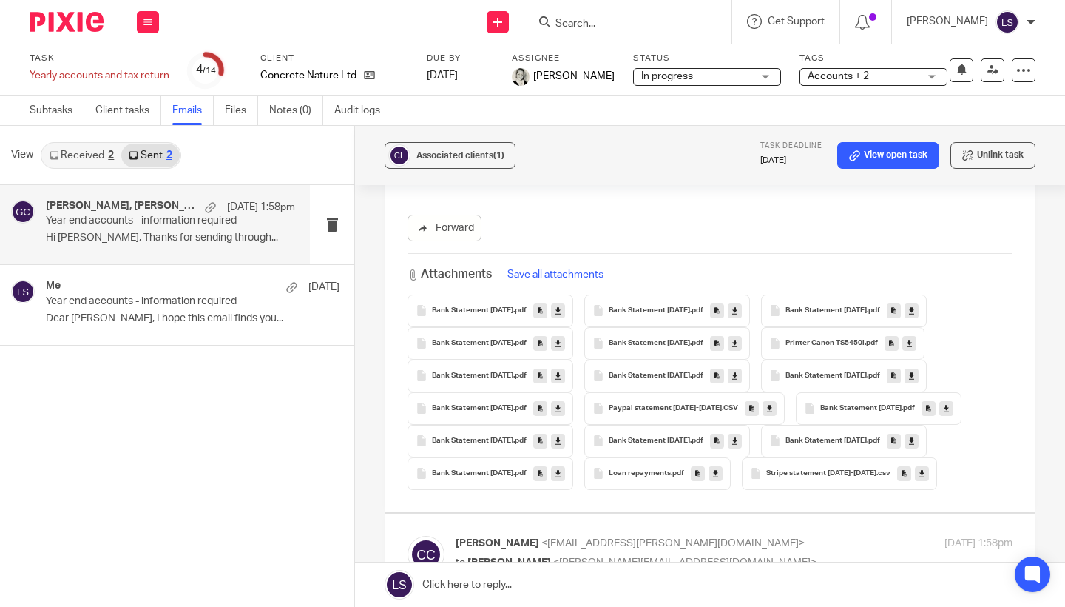
scroll to position [317, 0]
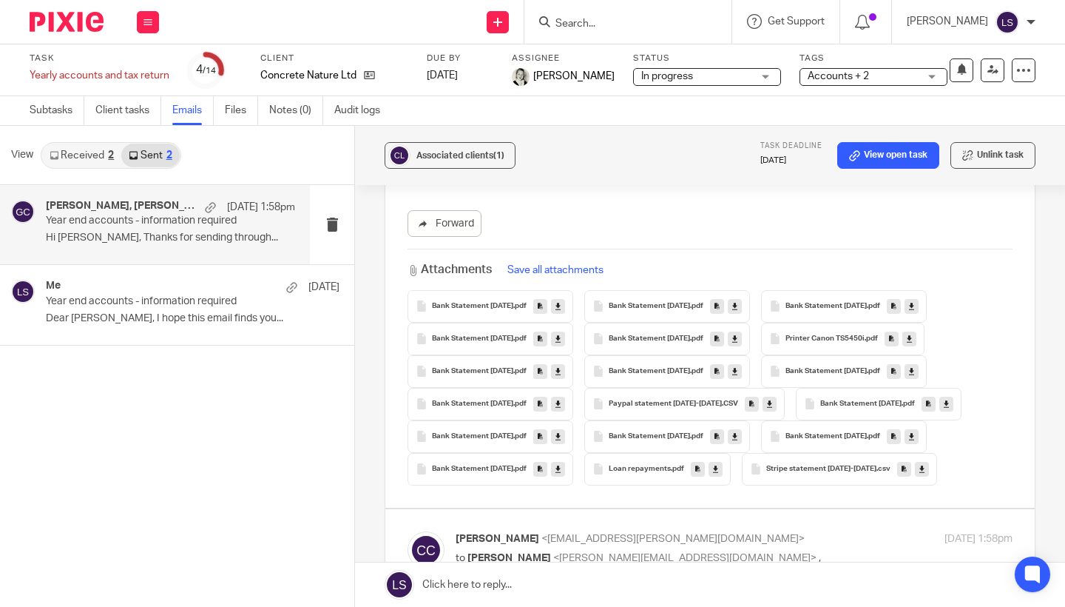
click at [560, 398] on icon at bounding box center [558, 403] width 5 height 11
click at [218, 434] on div "Gillian Caughey, Clementine Carriere, clementine.carriere 19 Aug 1:58pm Year en…" at bounding box center [177, 396] width 354 height 422
click at [767, 398] on icon at bounding box center [769, 403] width 5 height 11
click at [910, 333] on icon at bounding box center [909, 338] width 5 height 11
click at [715, 463] on icon at bounding box center [715, 468] width 5 height 11
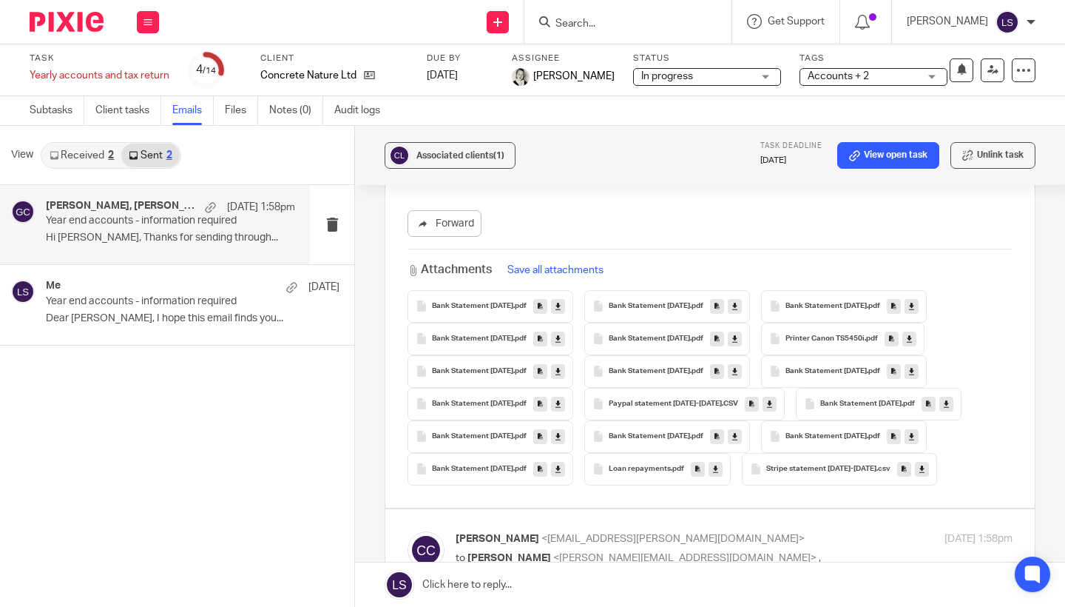
click at [915, 462] on link at bounding box center [922, 469] width 14 height 15
click at [1057, 311] on div "Associated clients (1) Task deadline 30 Sep 2025 View open task Unlink task Yea…" at bounding box center [710, 366] width 710 height 481
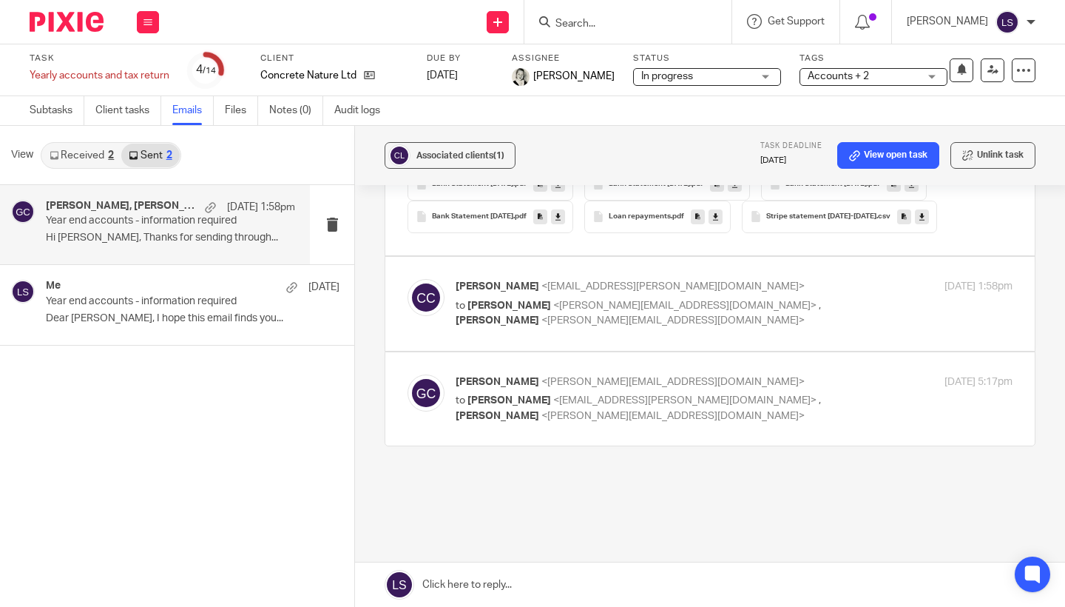
scroll to position [577, 0]
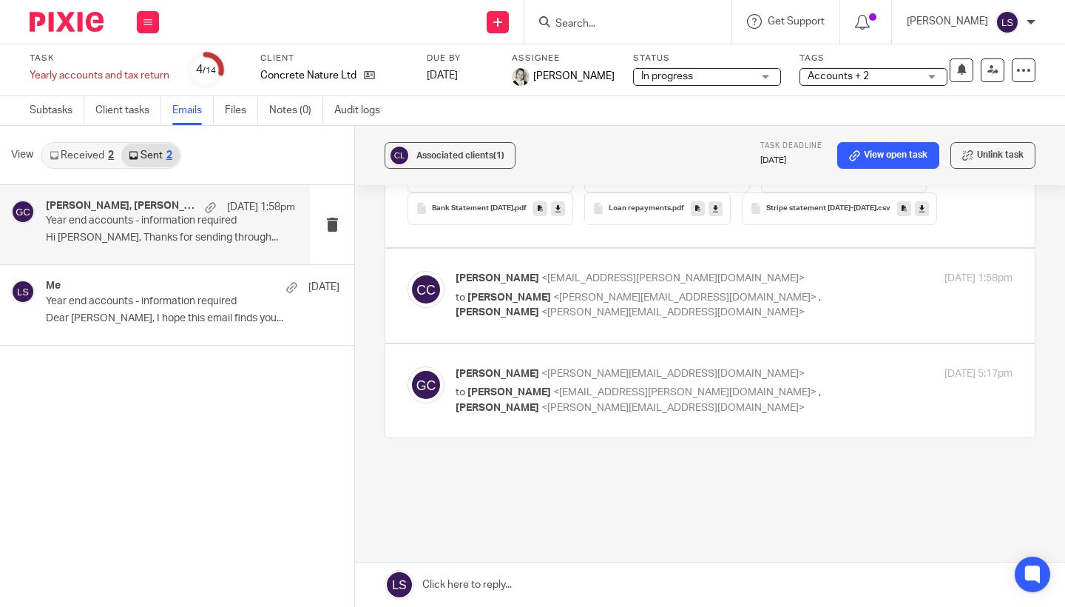
click at [845, 274] on div "Clementine Carriere <clementine.carriere@gmail.com> to Gillian Caughey <gillian…" at bounding box center [734, 296] width 557 height 50
checkbox input "true"
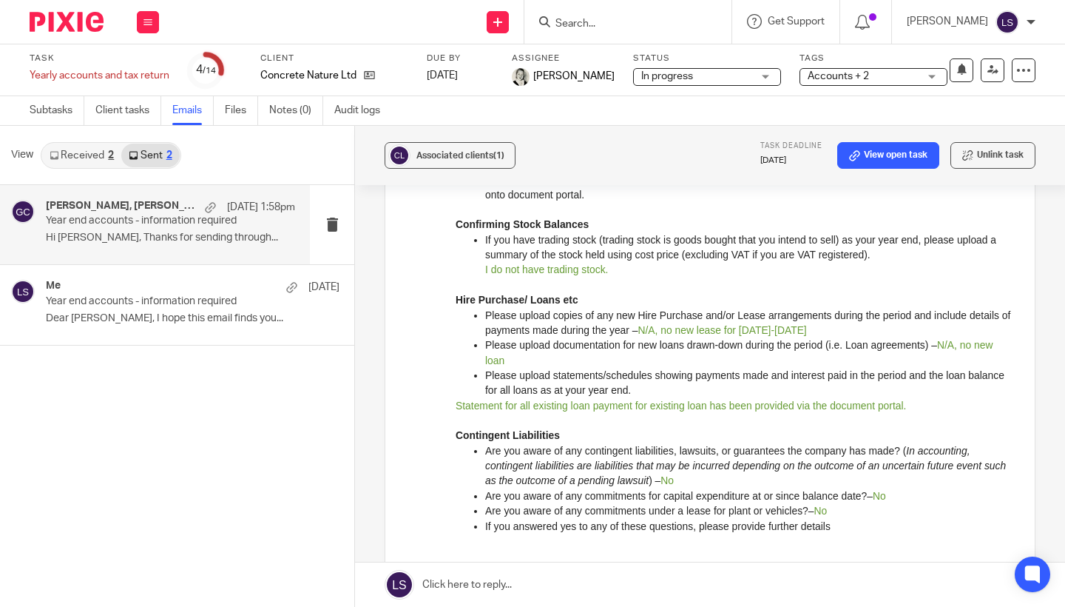
scroll to position [1084, 0]
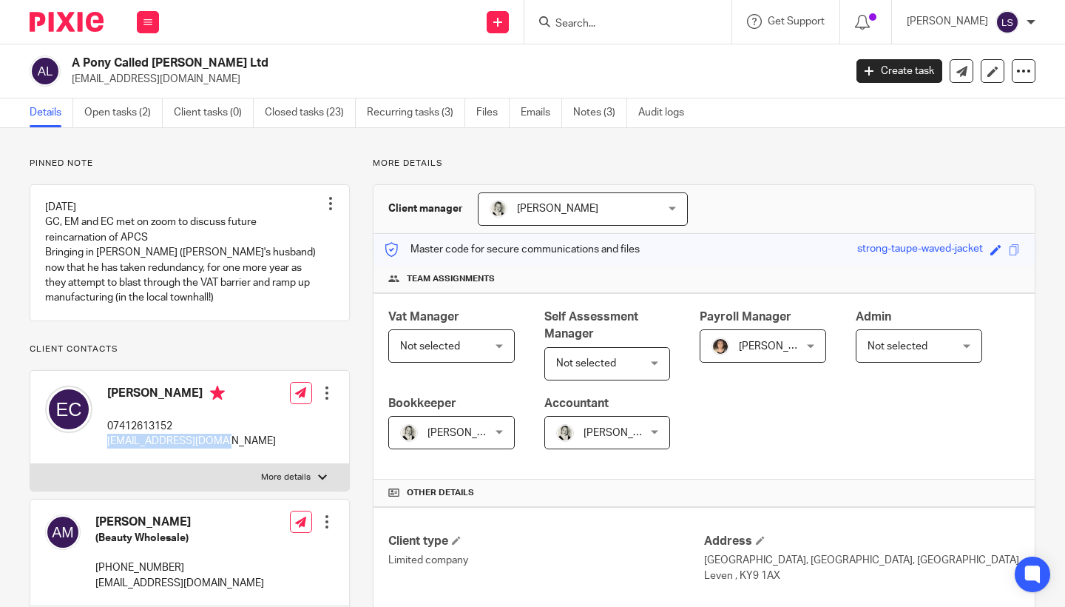
scroll to position [145, 0]
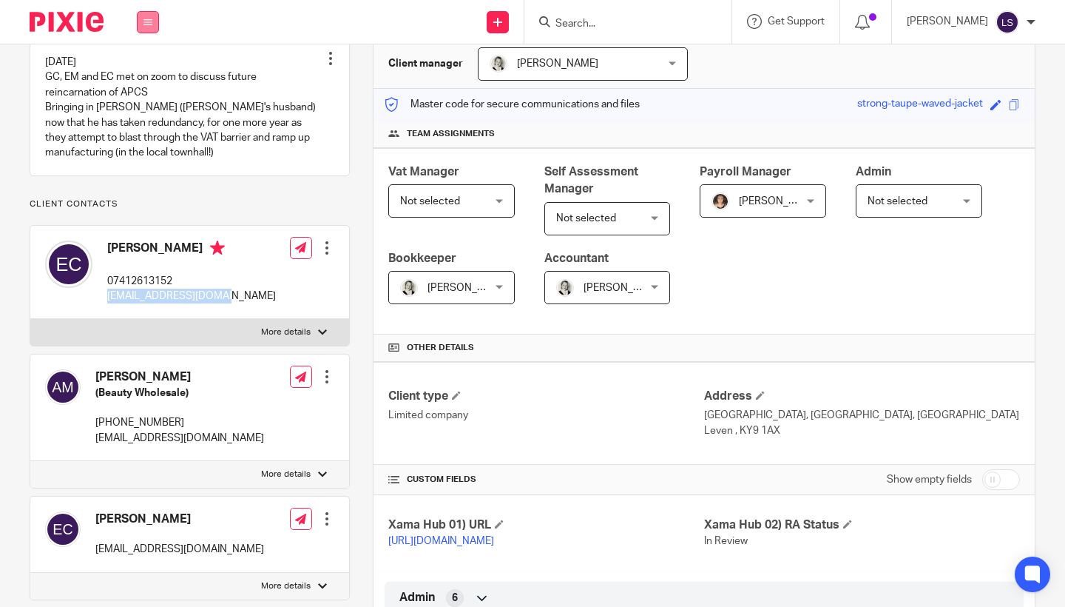
click at [147, 30] on button at bounding box center [148, 22] width 22 height 22
click at [141, 88] on link "Email" at bounding box center [140, 90] width 24 height 10
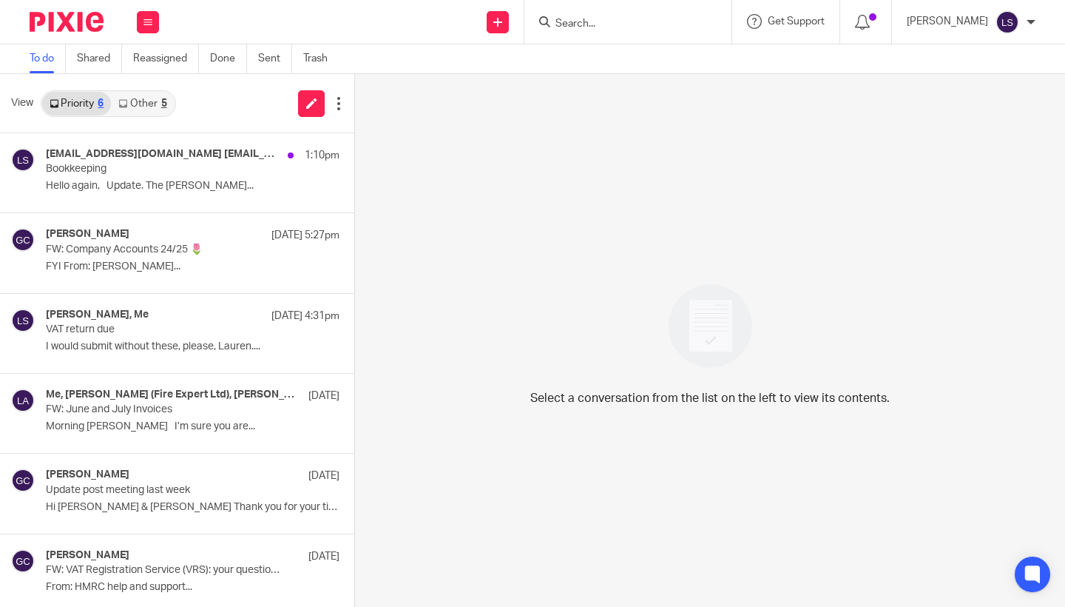
click at [151, 103] on link "Other 5" at bounding box center [142, 104] width 63 height 24
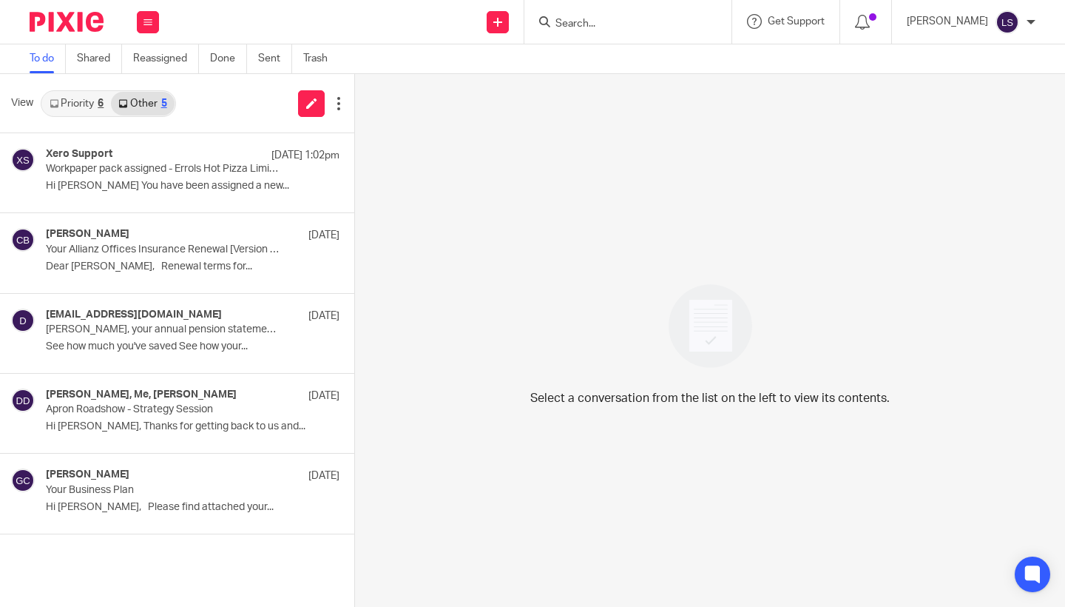
click at [89, 97] on link "Priority 6" at bounding box center [76, 104] width 69 height 24
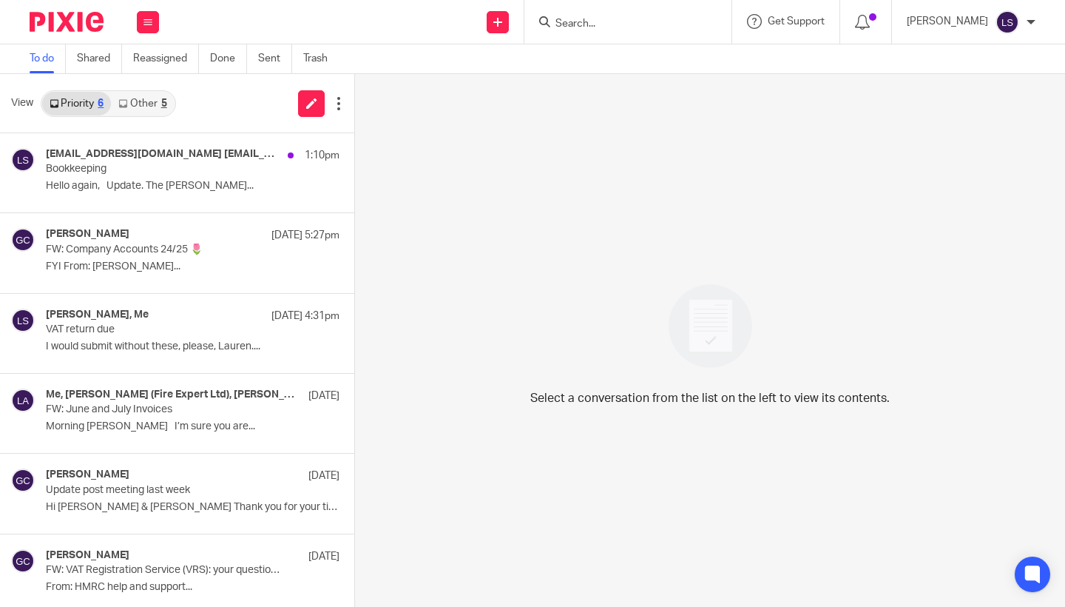
click at [146, 99] on link "Other 5" at bounding box center [142, 104] width 63 height 24
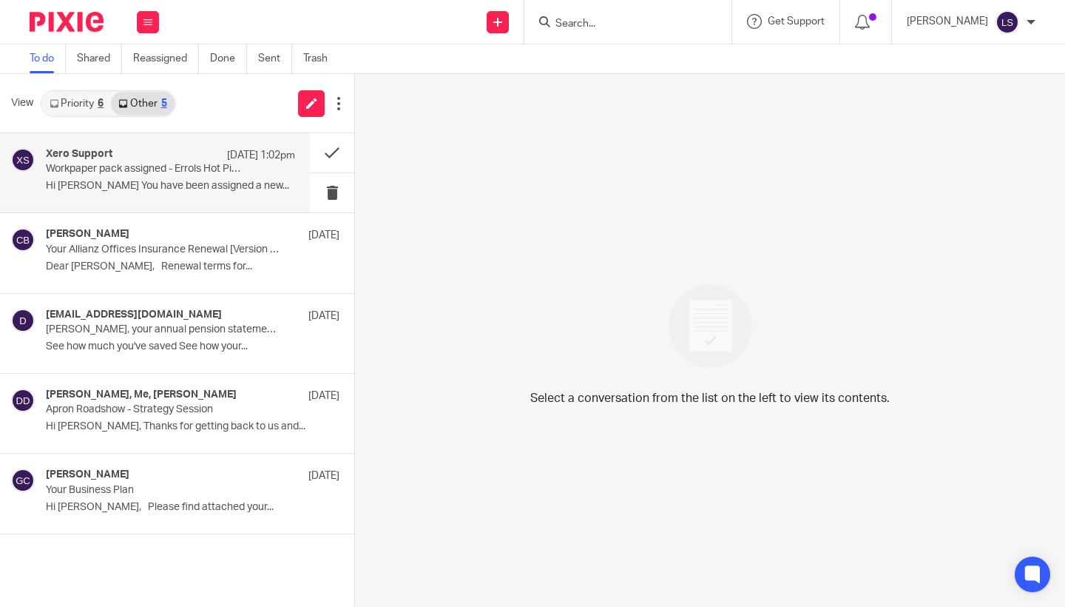
click at [137, 174] on p "Workpaper pack assigned - Errols Hot Pizza Limited" at bounding box center [146, 169] width 200 height 13
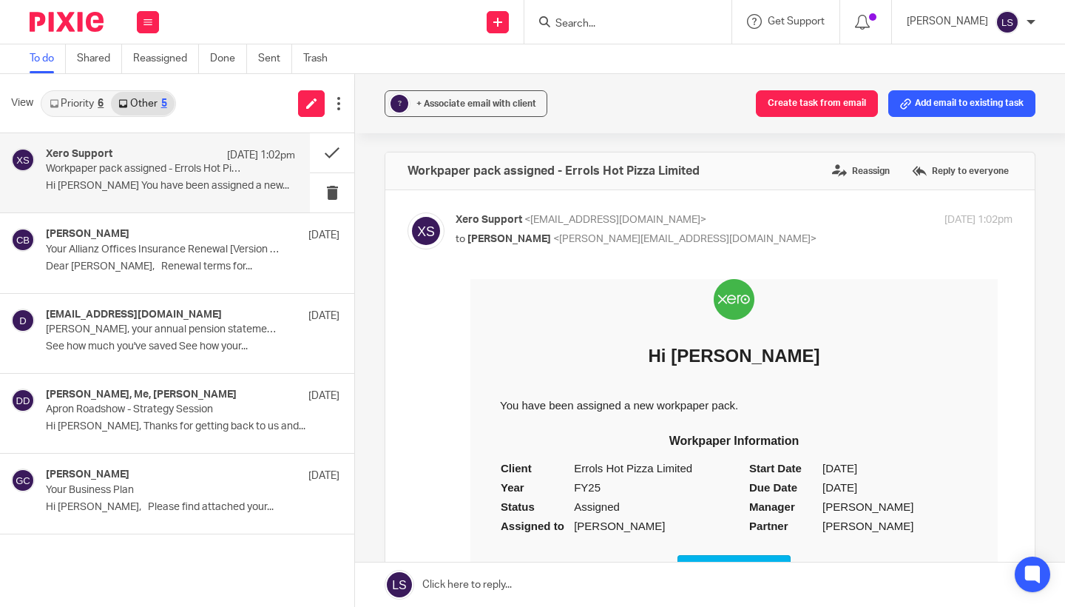
click at [455, 493] on div "Forward" at bounding box center [710, 477] width 605 height 396
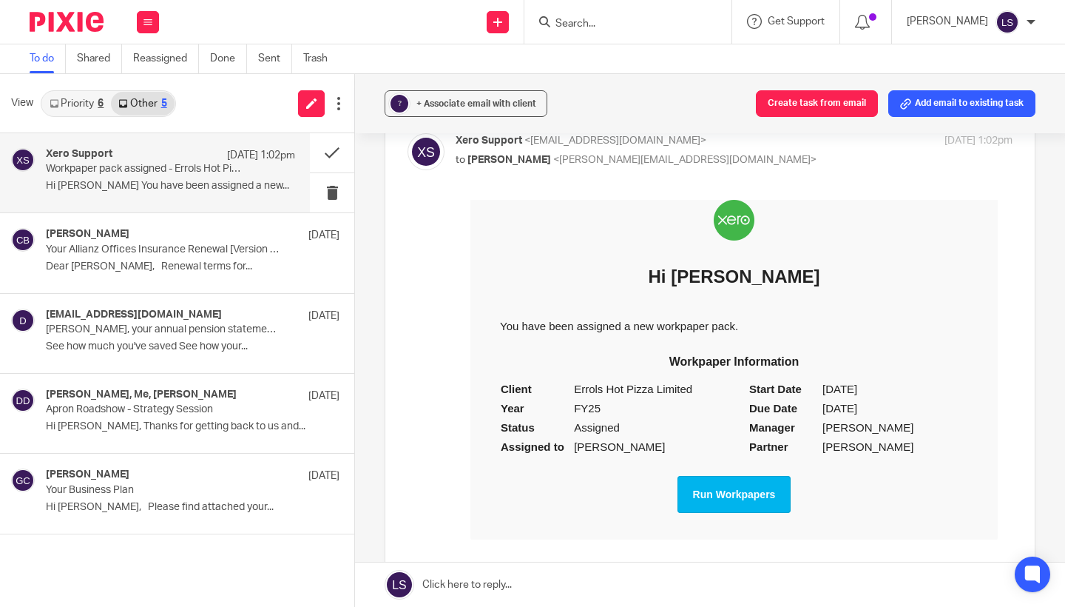
scroll to position [102, 0]
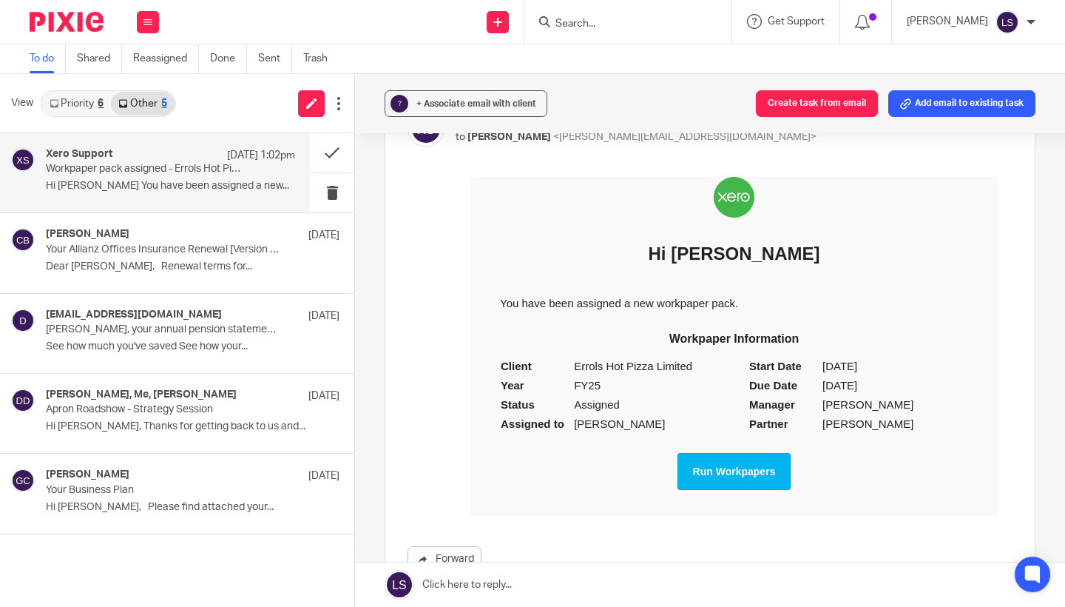
click at [703, 463] on link "Run Workpapers" at bounding box center [735, 471] width 114 height 37
